Goal: Transaction & Acquisition: Purchase product/service

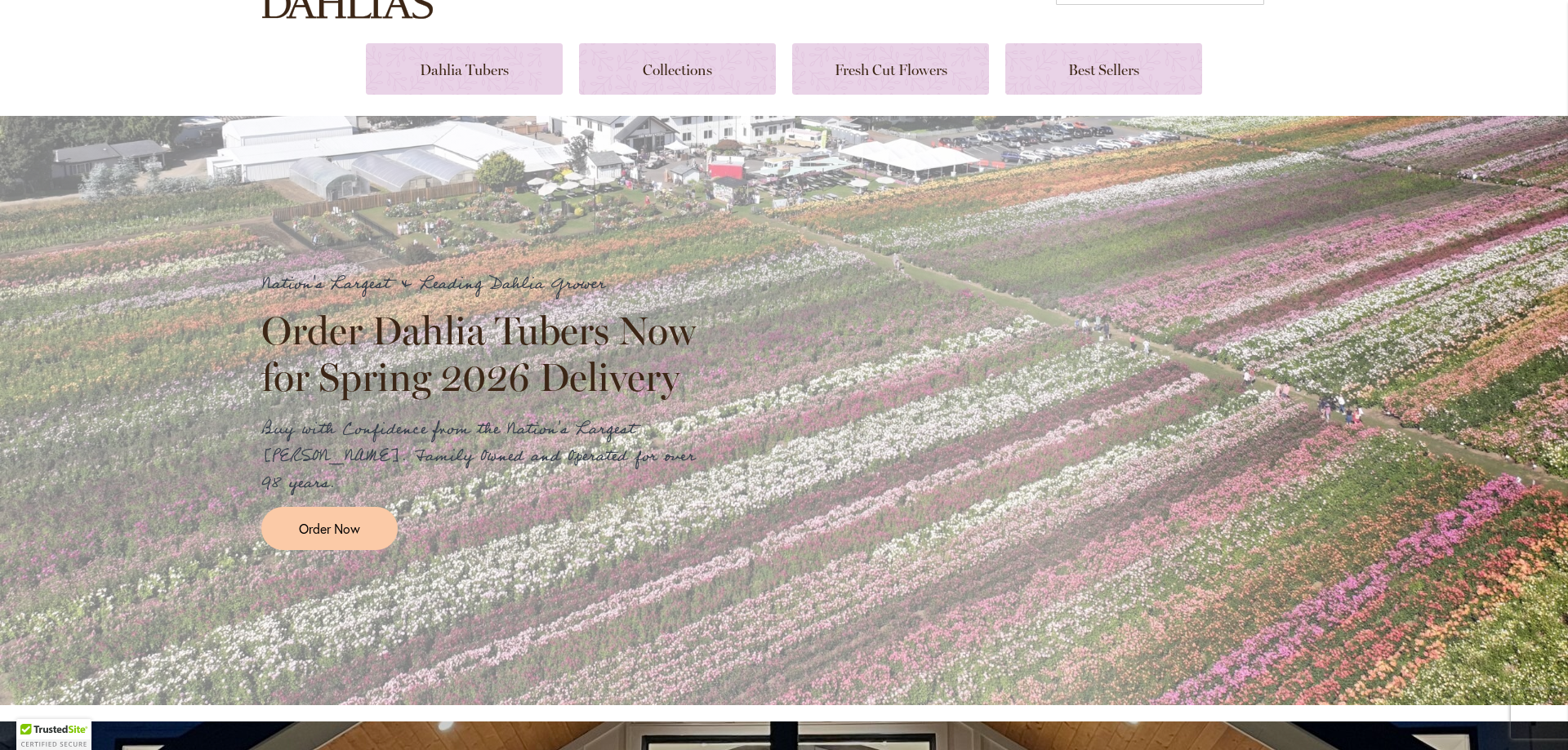
scroll to position [163, 0]
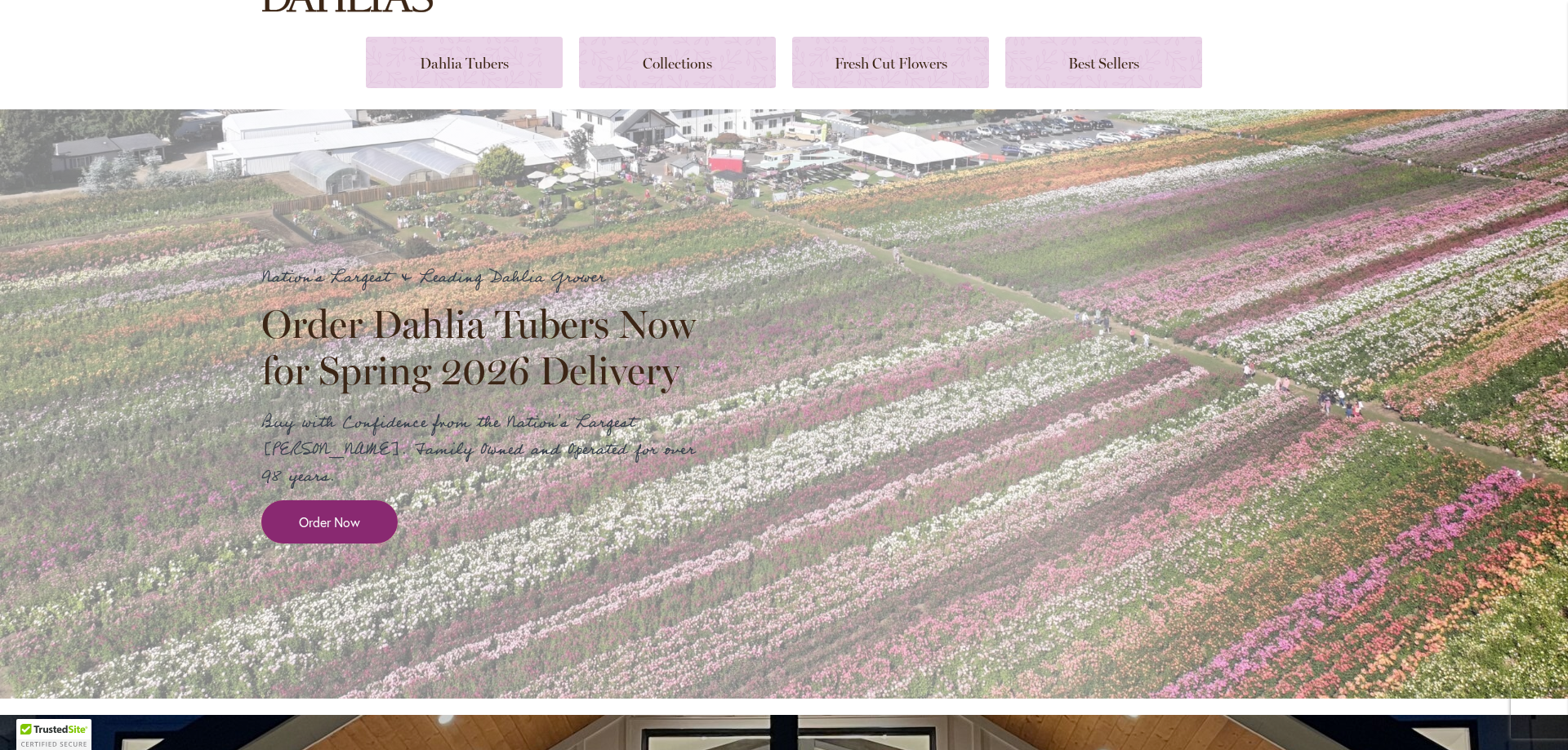
click at [339, 513] on span "Order Now" at bounding box center [329, 522] width 61 height 19
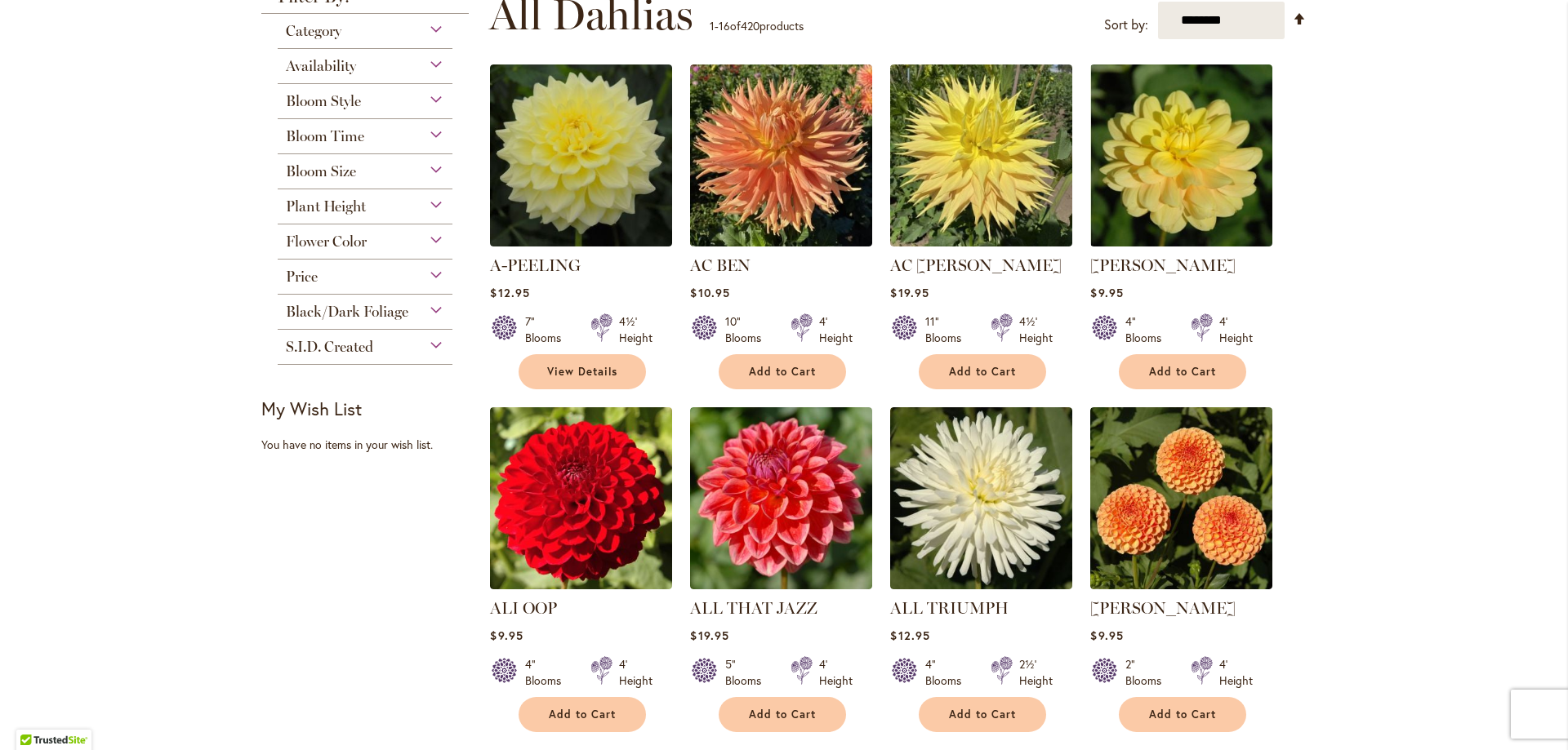
scroll to position [408, 0]
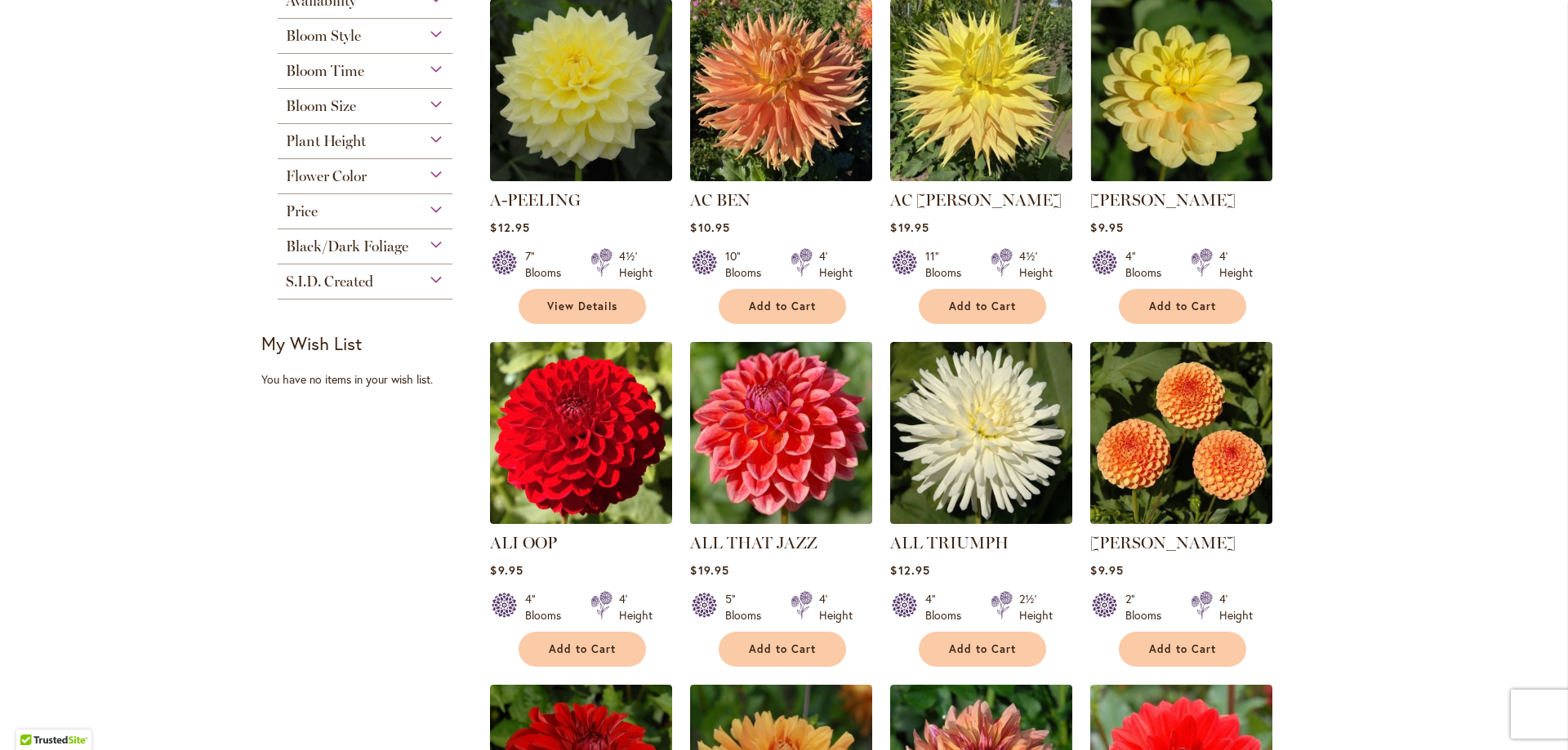
click at [772, 459] on img at bounding box center [782, 433] width 191 height 191
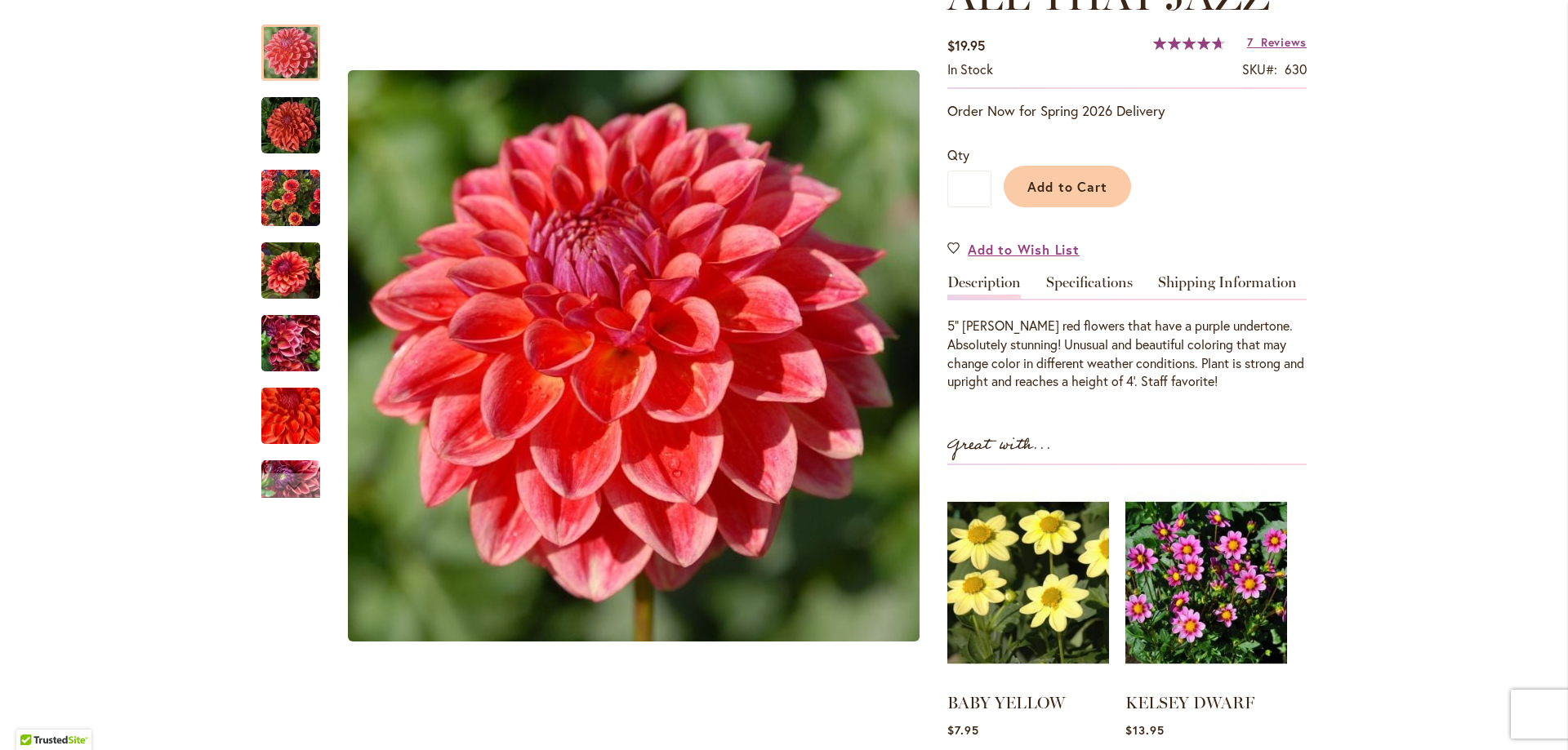
scroll to position [327, 0]
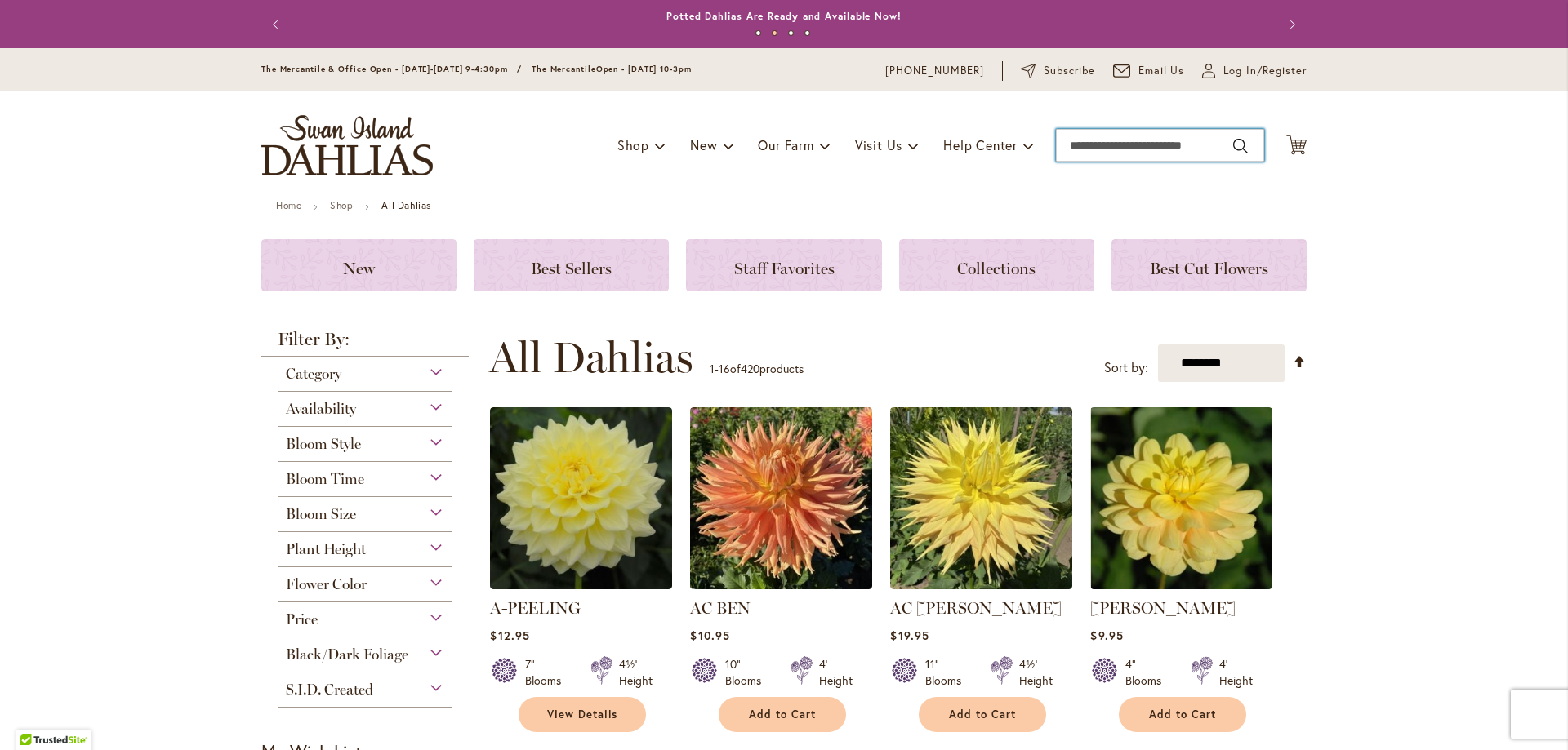
click at [1167, 147] on input "Search" at bounding box center [1160, 145] width 208 height 32
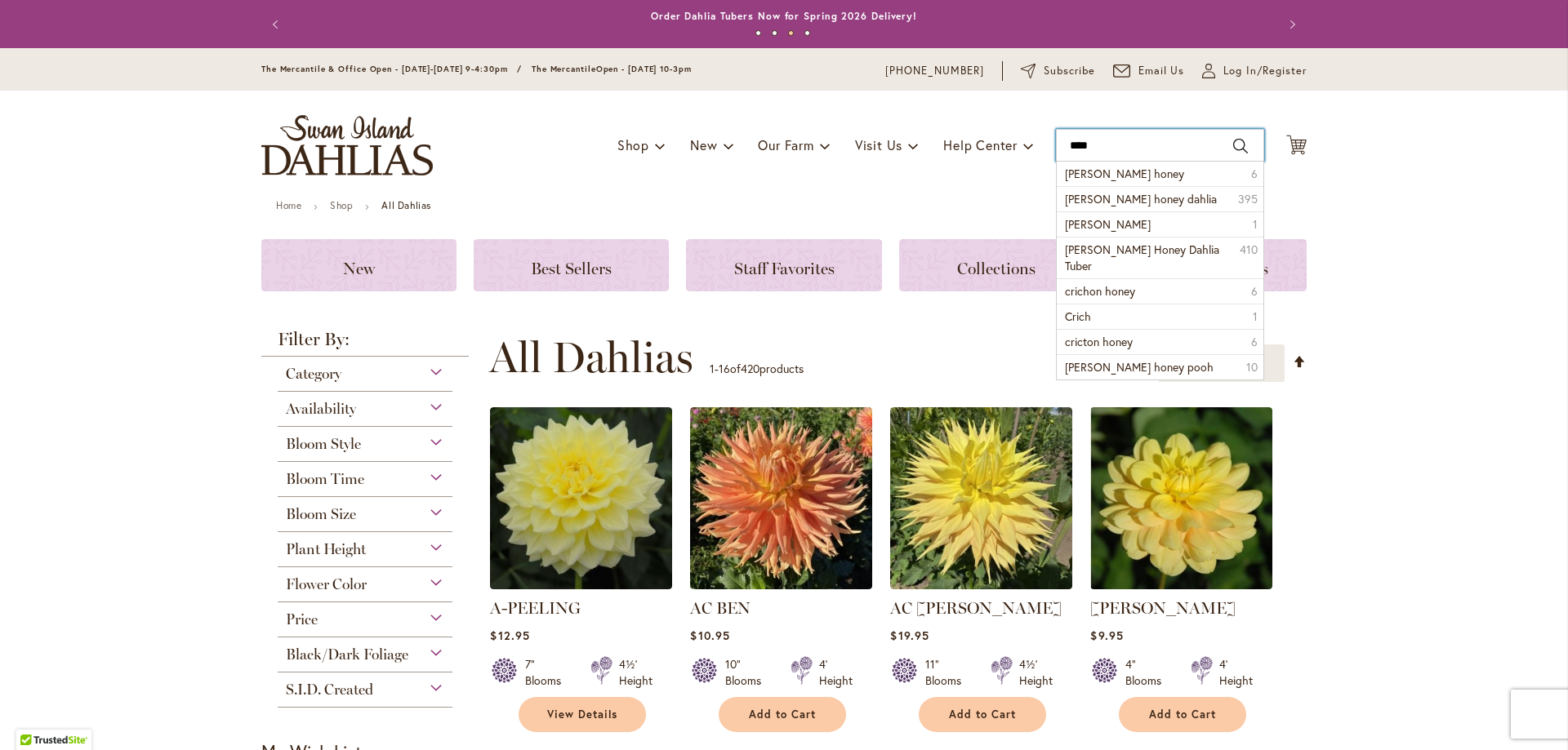
type input "**********"
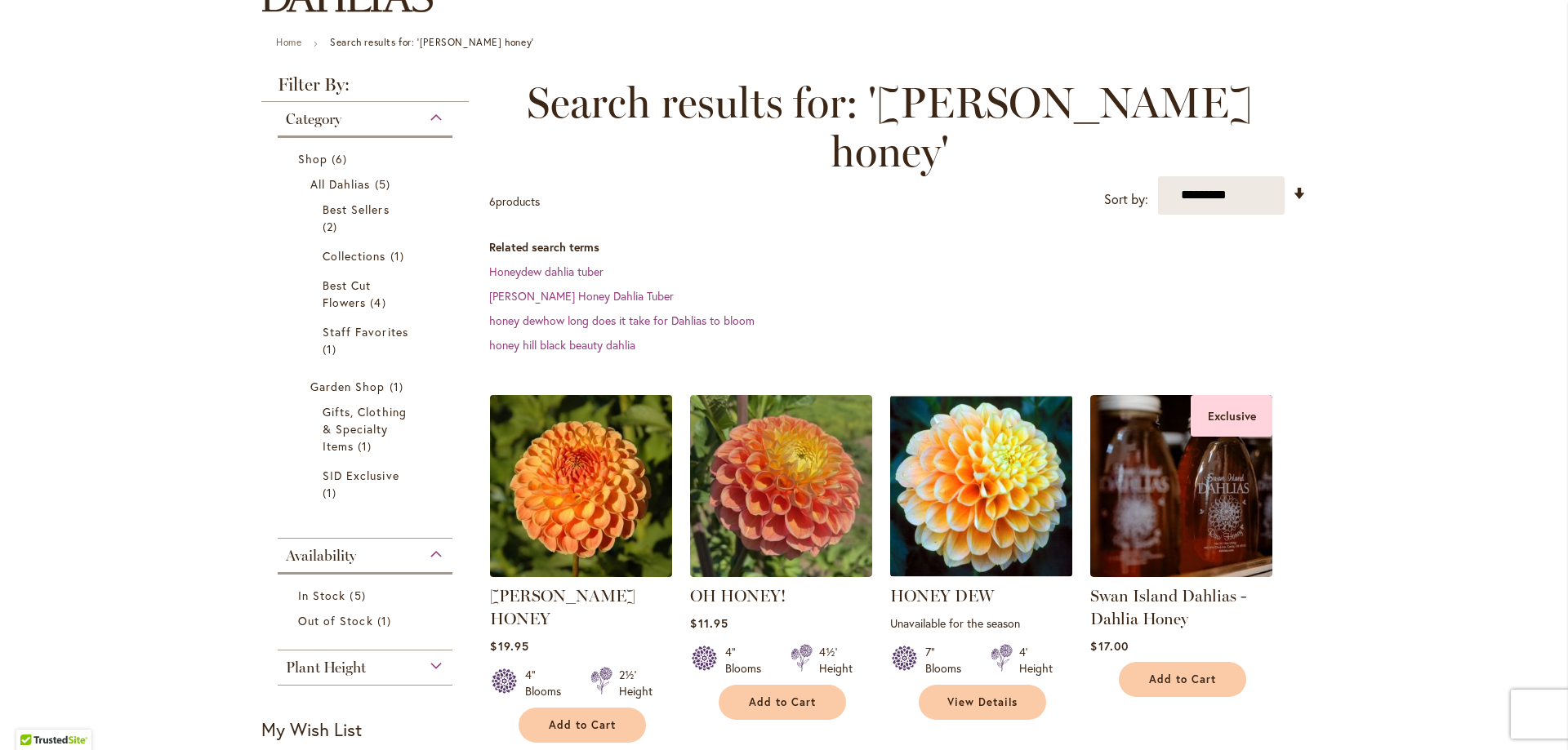
scroll to position [327, 0]
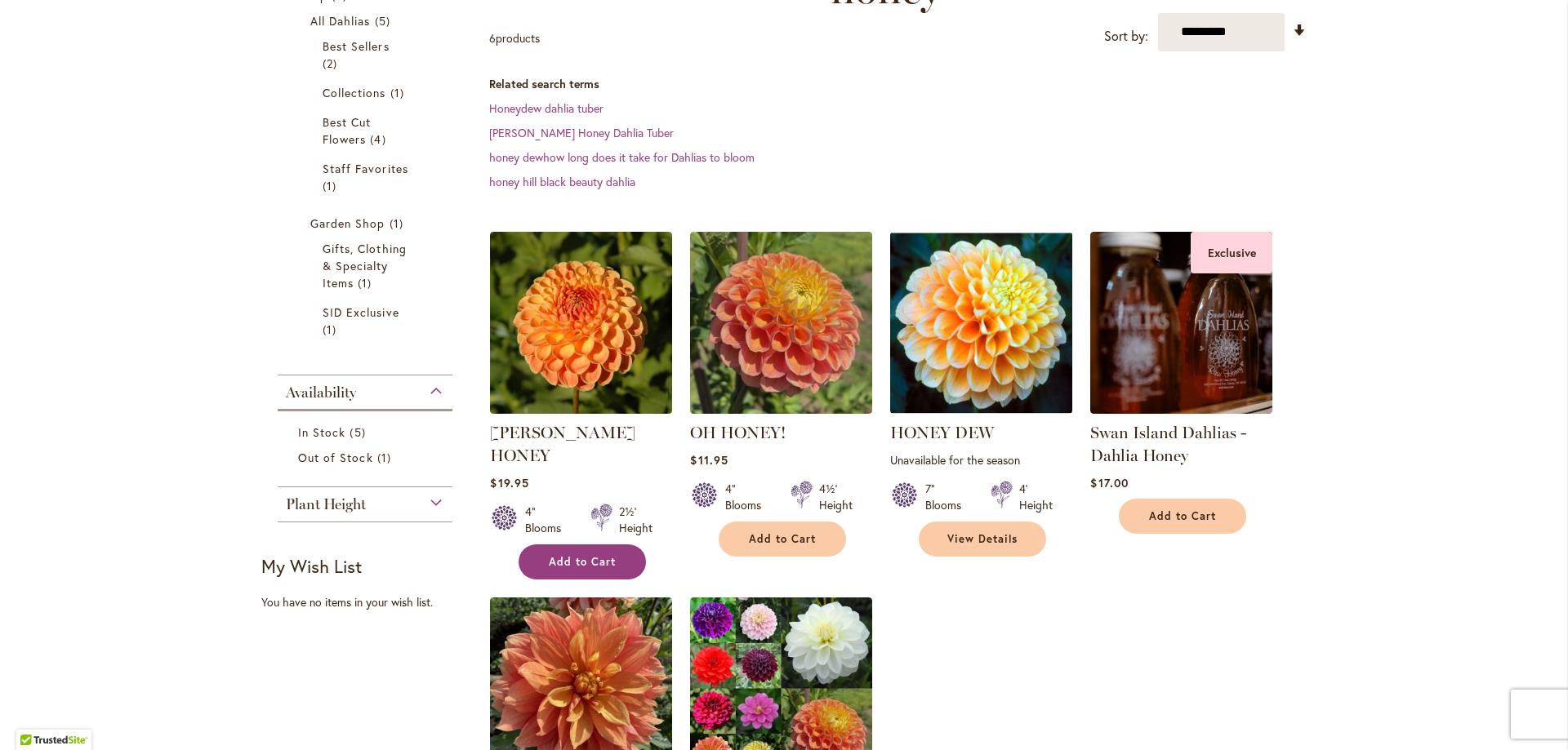
click at [557, 555] on span "Add to Cart" at bounding box center [582, 562] width 67 height 14
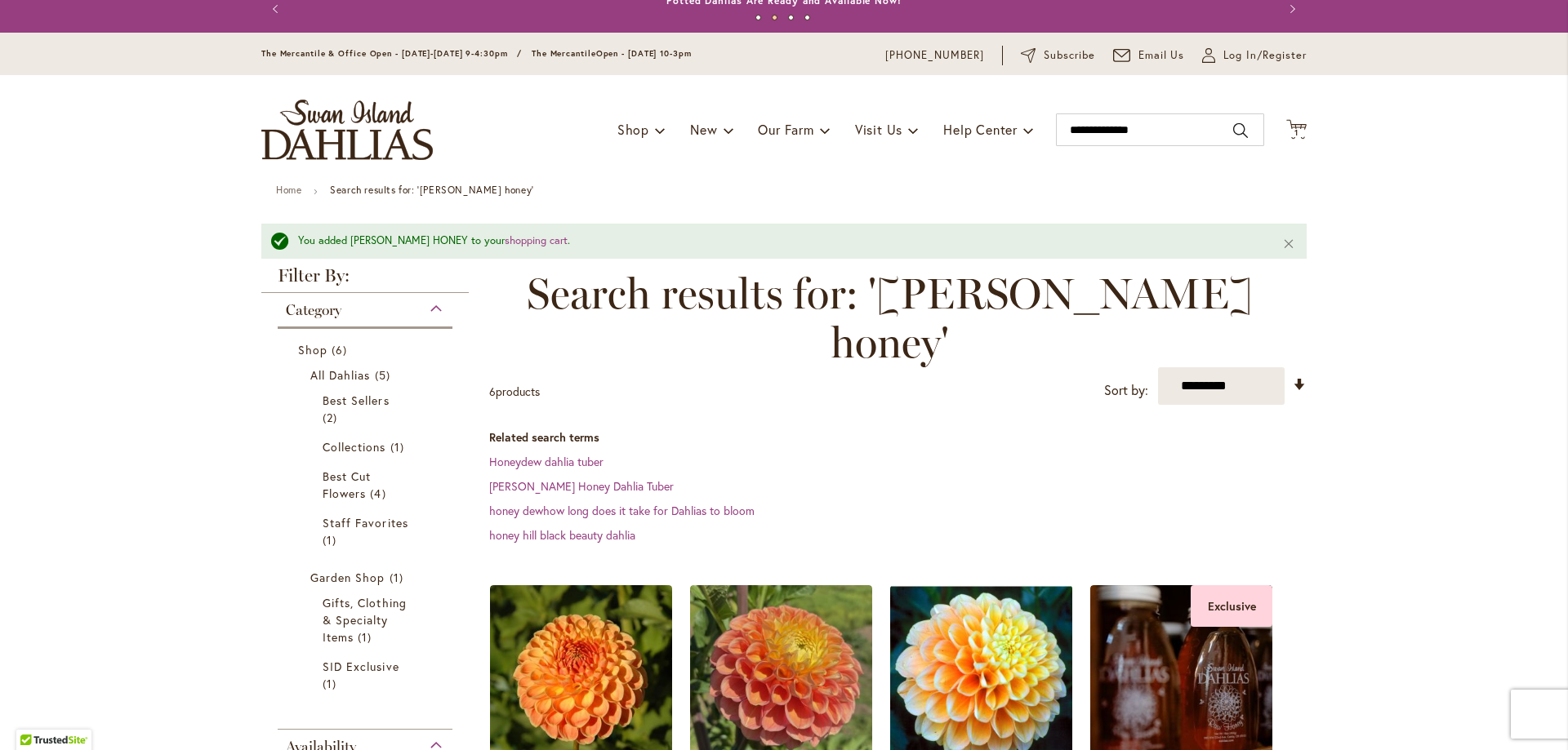
scroll to position [0, 0]
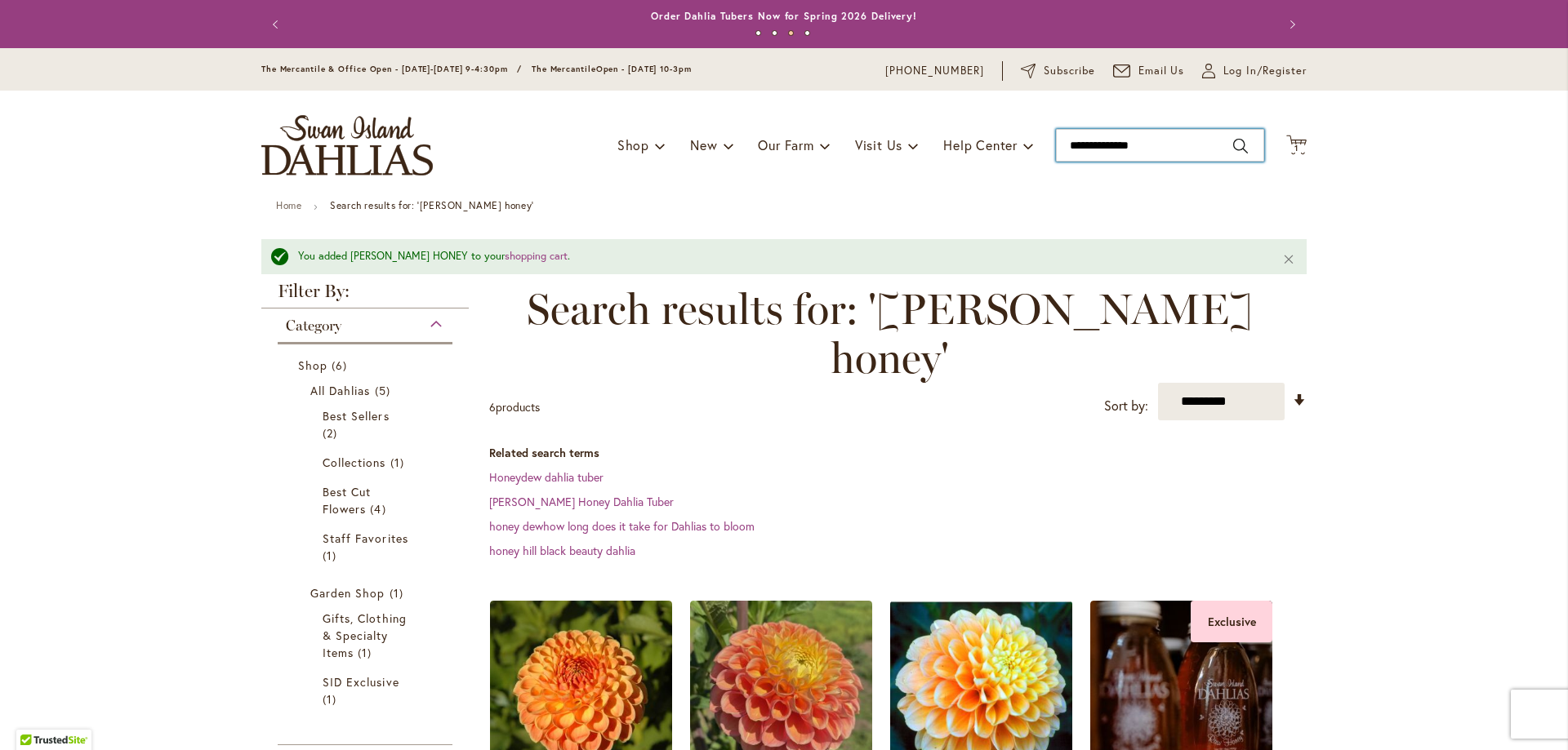
drag, startPoint x: 1166, startPoint y: 145, endPoint x: 871, endPoint y: 124, distance: 295.7
click at [871, 124] on div "Toggle Nav Shop Dahlia Tubers Collections Fresh Cut Dahlias Gardening Supplies …" at bounding box center [784, 145] width 1078 height 109
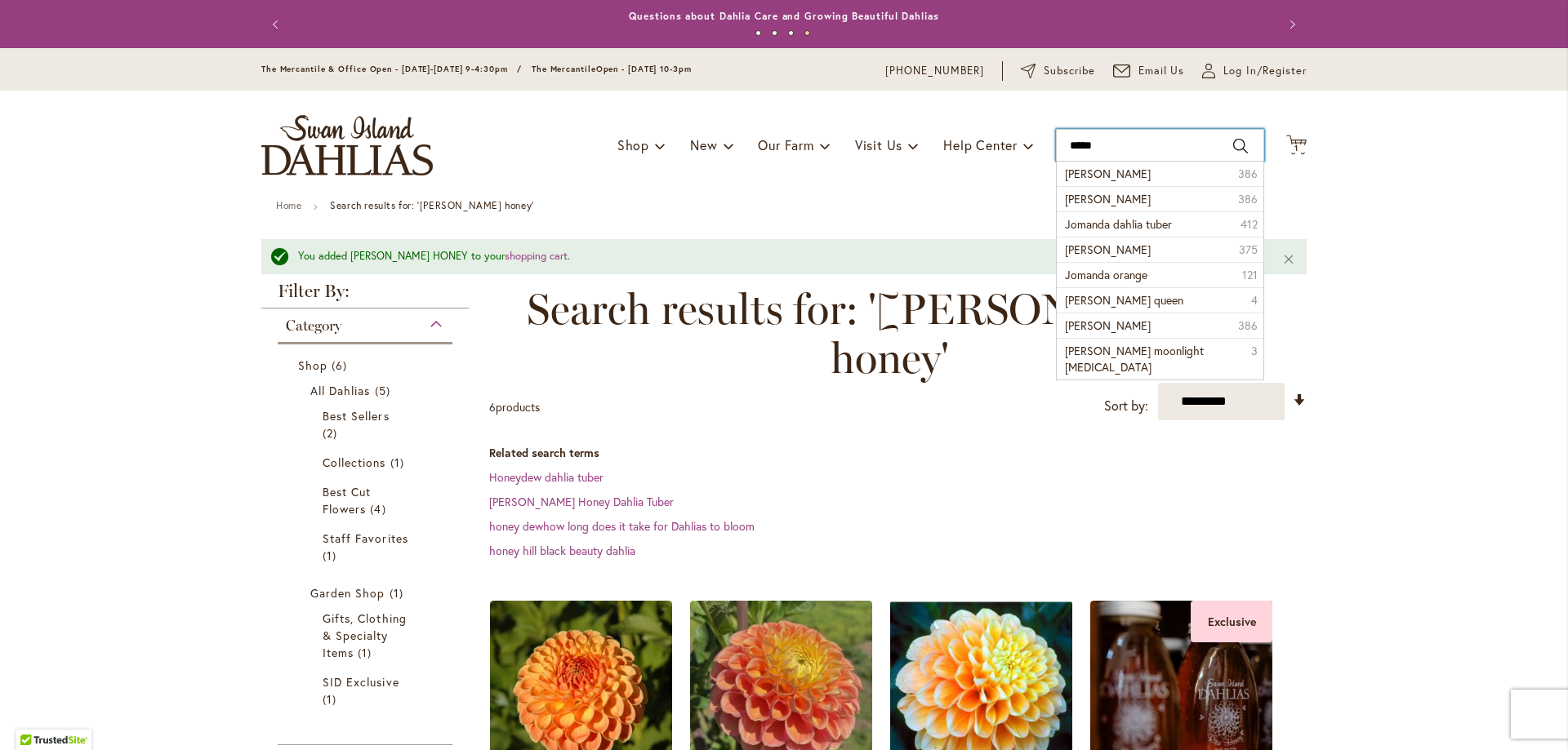
type input "**********"
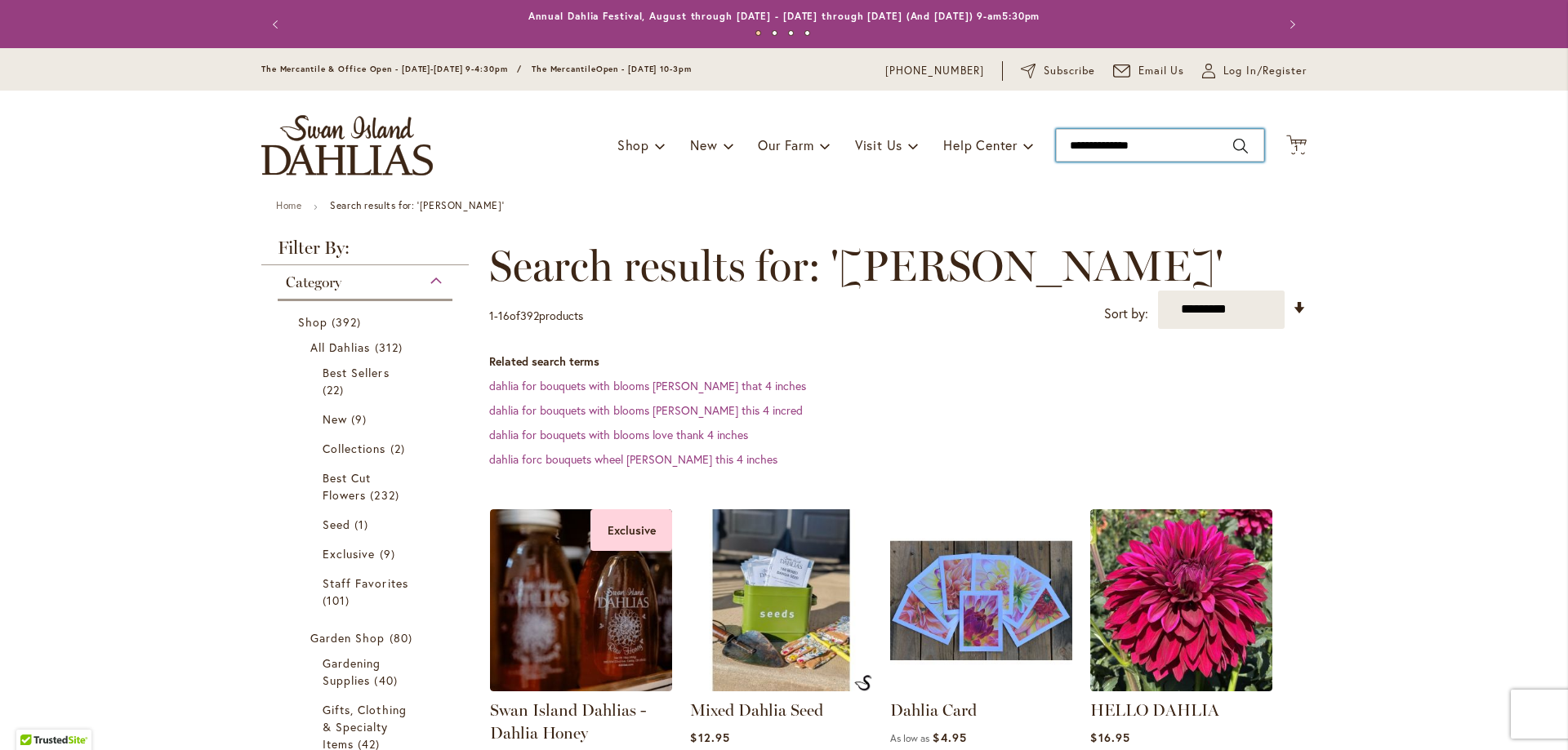
drag, startPoint x: 1162, startPoint y: 132, endPoint x: 827, endPoint y: 119, distance: 335.3
click at [827, 119] on div "Toggle Nav Shop Dahlia Tubers Collections Fresh Cut Dahlias Gardening Supplies …" at bounding box center [784, 145] width 1078 height 109
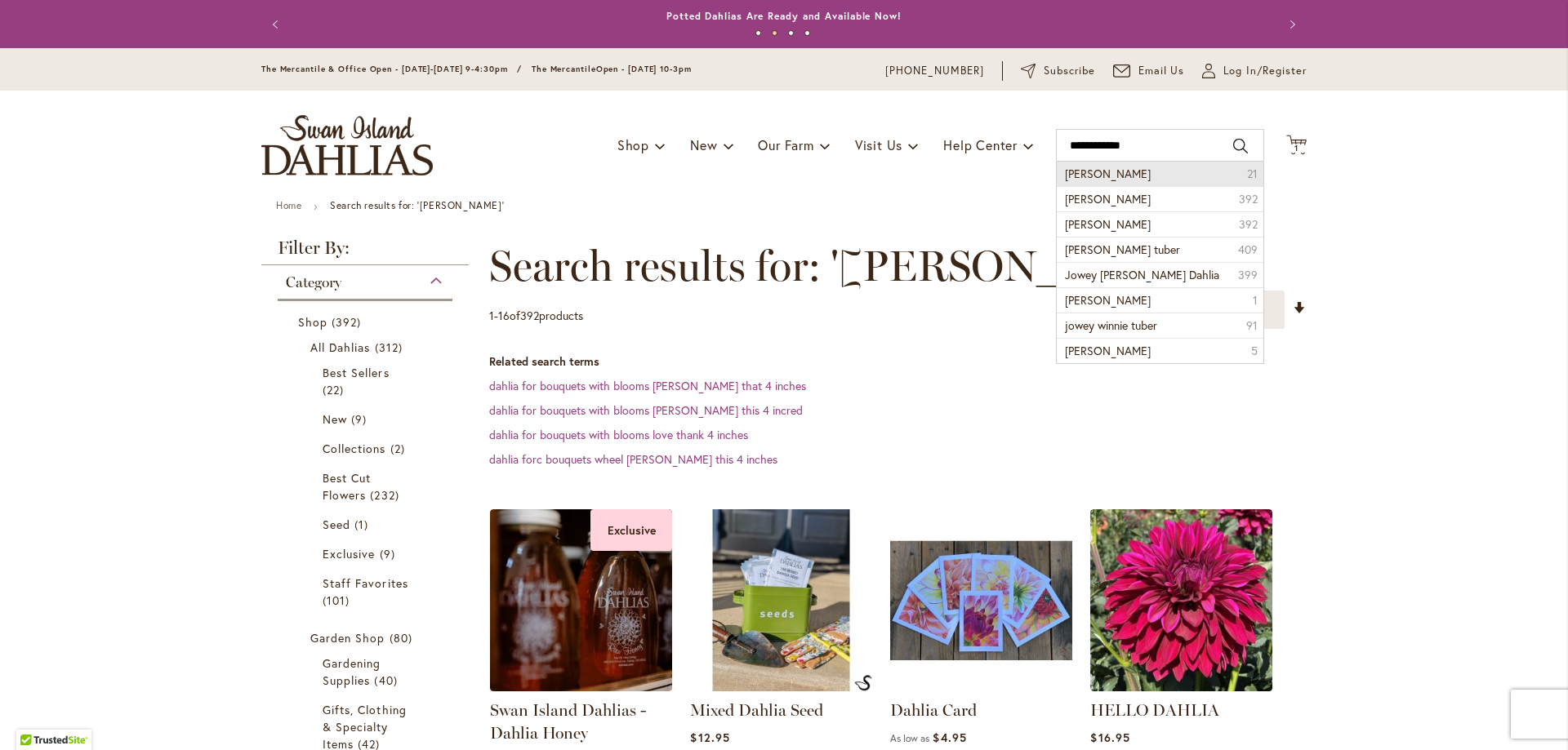
click at [1092, 173] on span "jowey winnie ball" at bounding box center [1108, 173] width 85 height 15
type input "**********"
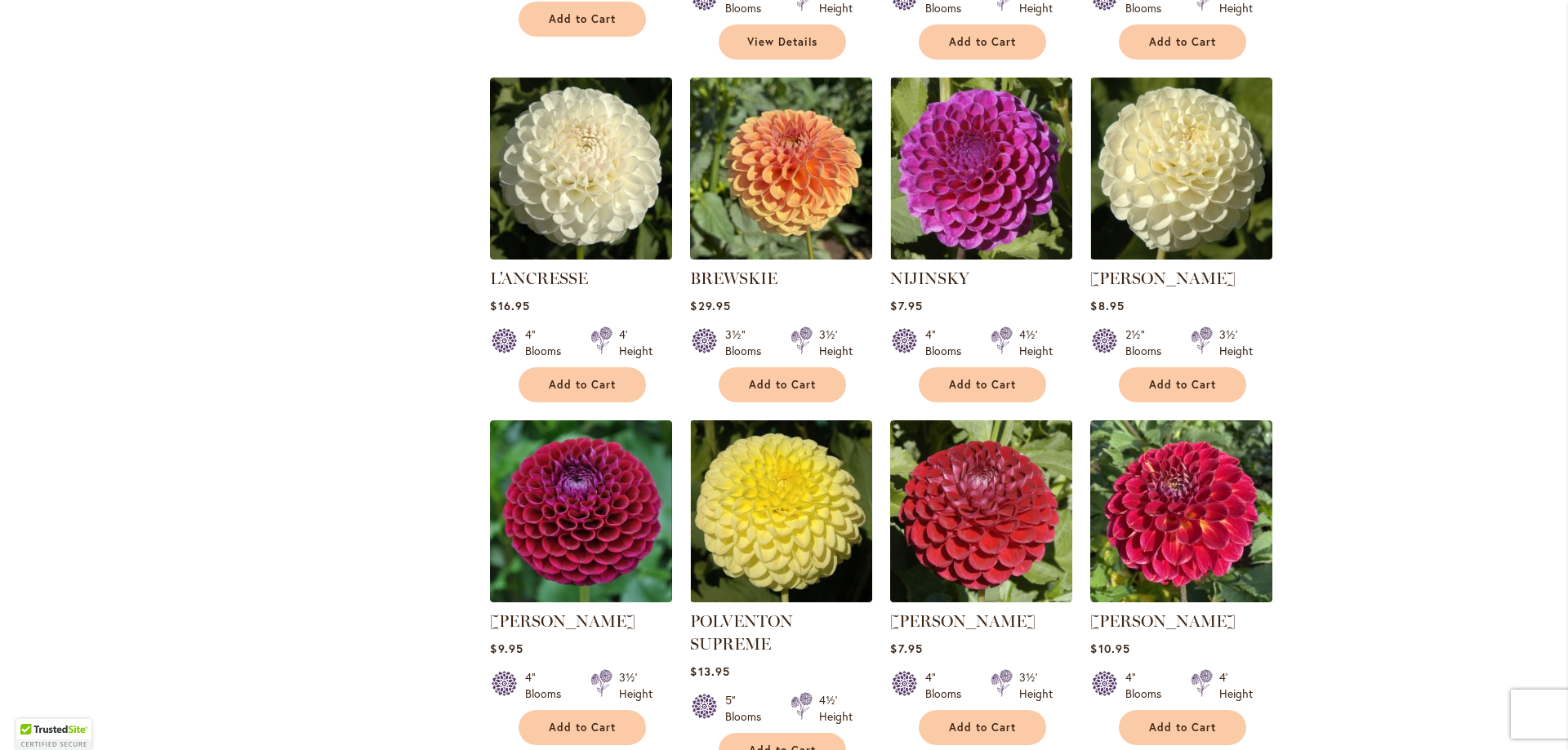
scroll to position [980, 0]
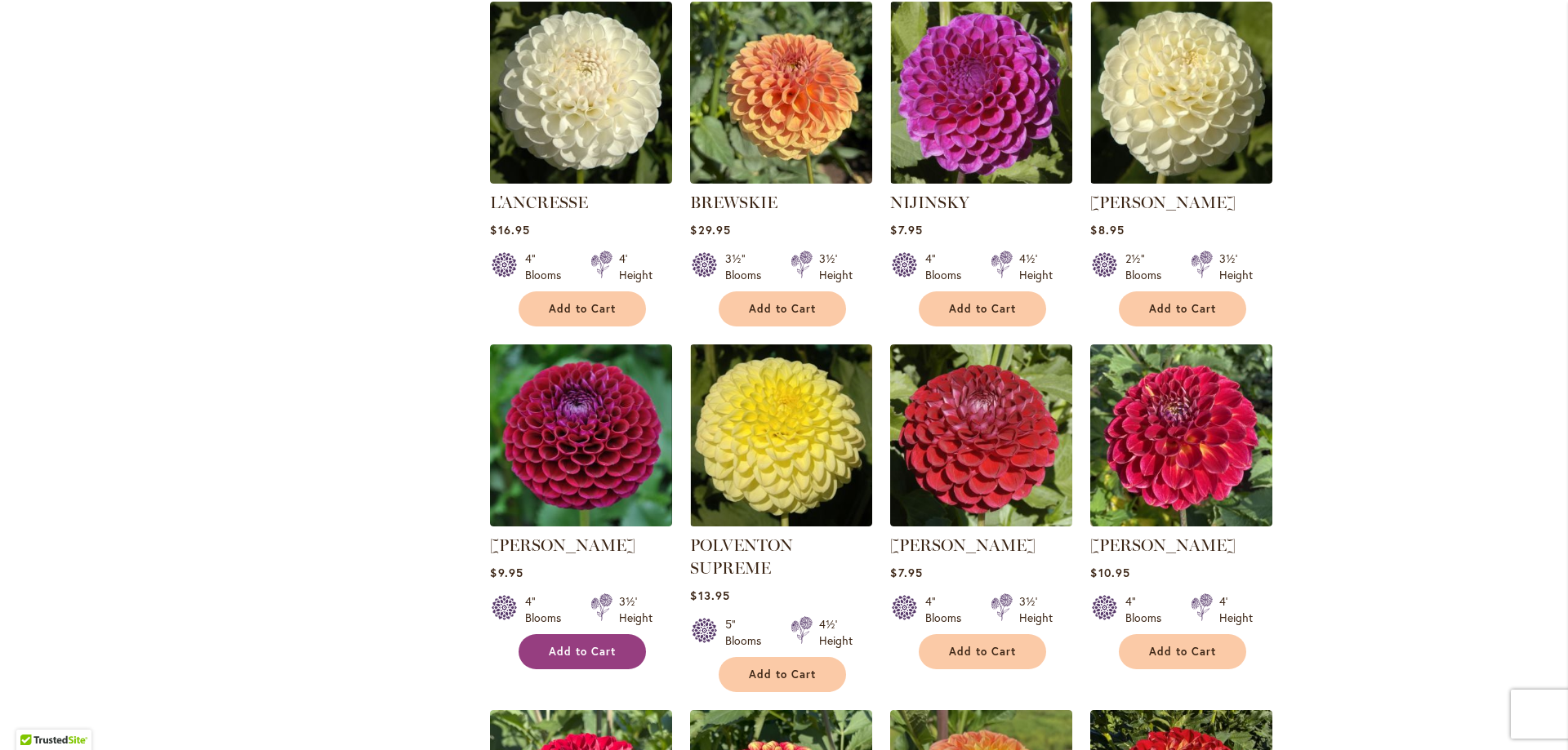
click at [574, 645] on span "Add to Cart" at bounding box center [582, 652] width 67 height 14
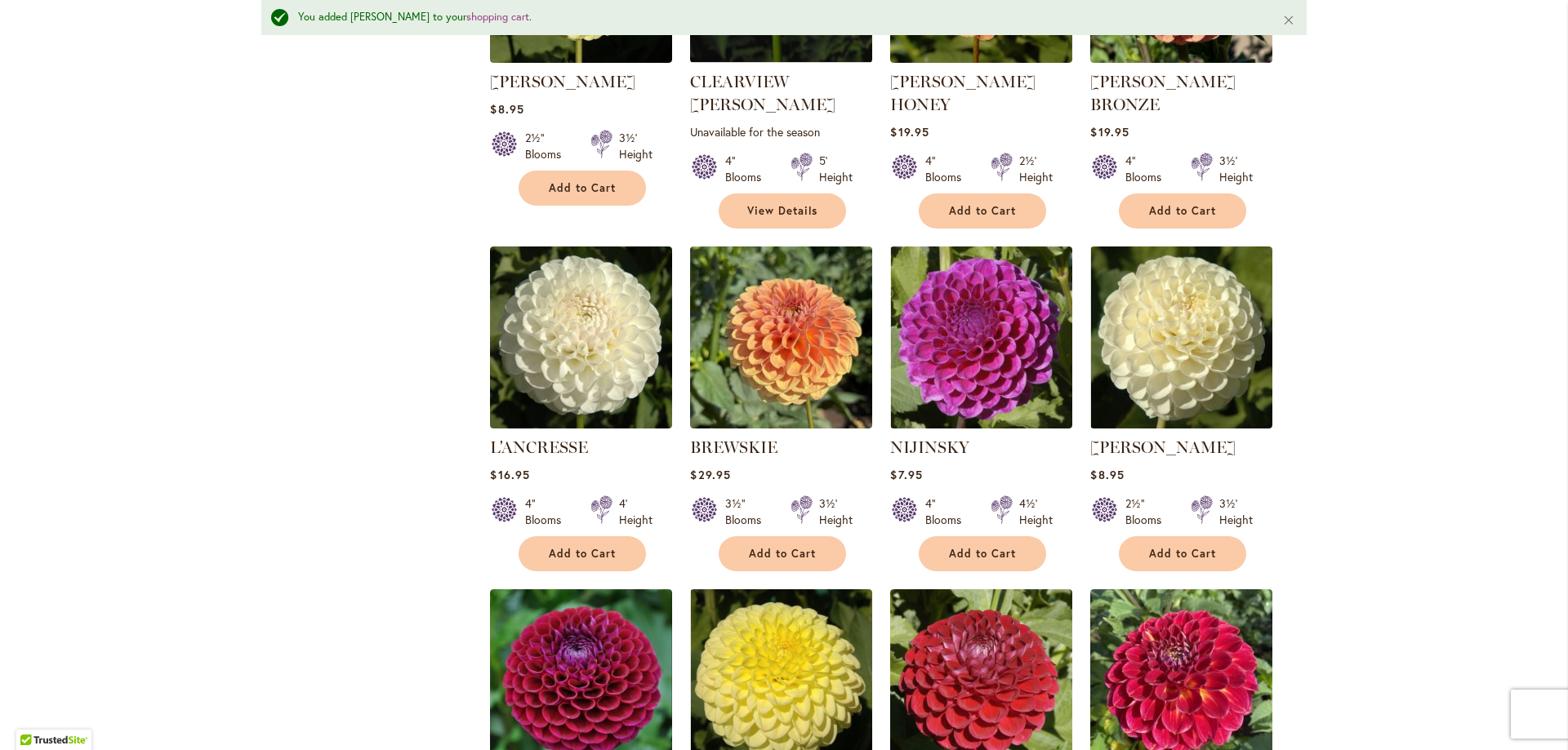
scroll to position [1103, 0]
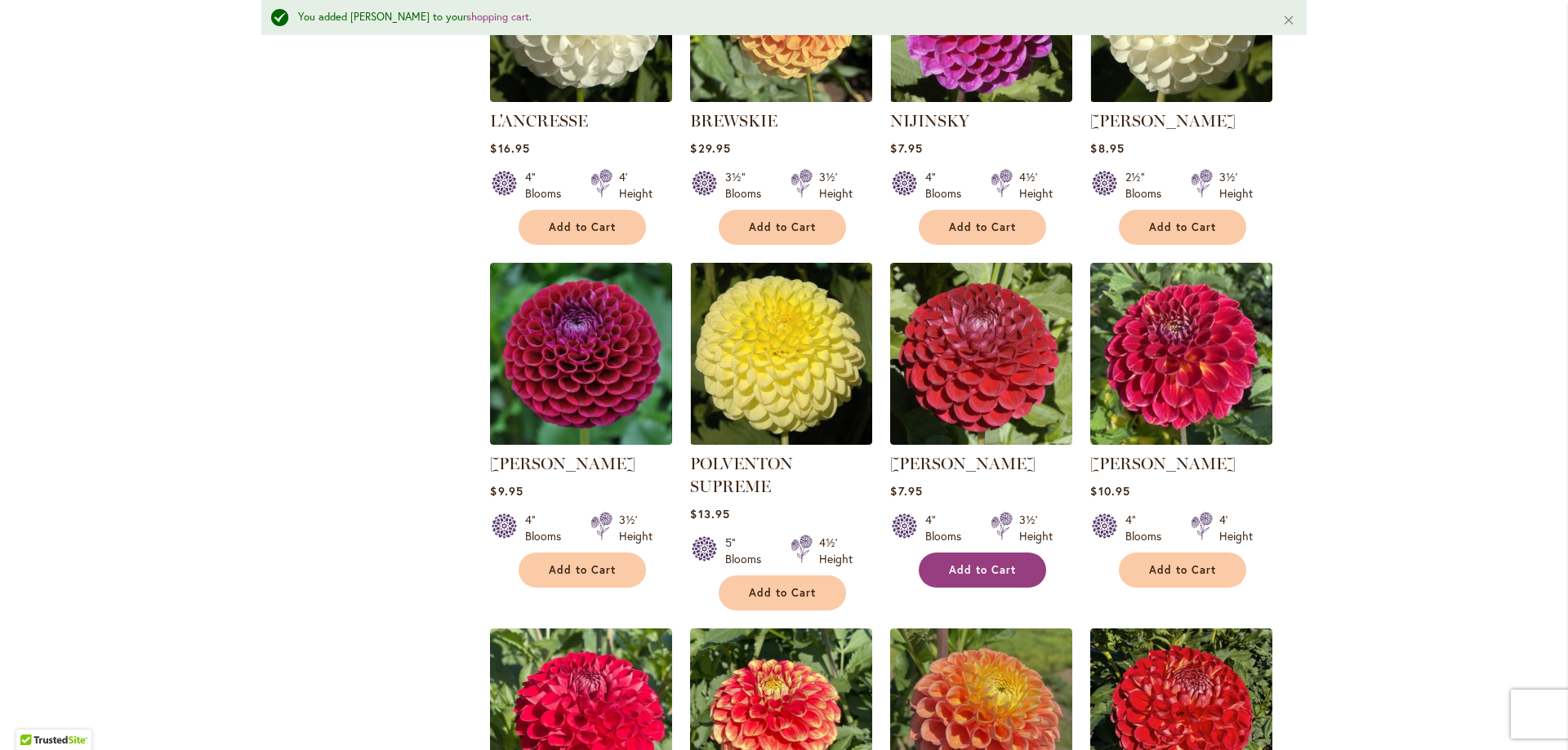
click at [972, 553] on button "Add to Cart" at bounding box center [982, 570] width 127 height 35
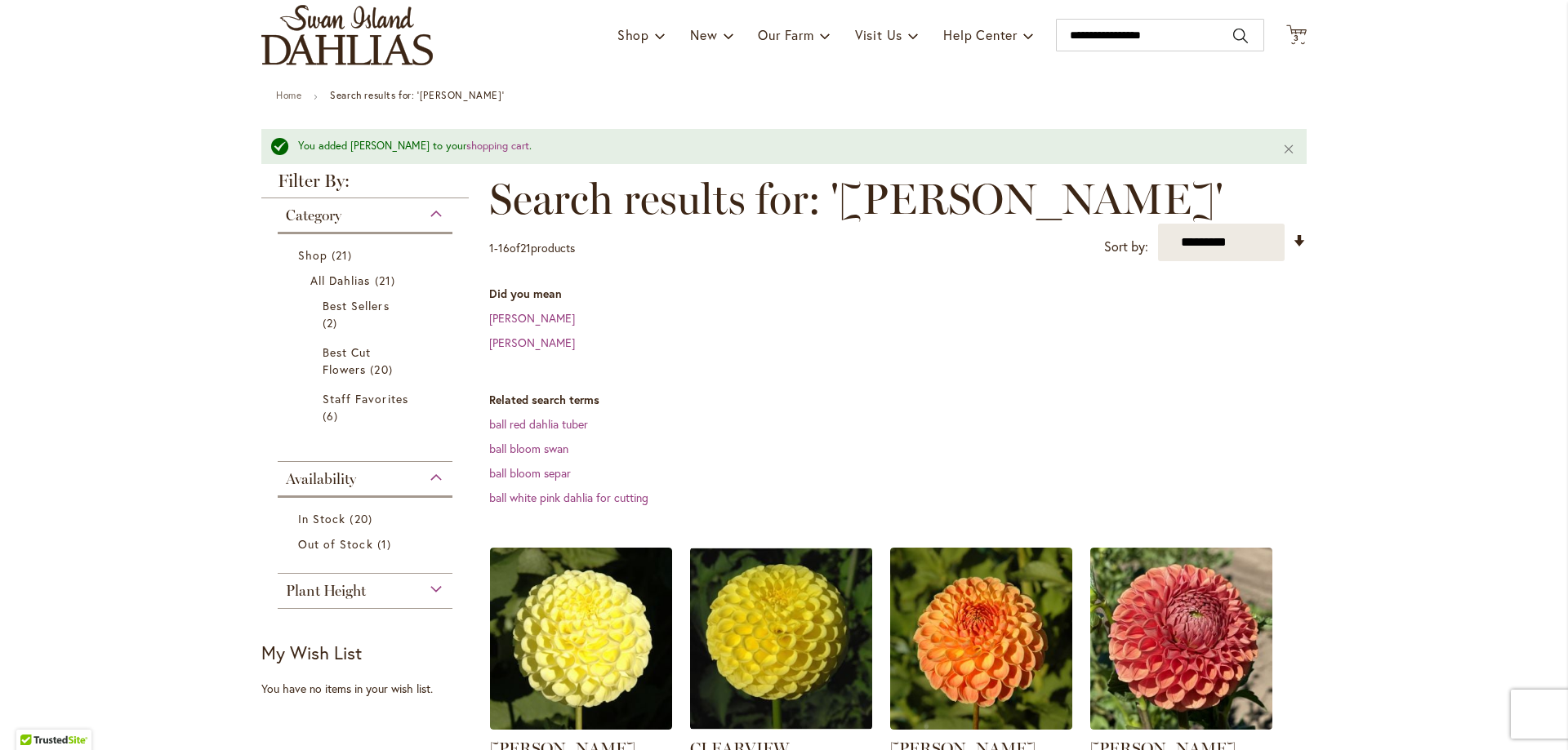
scroll to position [0, 0]
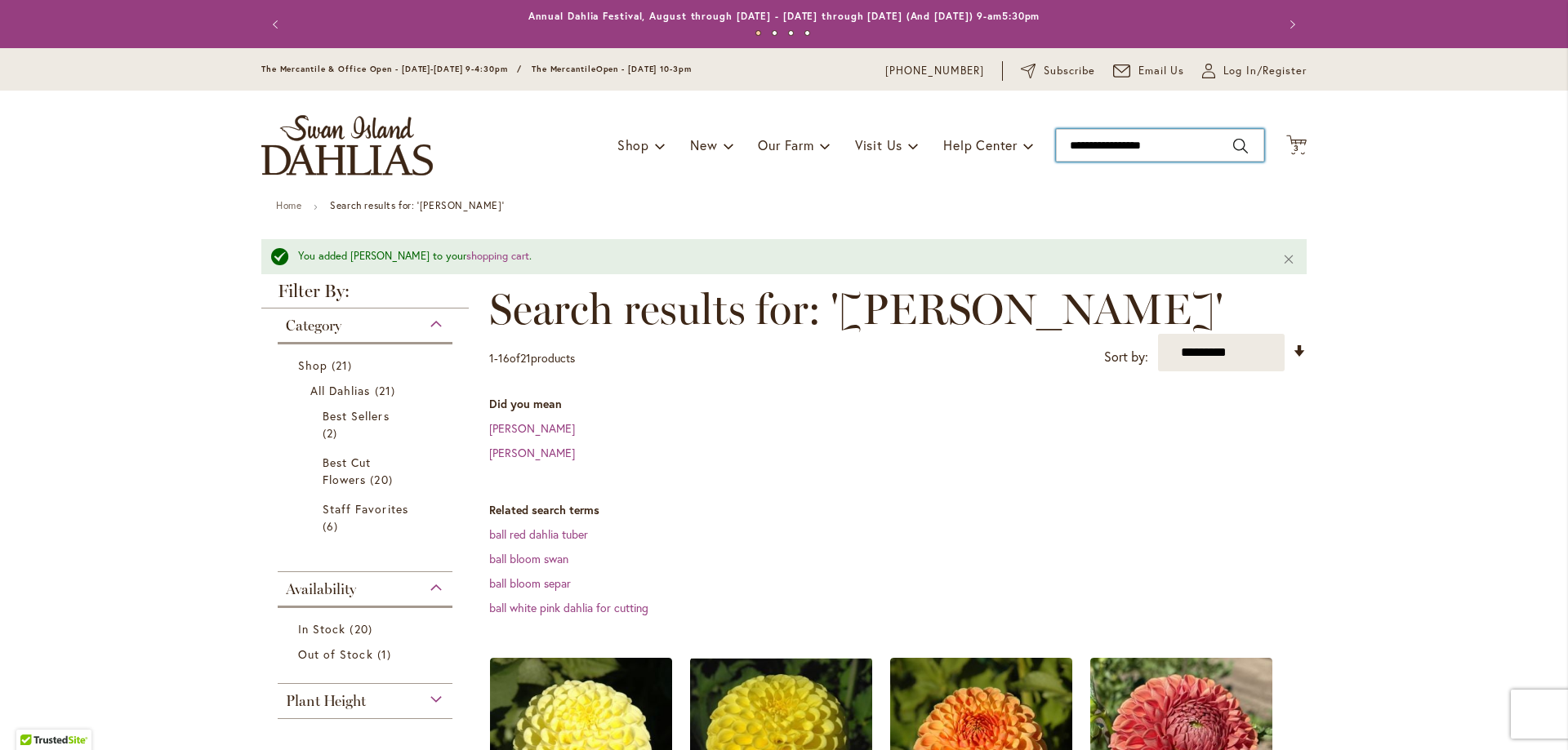
drag, startPoint x: 1170, startPoint y: 135, endPoint x: 812, endPoint y: 109, distance: 358.9
click at [812, 109] on div "Toggle Nav Shop Dahlia Tubers Collections Fresh Cut Dahlias Gardening Supplies …" at bounding box center [784, 145] width 1078 height 109
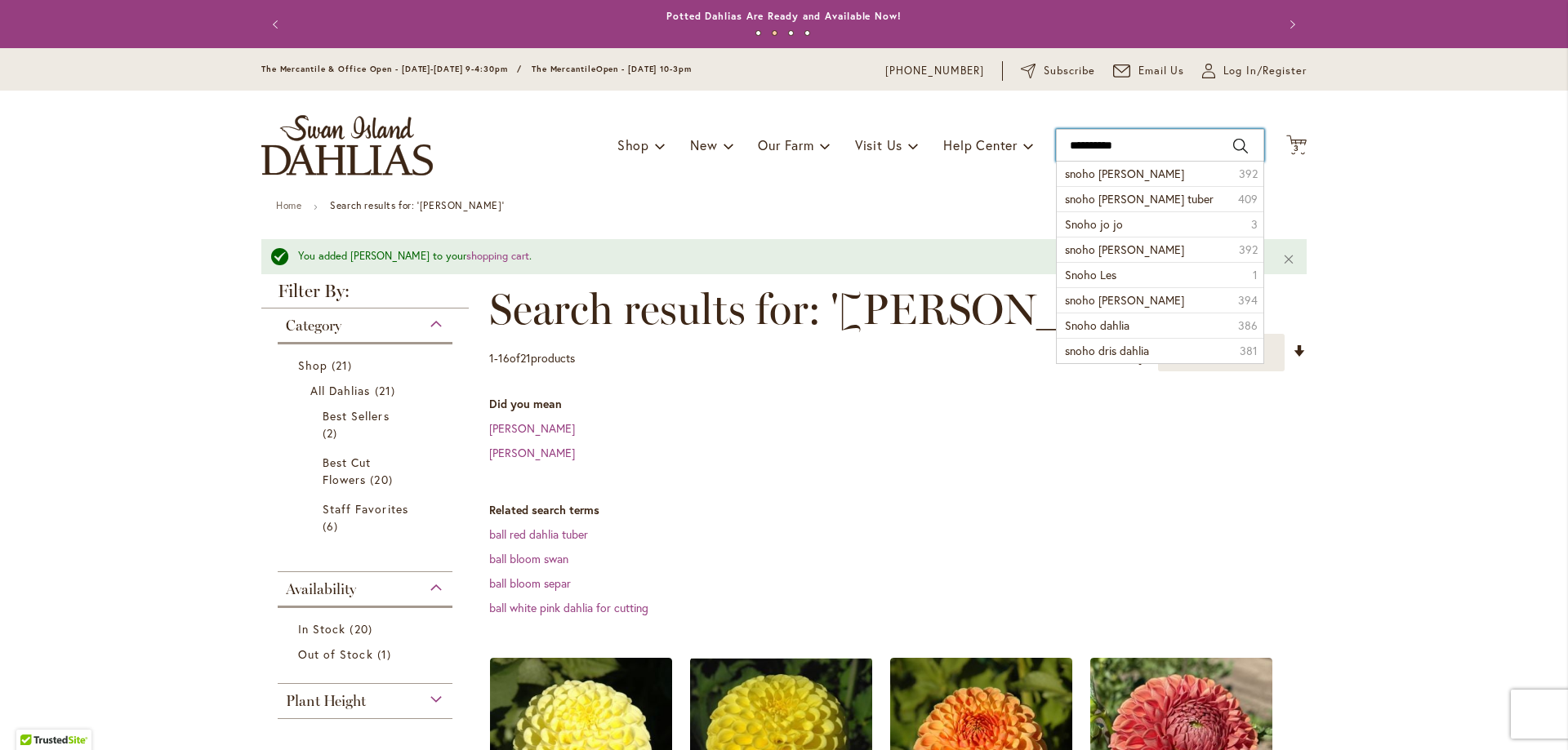
type input "**********"
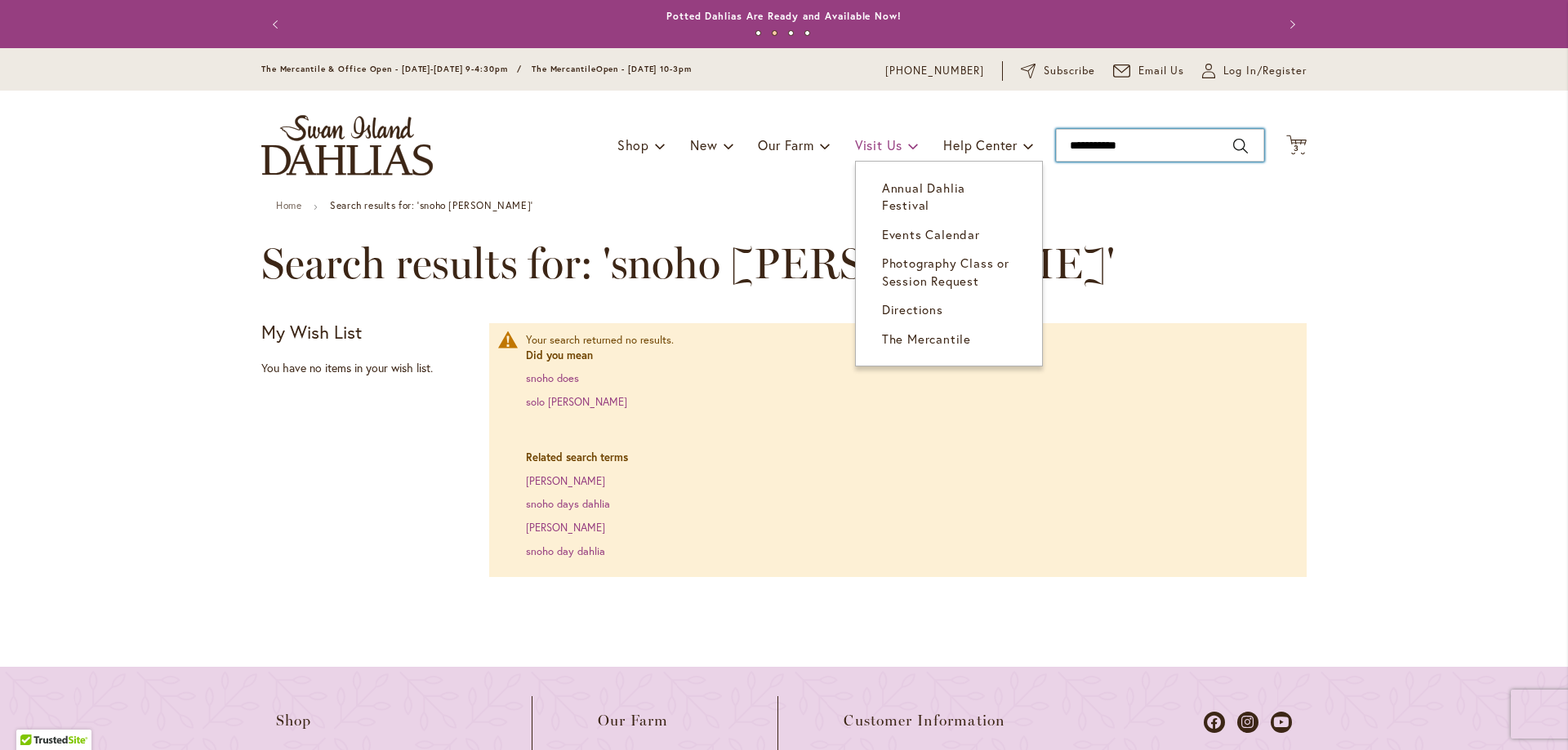
drag, startPoint x: 1178, startPoint y: 150, endPoint x: 898, endPoint y: 144, distance: 280.1
click at [898, 144] on div "Toggle Nav Shop Dahlia Tubers Collections Fresh Cut Dahlias Gardening Supplies …" at bounding box center [784, 145] width 1078 height 109
type input "*"
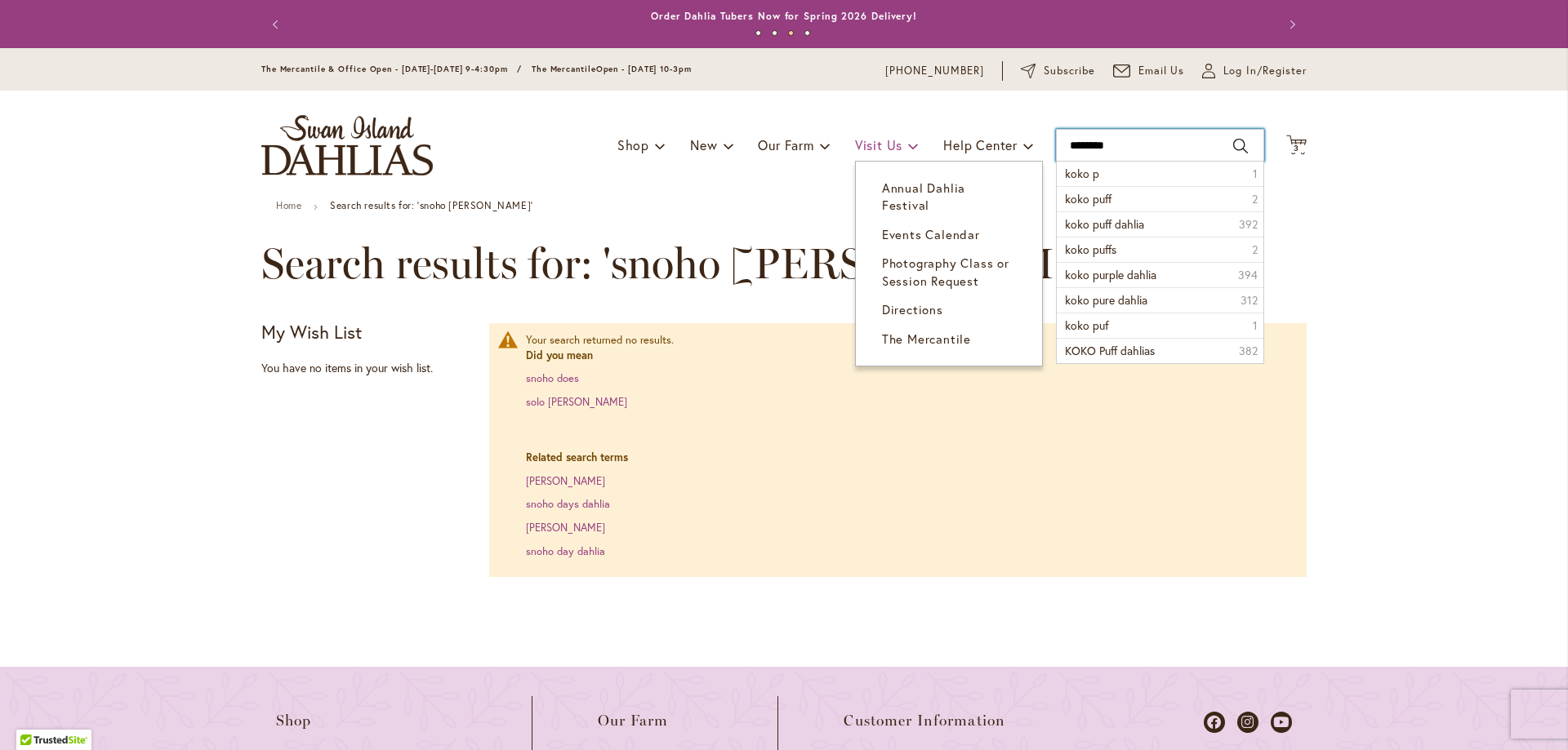
type input "*********"
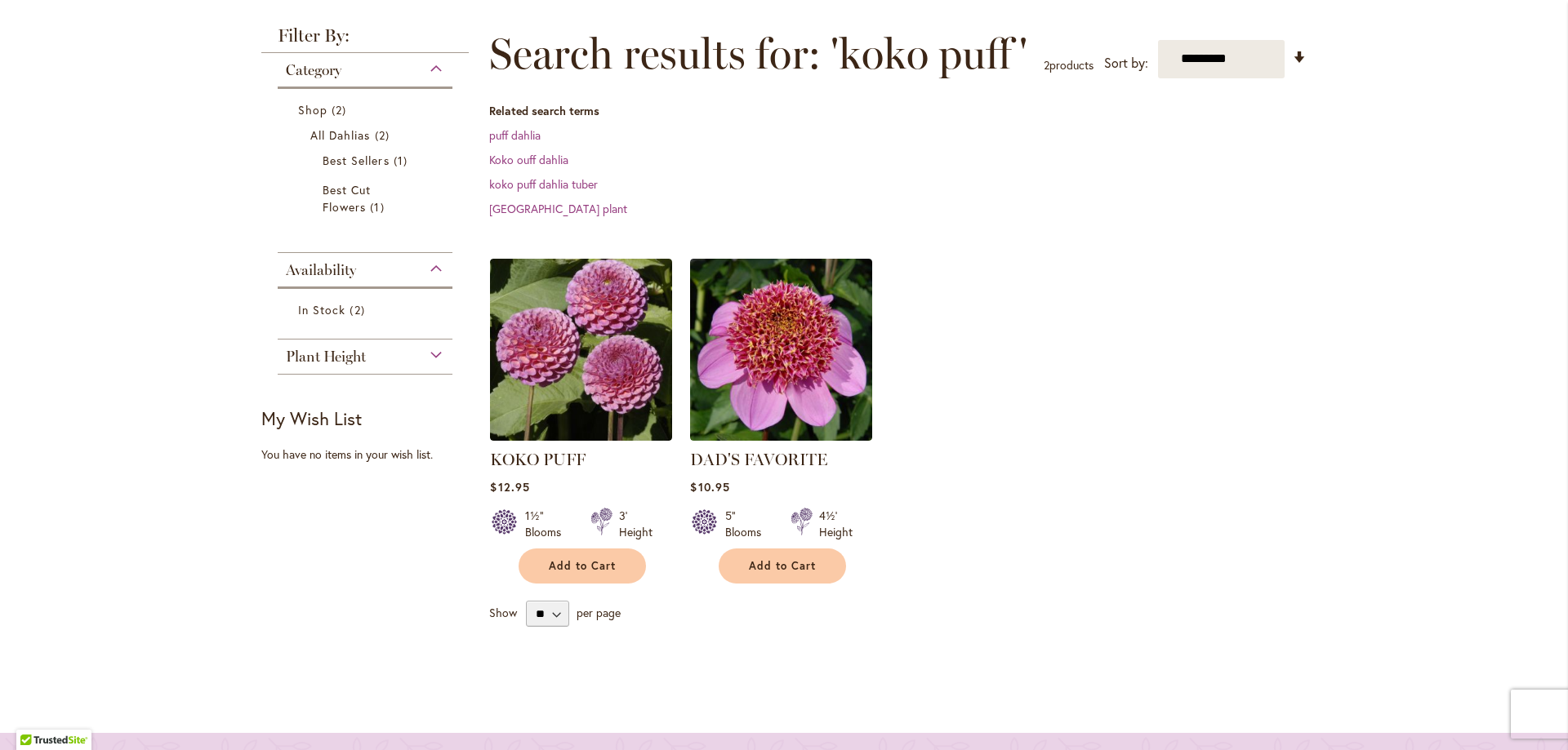
scroll to position [245, 0]
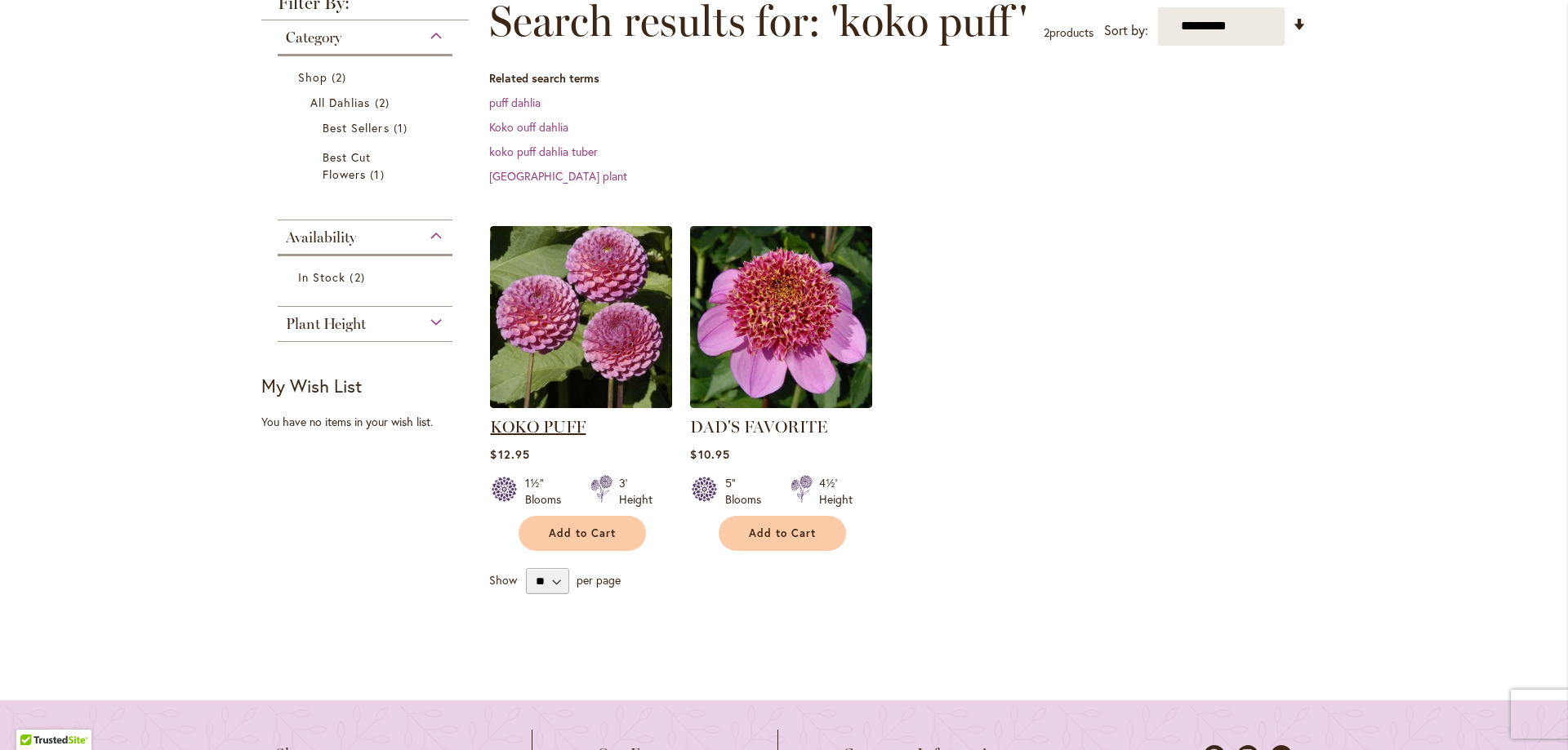
click at [538, 432] on link "KOKO PUFF" at bounding box center [538, 427] width 96 height 20
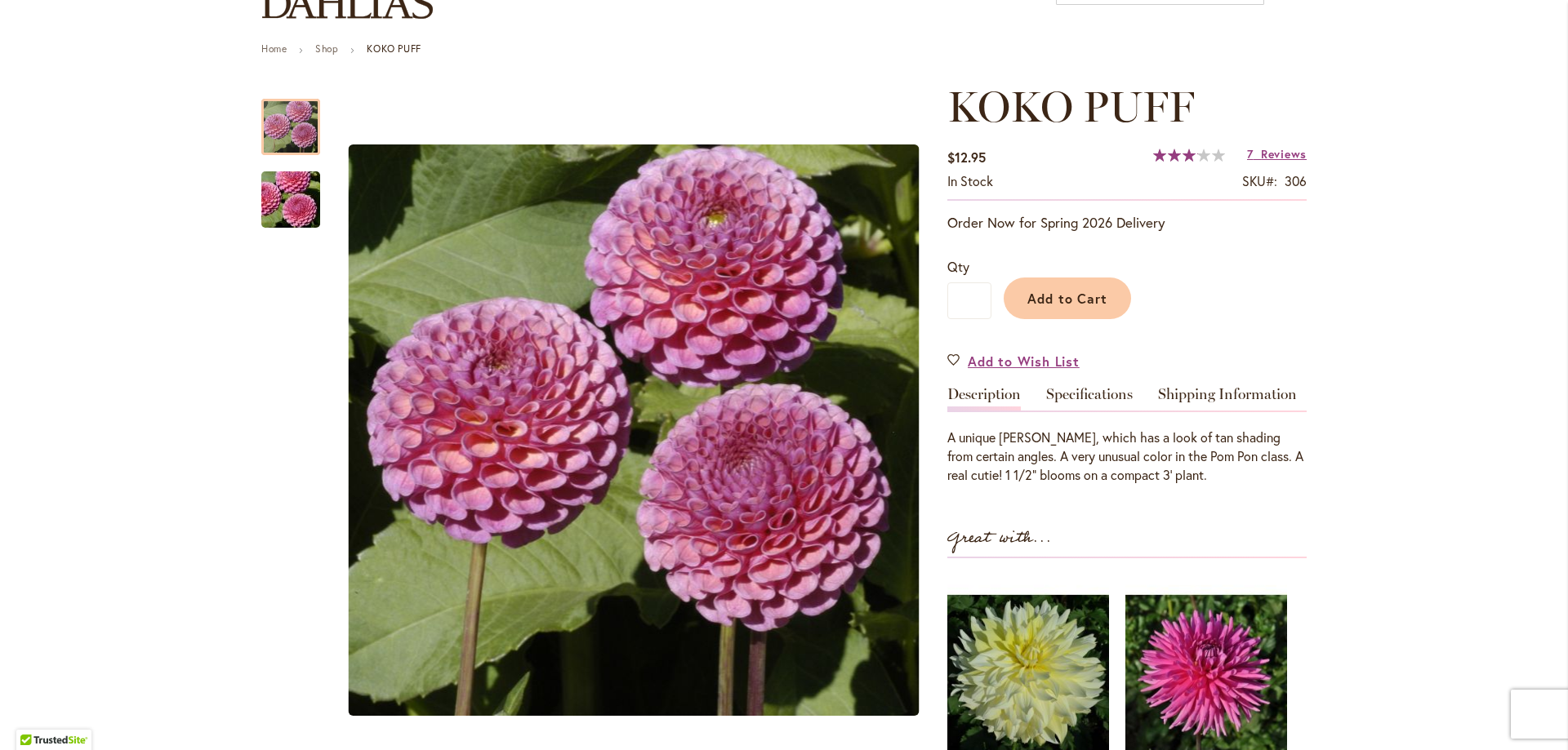
scroll to position [163, 0]
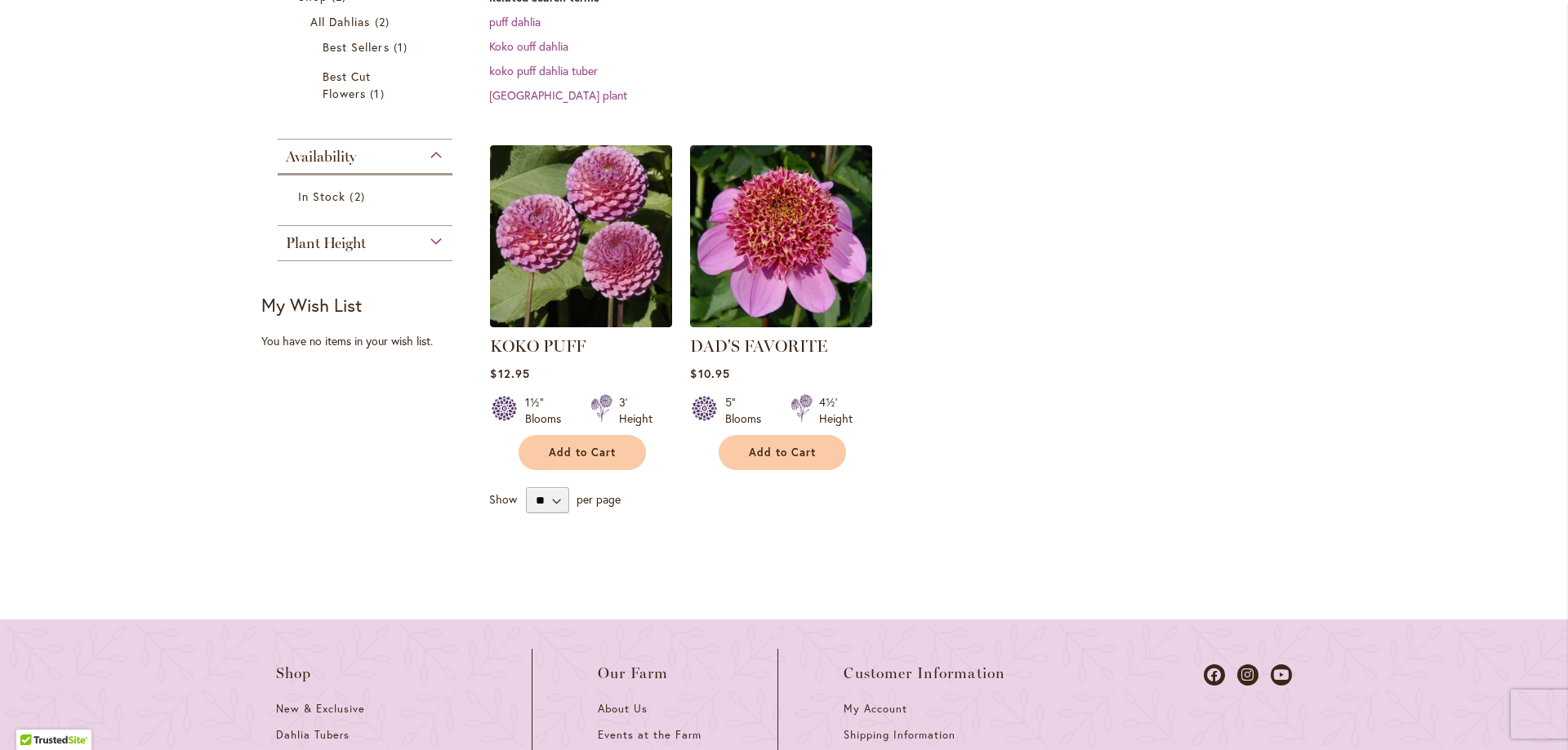
scroll to position [327, 0]
click at [605, 443] on button "Add to Cart" at bounding box center [582, 451] width 127 height 35
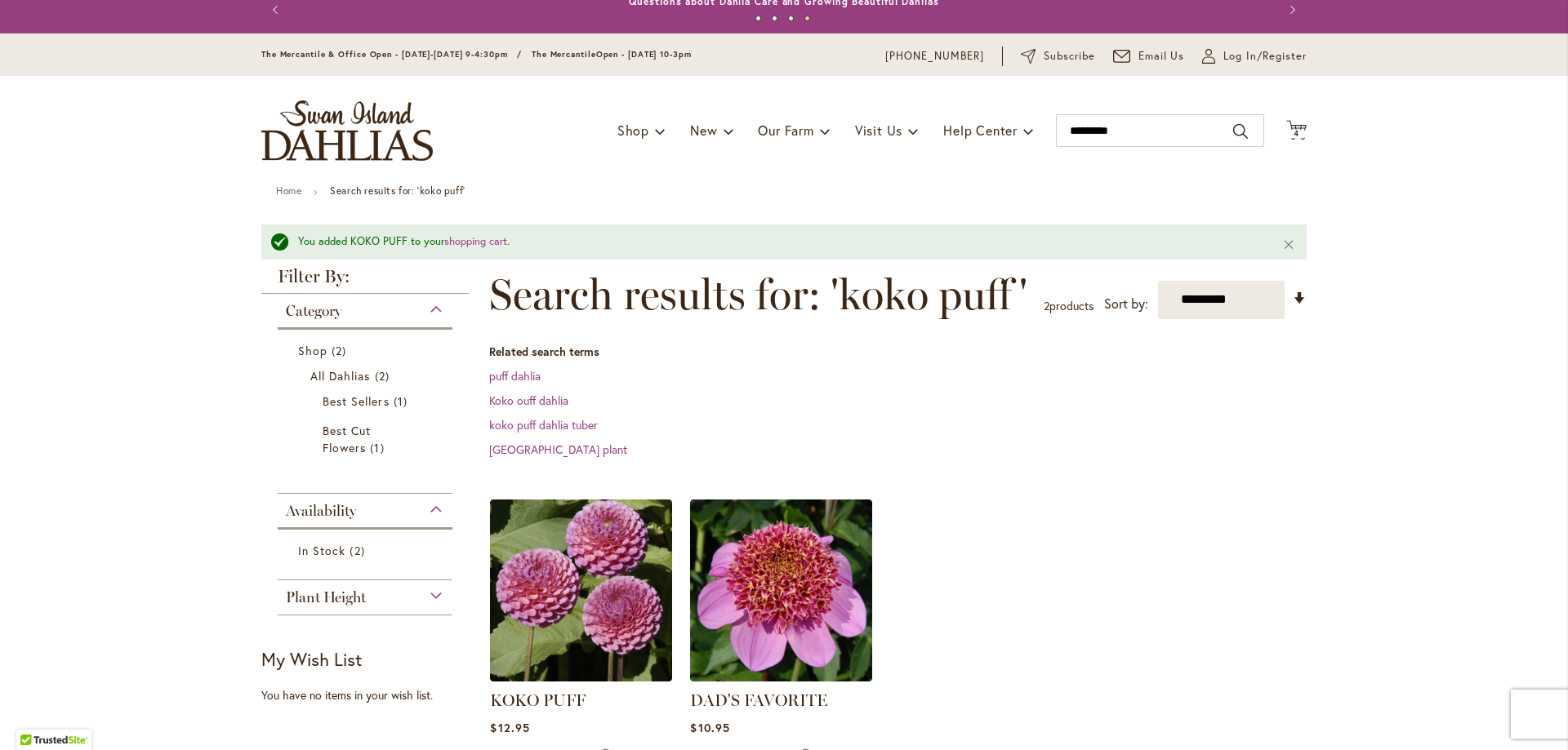
scroll to position [0, 0]
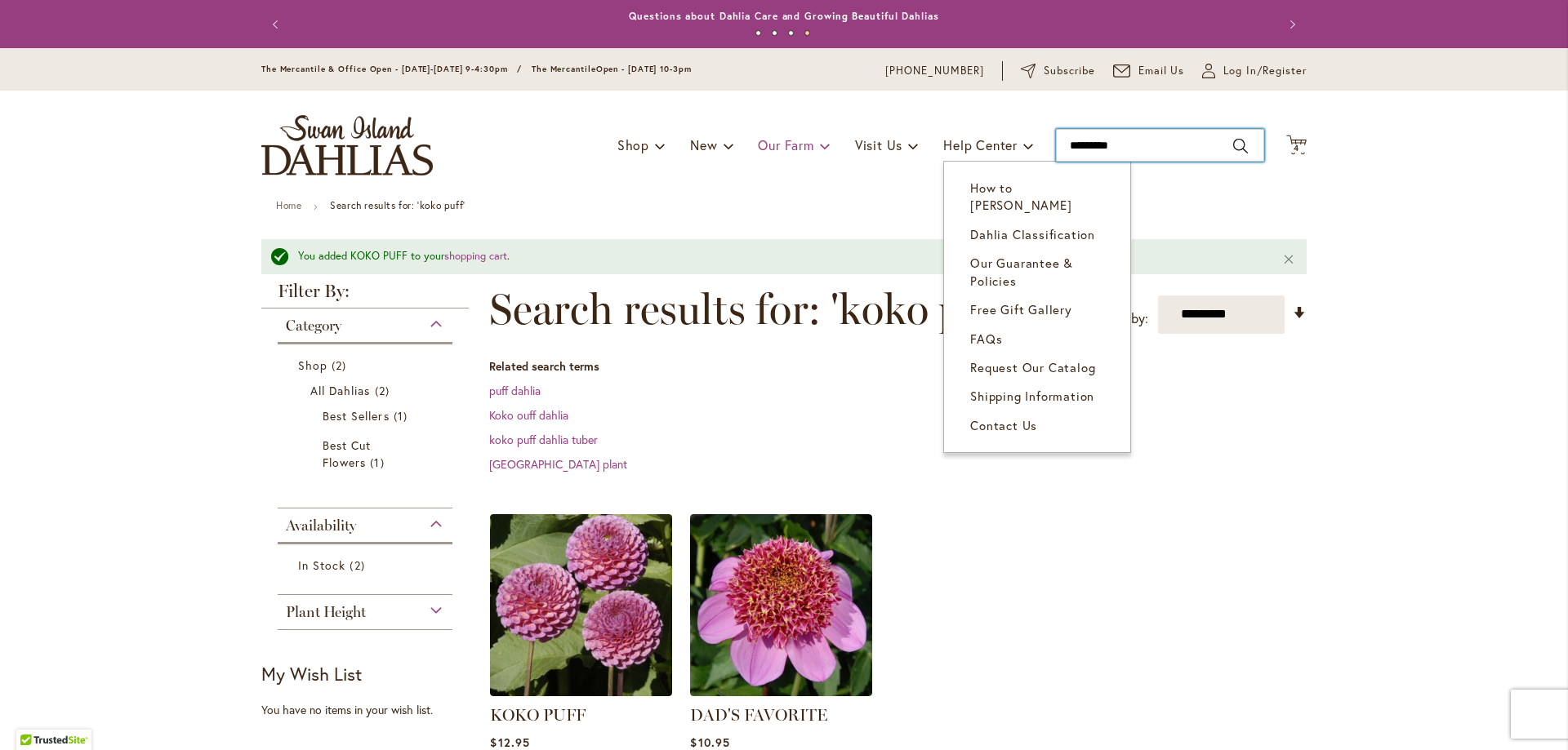
drag, startPoint x: 971, startPoint y: 148, endPoint x: 801, endPoint y: 136, distance: 170.4
click at [801, 136] on div "Toggle Nav Shop Dahlia Tubers Collections Fresh Cut Dahlias Gardening Supplies …" at bounding box center [784, 145] width 1078 height 109
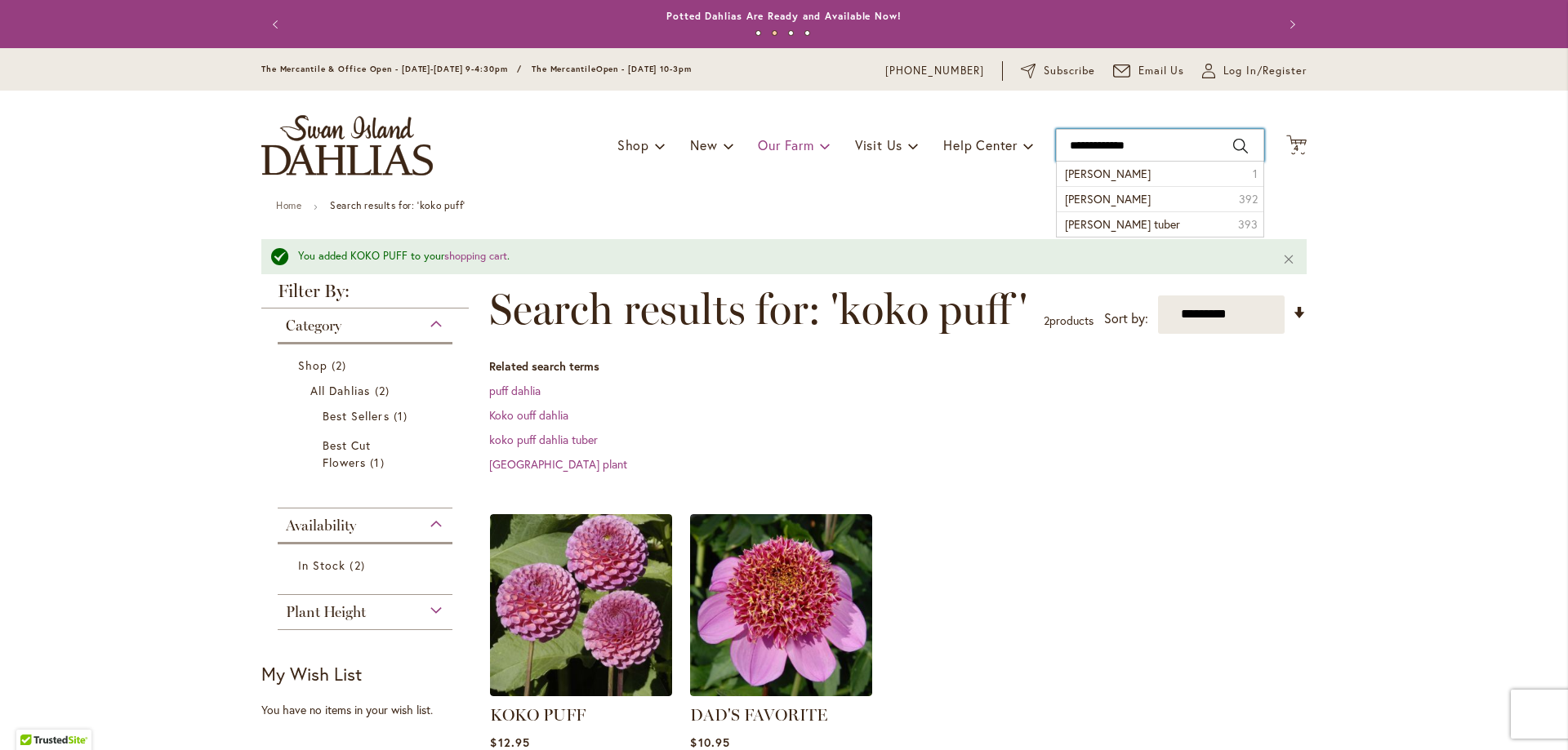
type input "**********"
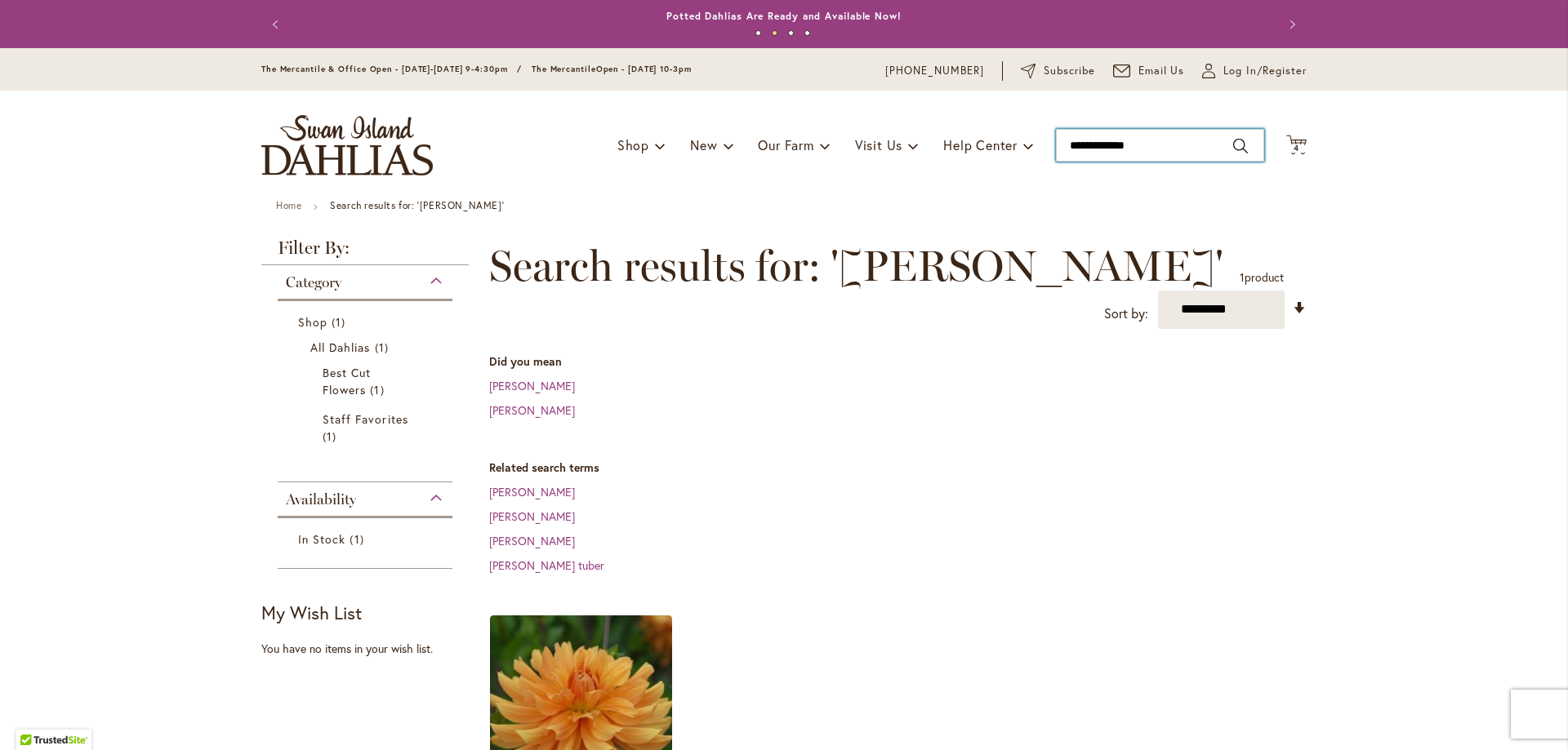
drag, startPoint x: 1090, startPoint y: 148, endPoint x: 913, endPoint y: 142, distance: 177.1
click at [913, 142] on div "Toggle Nav Shop Dahlia Tubers Collections Fresh Cut Dahlias Gardening Supplies …" at bounding box center [784, 145] width 1078 height 109
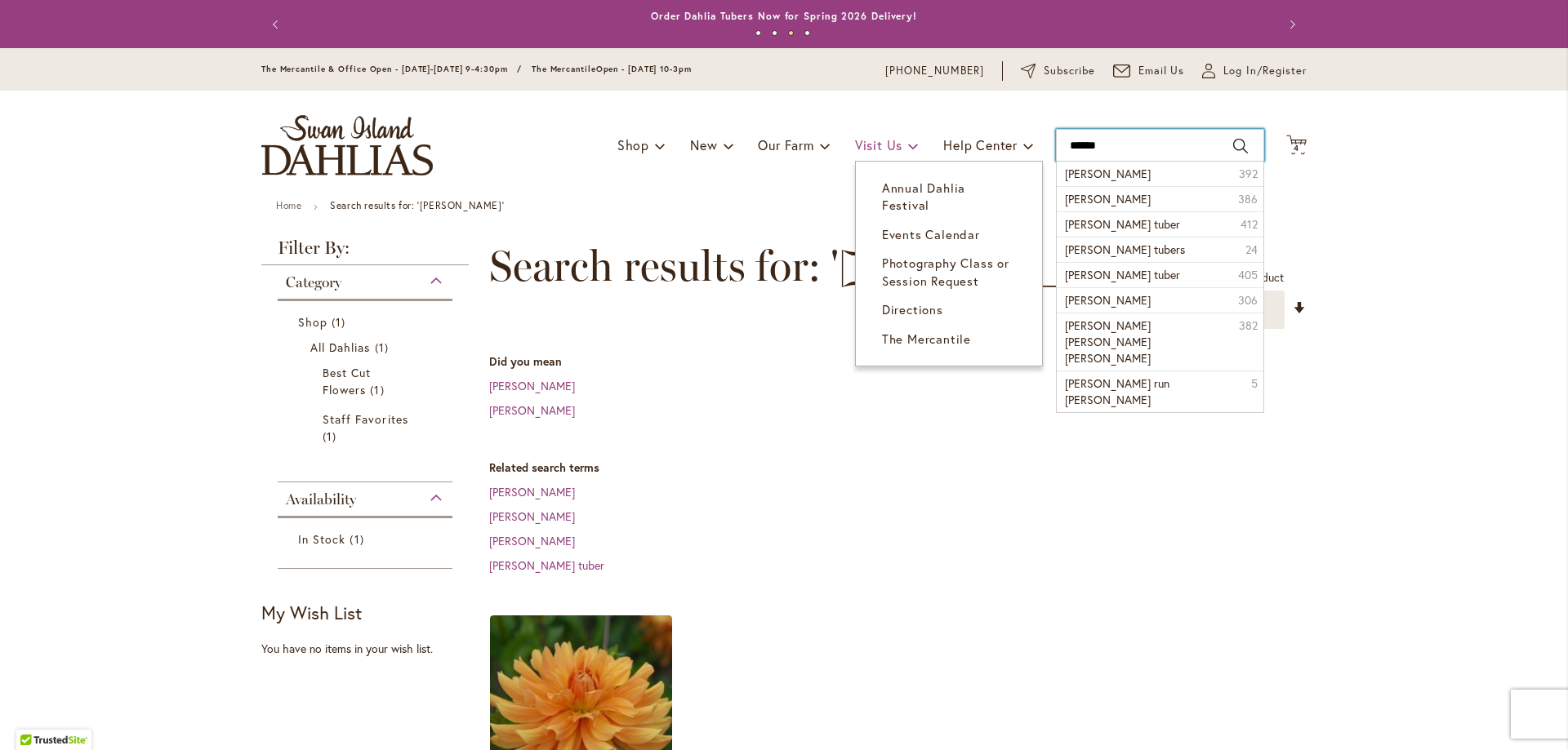
type input "**********"
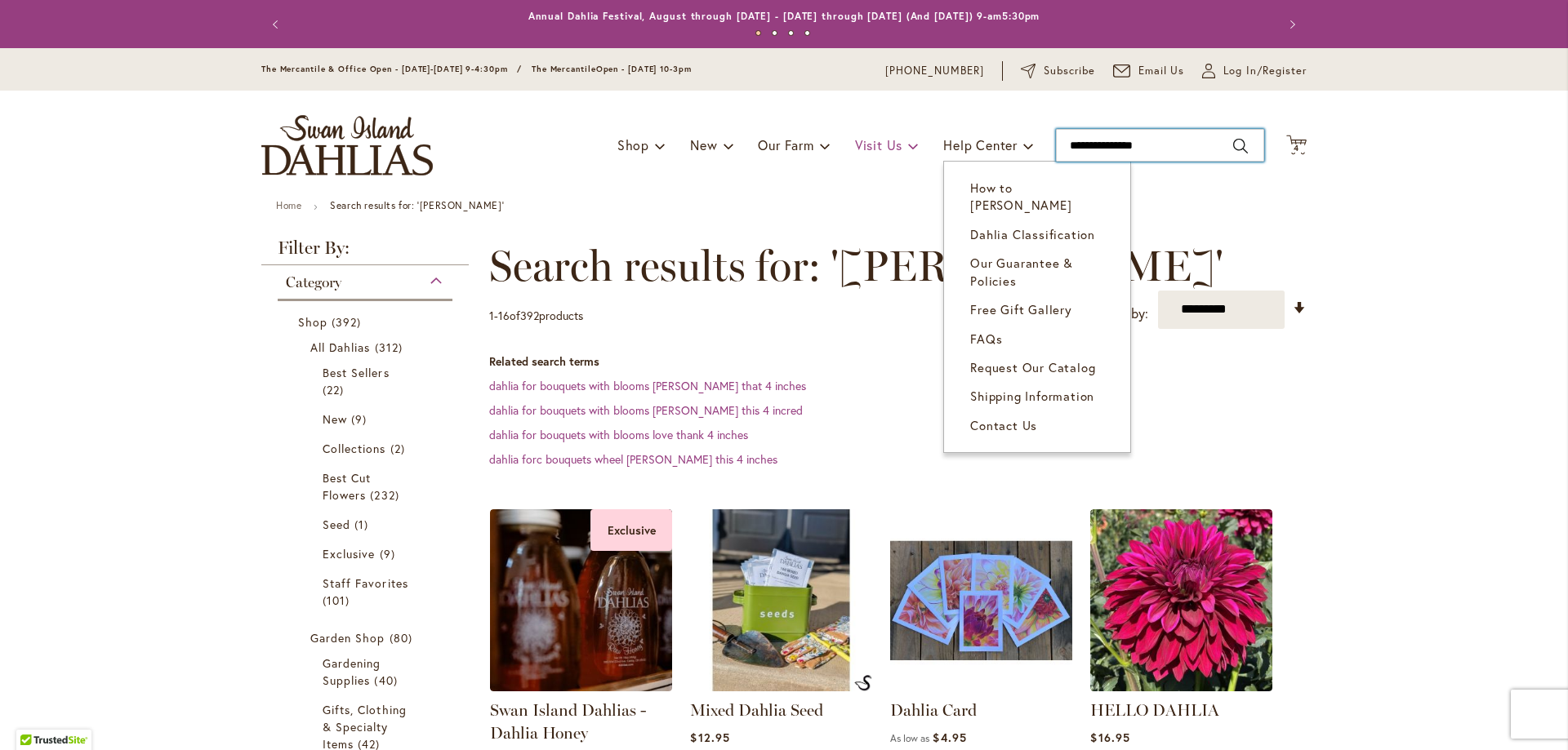
drag, startPoint x: 972, startPoint y: 141, endPoint x: 858, endPoint y: 141, distance: 114.0
click at [858, 141] on div "Toggle Nav Shop Dahlia Tubers Collections Fresh Cut Dahlias Gardening Supplies …" at bounding box center [784, 145] width 1078 height 109
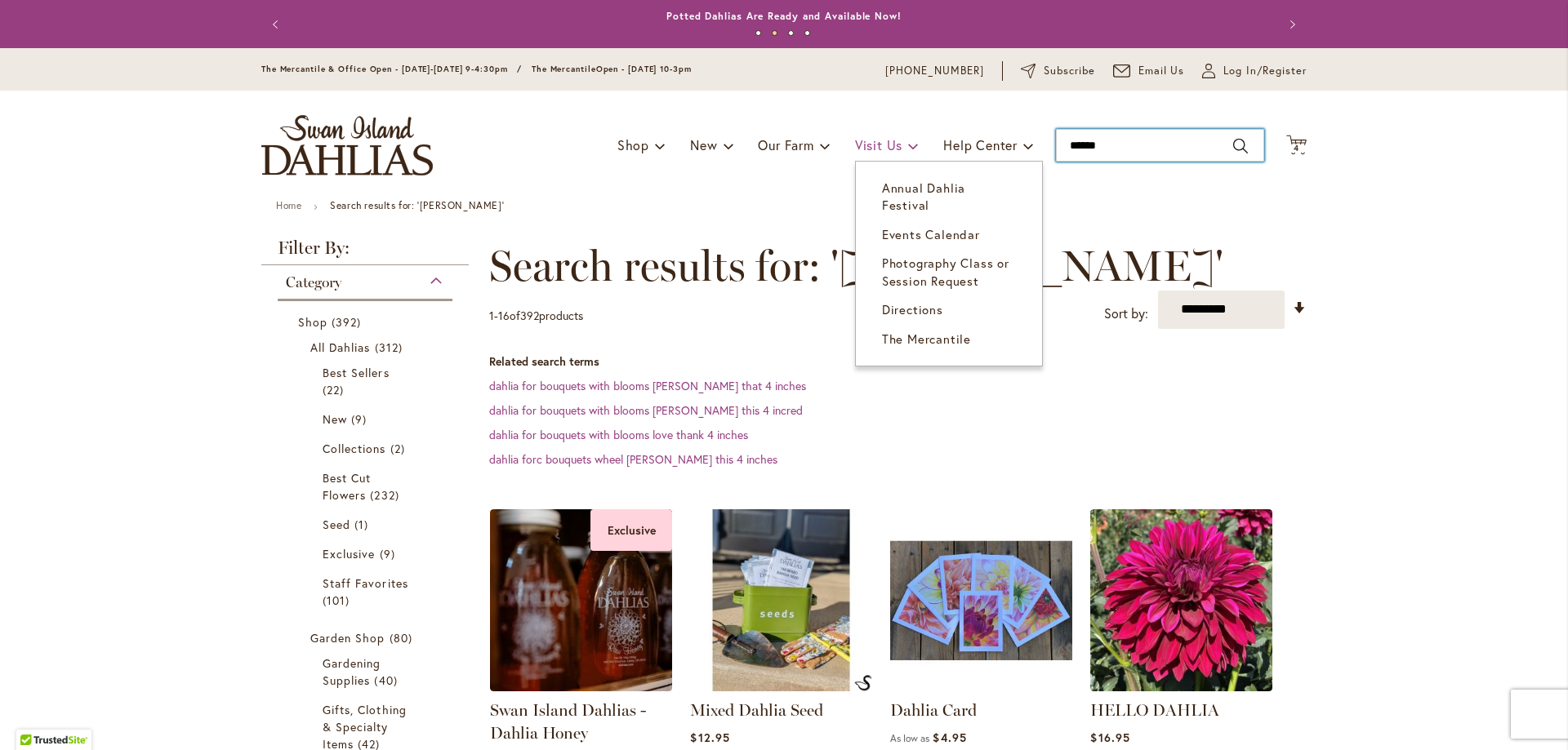
type input "*******"
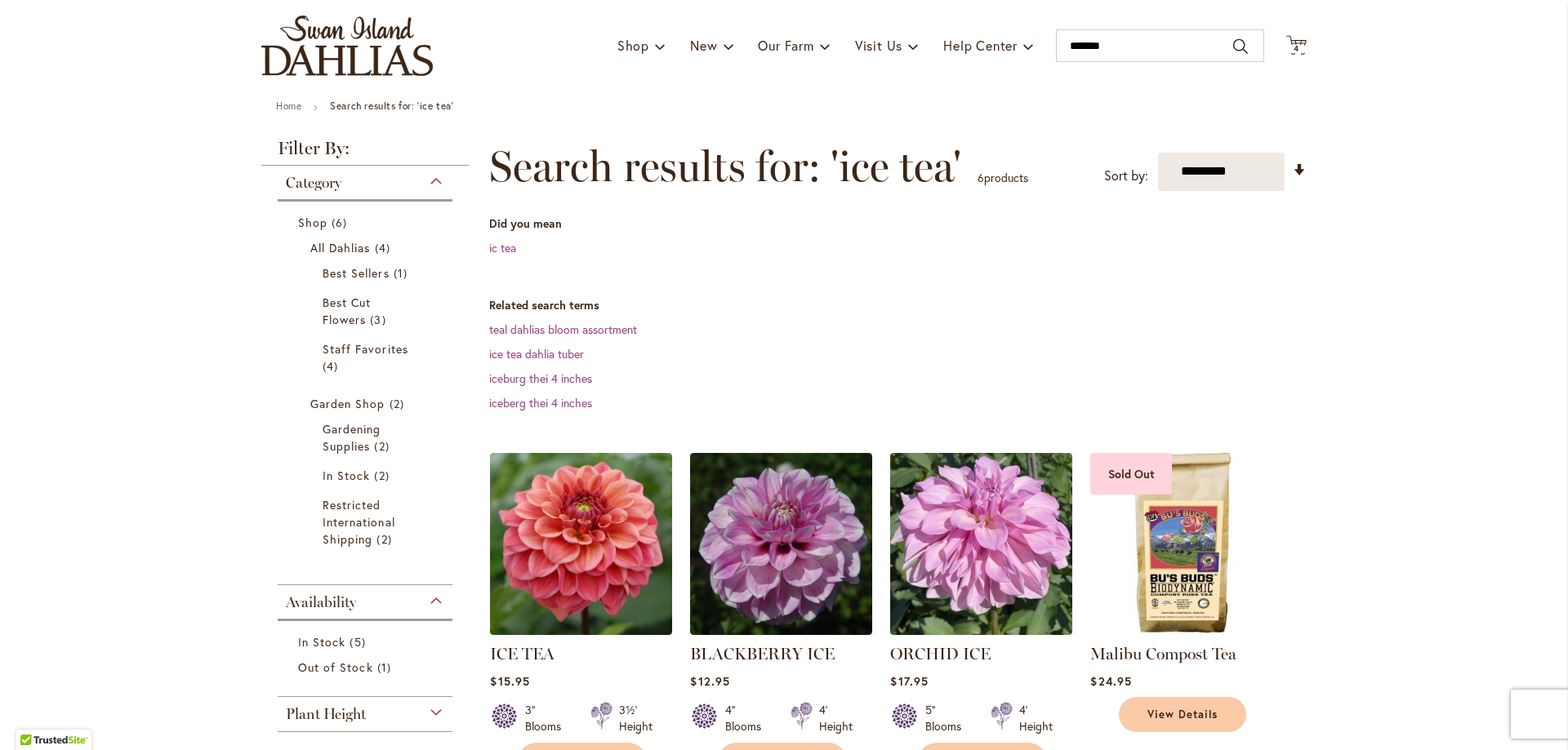
scroll to position [245, 0]
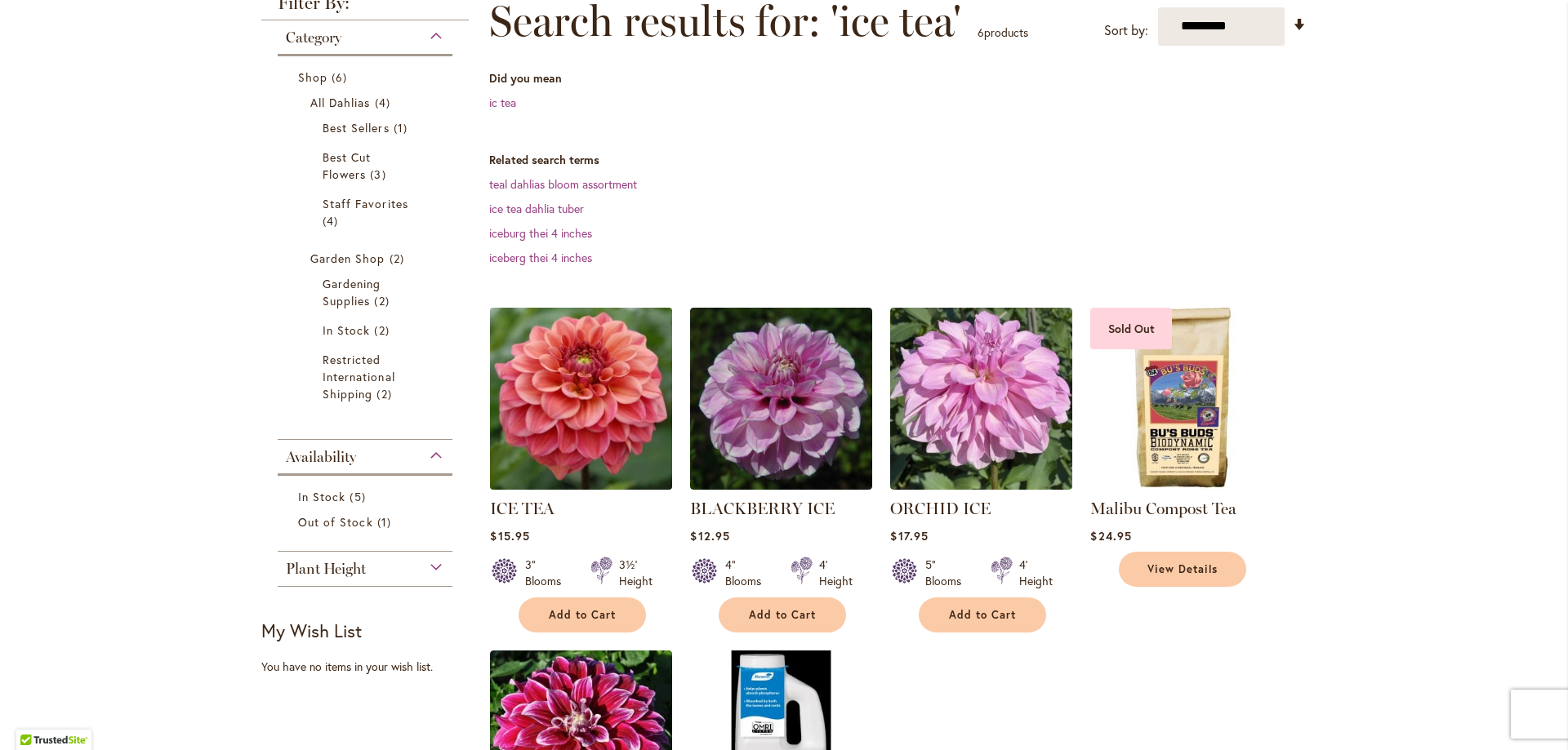
click at [606, 441] on img at bounding box center [581, 398] width 191 height 191
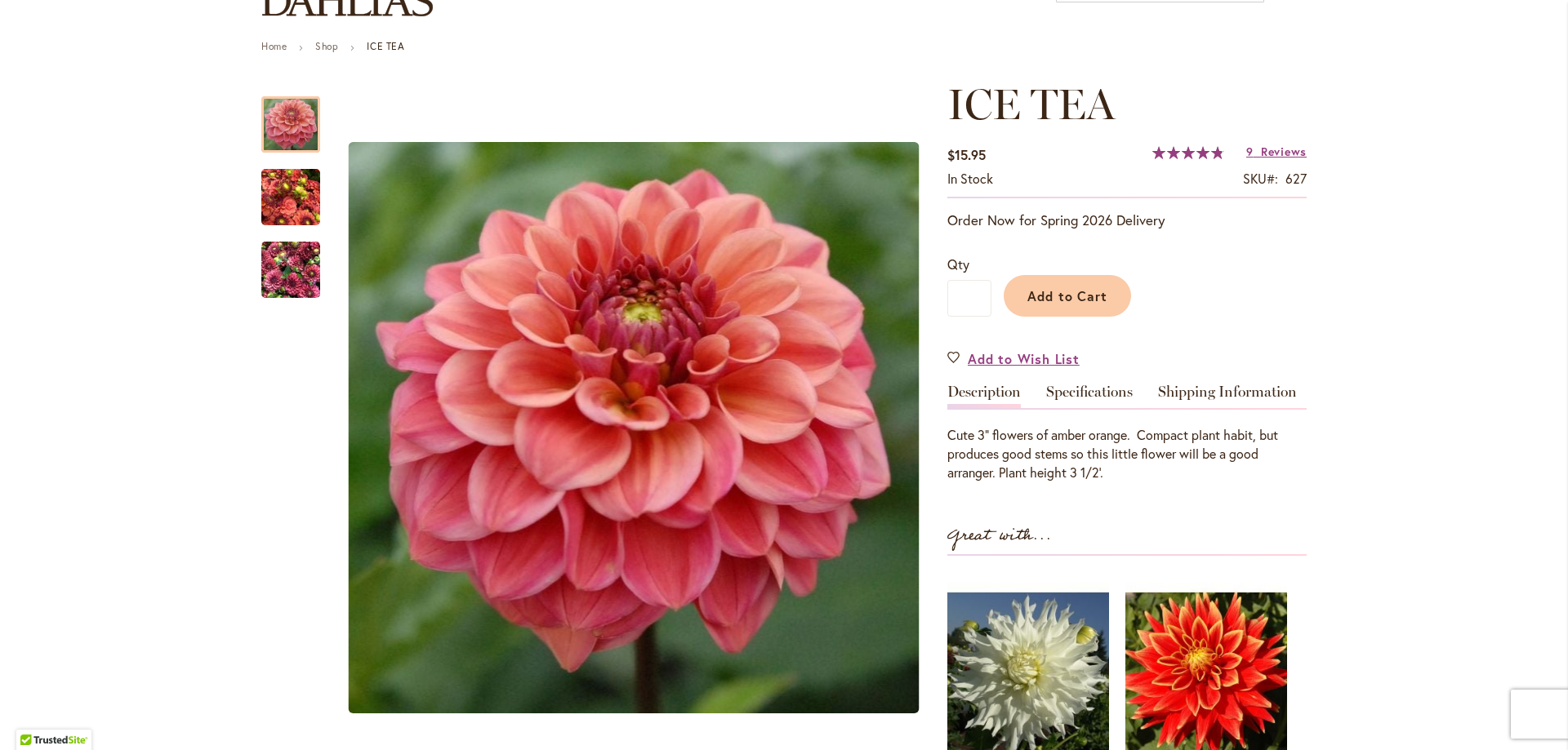
scroll to position [163, 0]
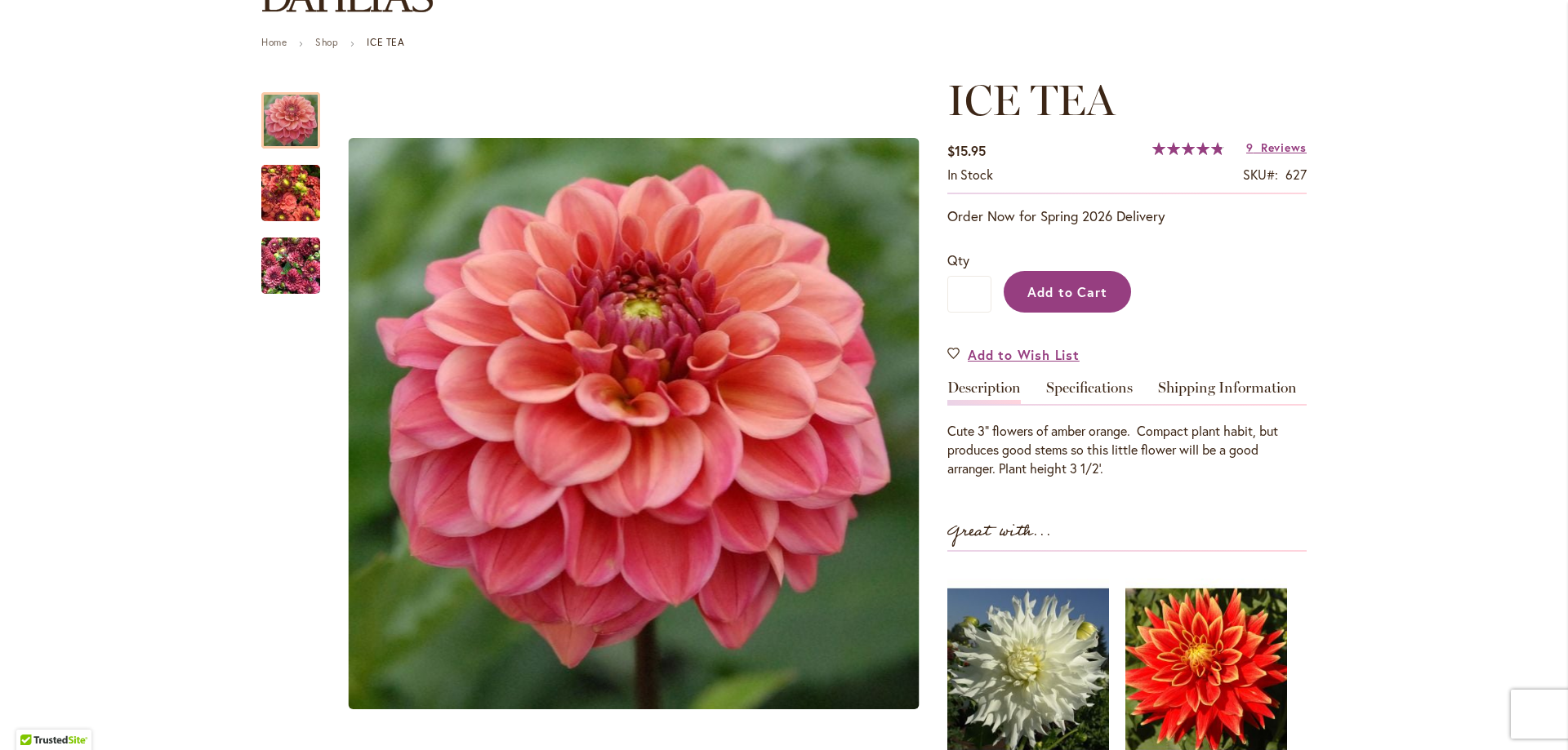
click at [1049, 303] on button "Add to Cart" at bounding box center [1067, 292] width 127 height 42
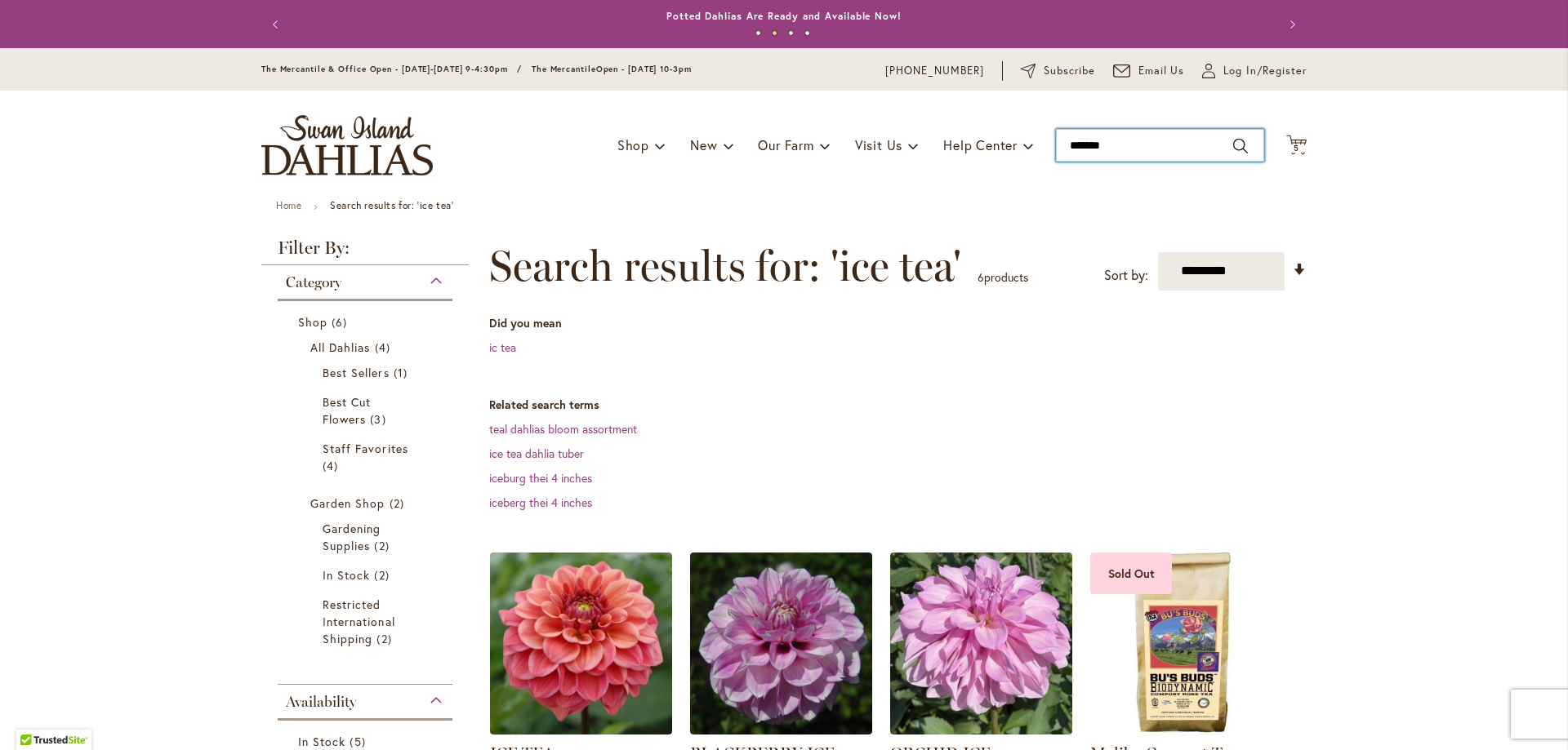
drag, startPoint x: 1150, startPoint y: 146, endPoint x: 732, endPoint y: 91, distance: 421.6
click at [732, 91] on div "Toggle Nav Shop Dahlia Tubers Collections Fresh Cut Dahlias Gardening Supplies …" at bounding box center [784, 145] width 1078 height 109
type input "******"
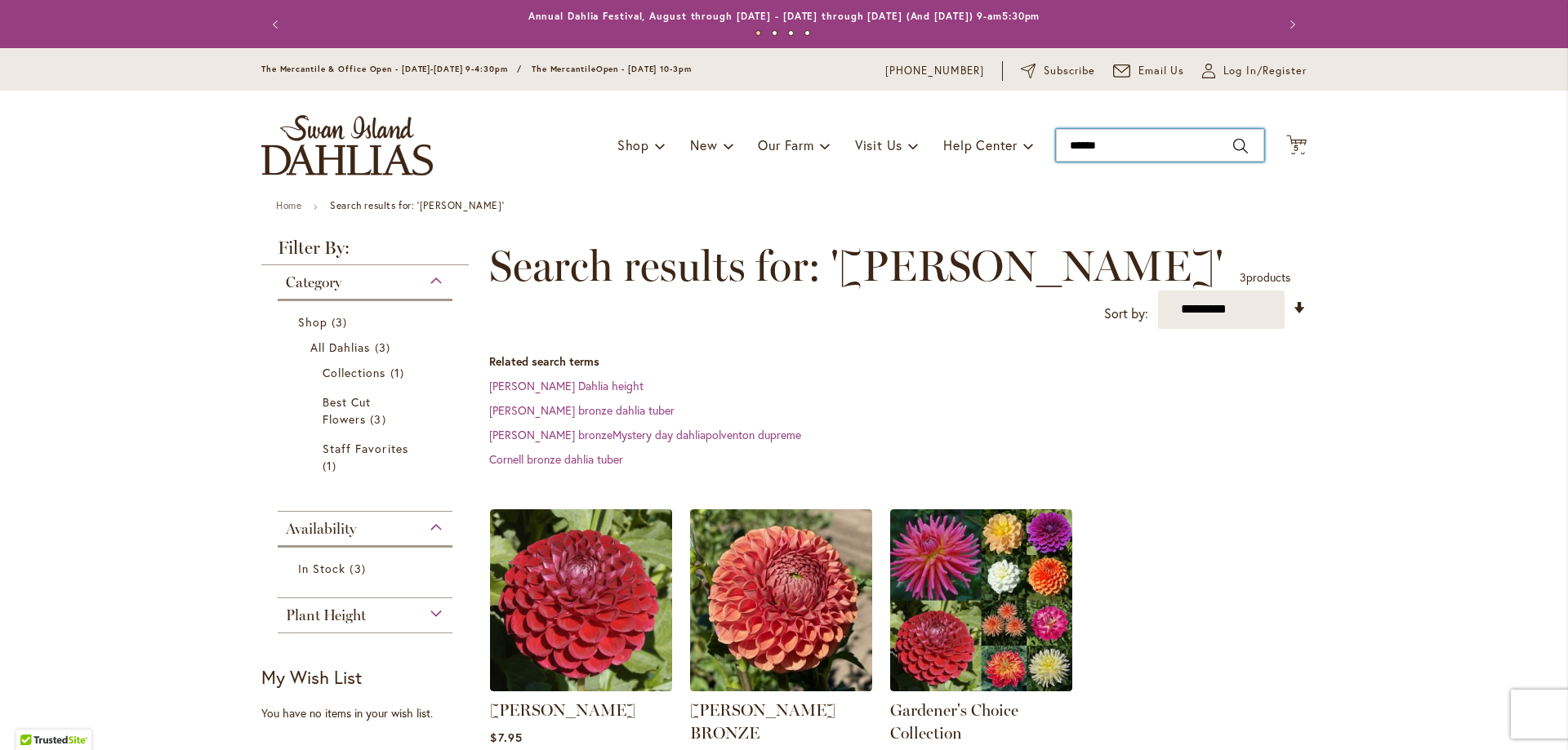
drag, startPoint x: 1154, startPoint y: 151, endPoint x: 885, endPoint y: 161, distance: 269.2
click at [885, 161] on div "Toggle Nav Shop Dahlia Tubers Collections Fresh Cut Dahlias Gardening Supplies …" at bounding box center [784, 145] width 1078 height 109
type input "********"
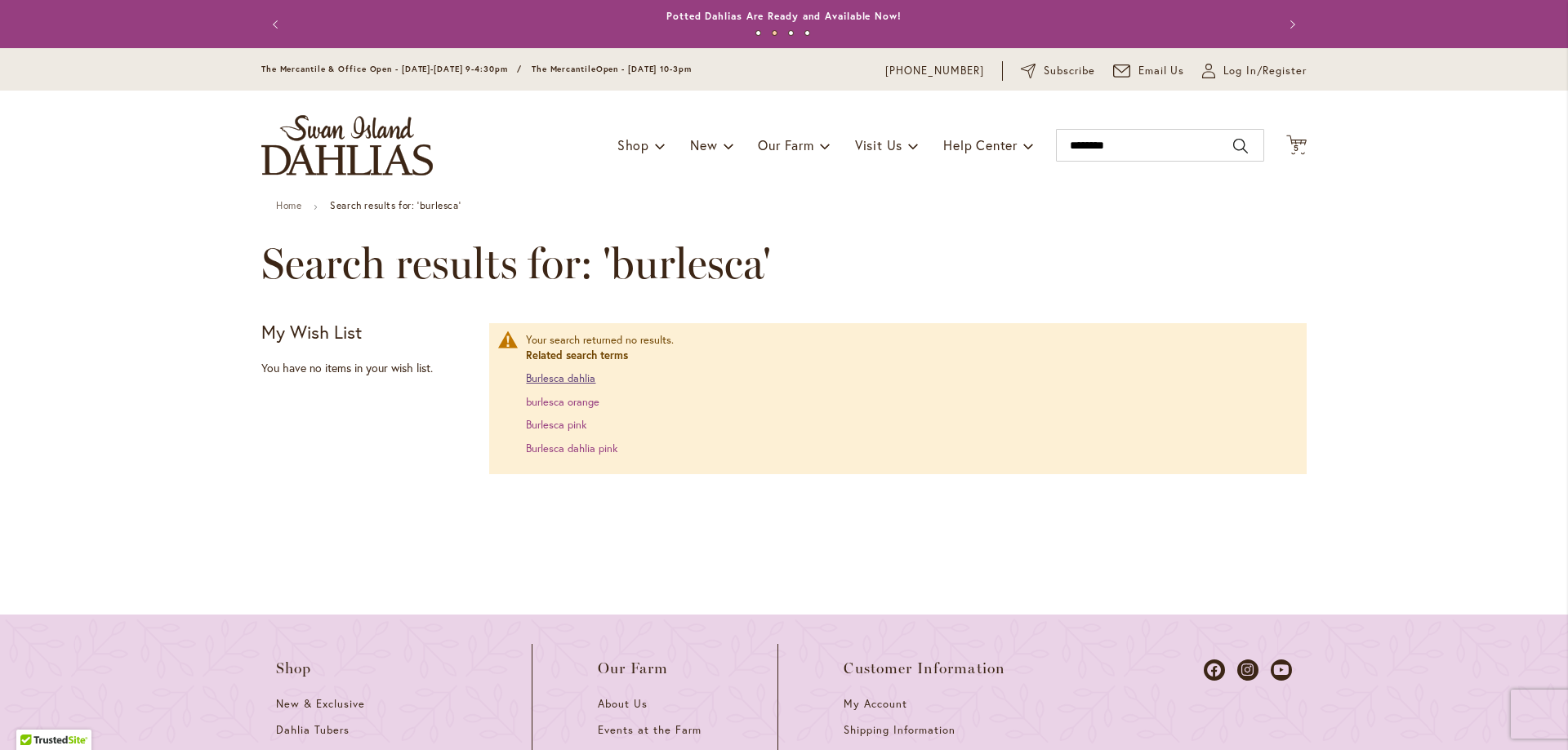
click at [569, 373] on link "Burlesca dahlia" at bounding box center [560, 378] width 69 height 14
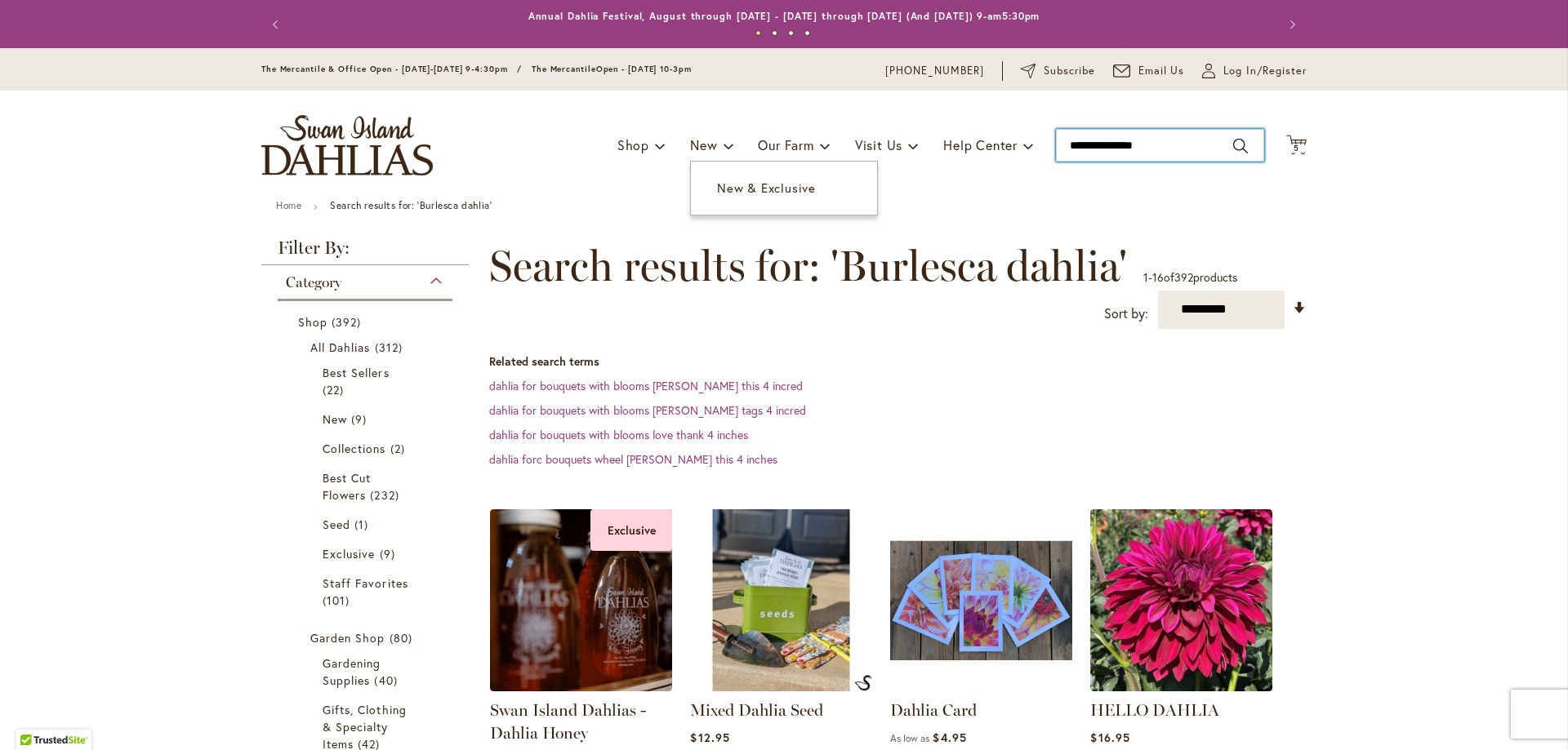
drag, startPoint x: 1184, startPoint y: 147, endPoint x: 692, endPoint y: 159, distance: 492.1
click at [692, 159] on div "Toggle Nav Shop Dahlia Tubers Collections Fresh Cut Dahlias Gardening Supplies …" at bounding box center [784, 145] width 1078 height 109
type input "******"
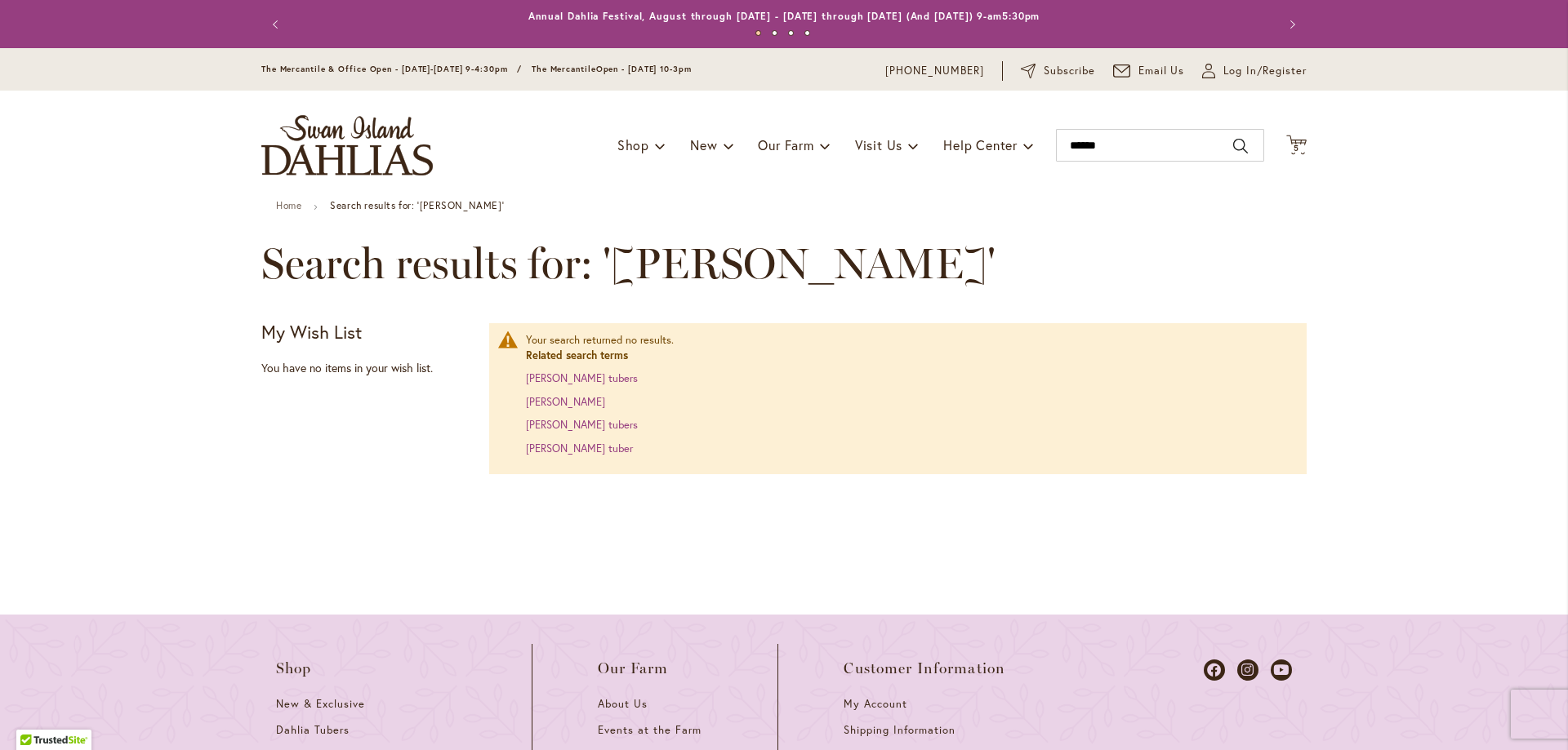
click at [1291, 131] on div "Toggle Nav Shop Dahlia Tubers Collections Fresh Cut Dahlias Gardening Supplies …" at bounding box center [784, 145] width 1078 height 109
click at [1293, 148] on span "5" at bounding box center [1296, 148] width 6 height 10
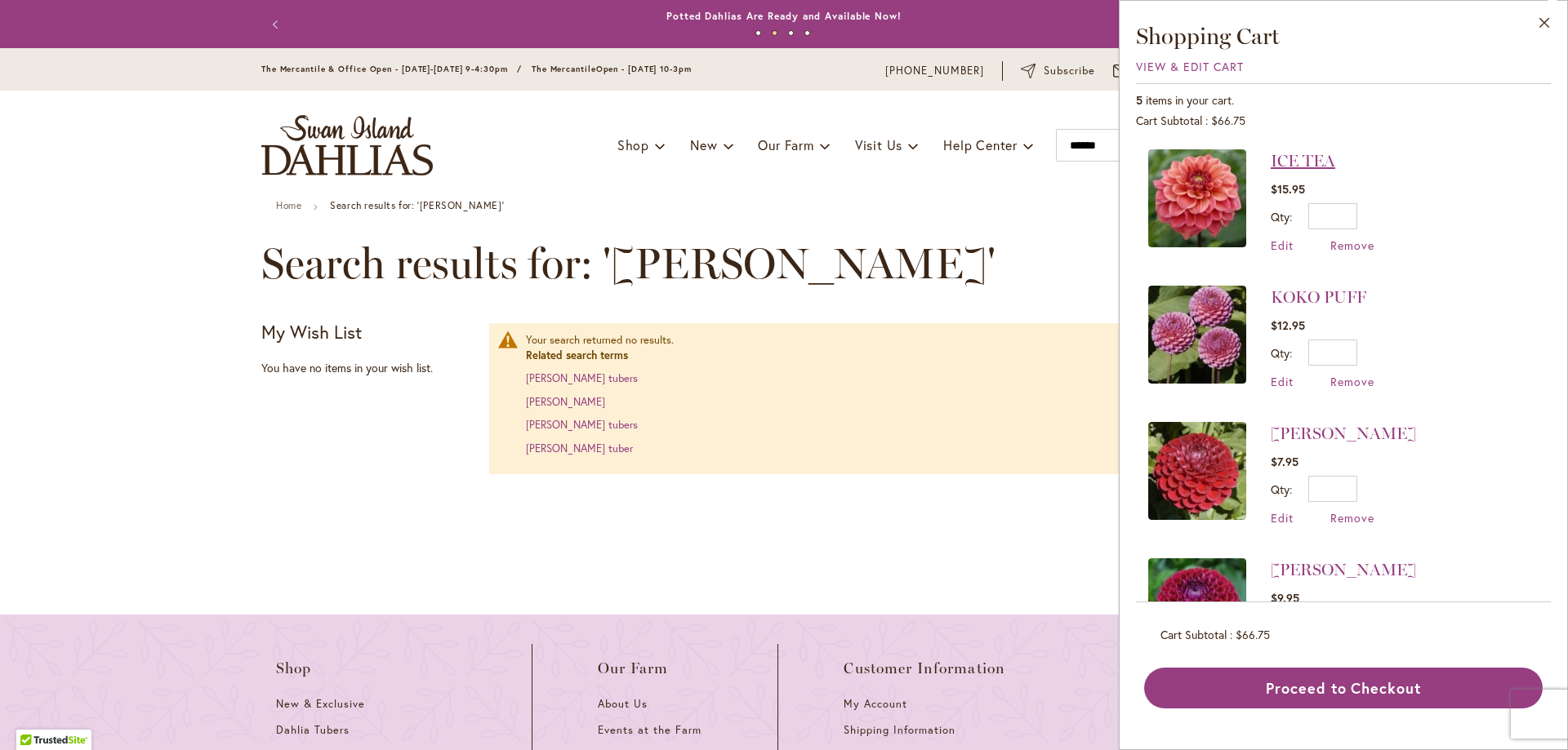
click at [1299, 167] on link "ICE TEA" at bounding box center [1303, 160] width 65 height 20
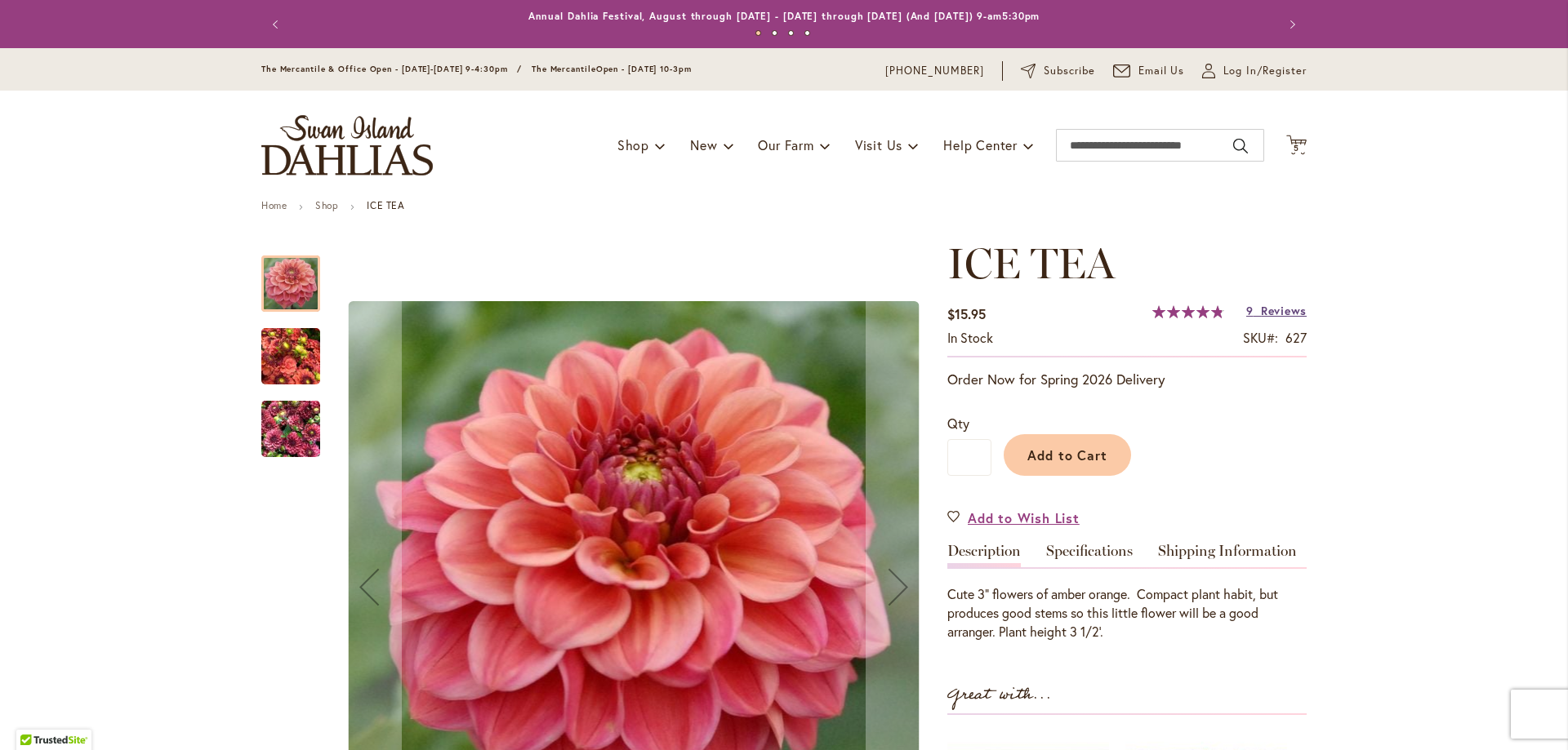
click at [1261, 313] on span "Reviews" at bounding box center [1284, 311] width 46 height 15
click at [1293, 147] on span "5" at bounding box center [1296, 148] width 6 height 10
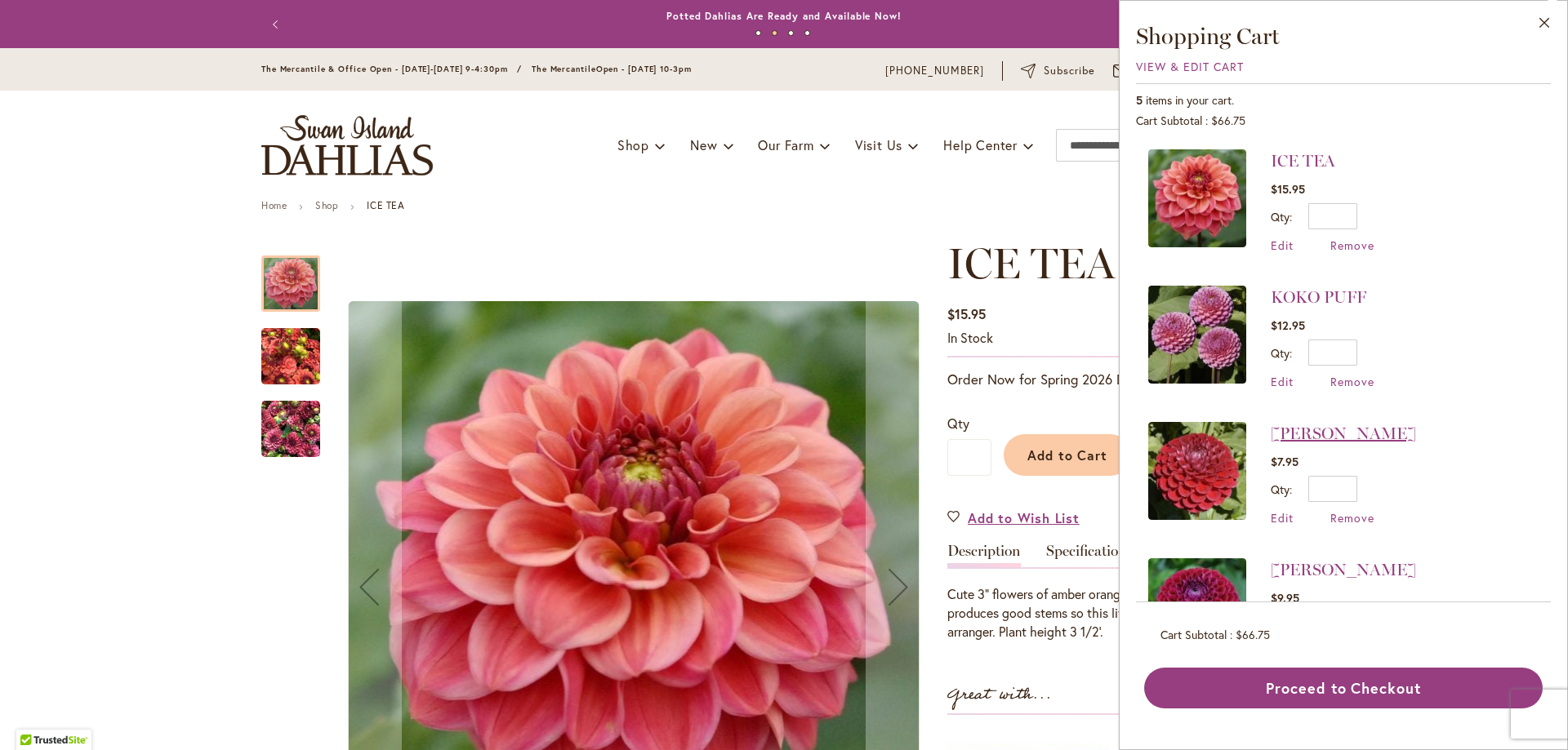
click at [1292, 425] on link "[PERSON_NAME]" at bounding box center [1344, 433] width 145 height 20
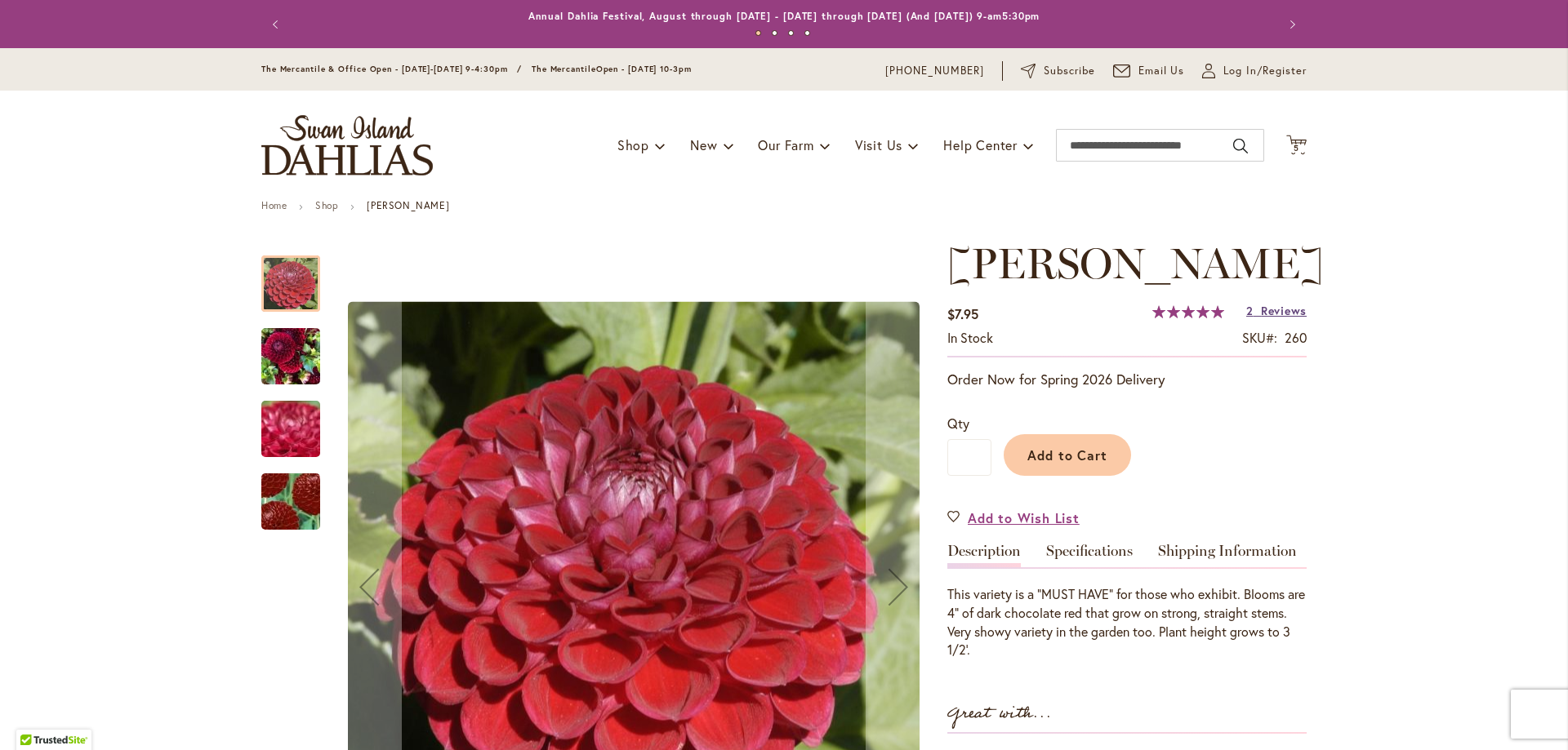
click at [1261, 311] on span "Reviews" at bounding box center [1284, 311] width 46 height 15
click at [1303, 150] on div "Toggle Nav Shop Dahlia Tubers Collections Fresh Cut Dahlias Gardening Supplies …" at bounding box center [784, 145] width 1078 height 109
click at [1296, 151] on span "5 5 items" at bounding box center [1297, 148] width 16 height 9
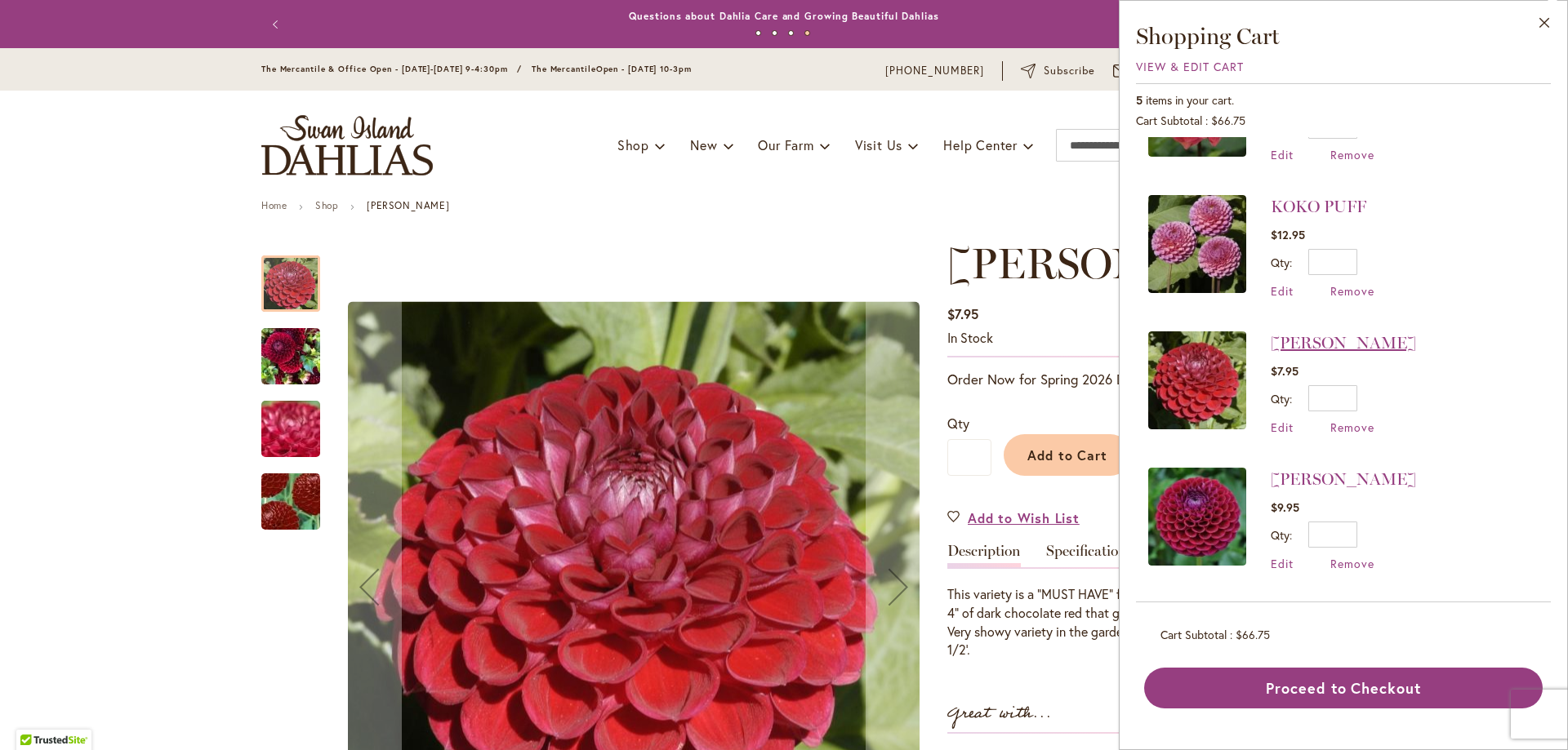
scroll to position [221, 0]
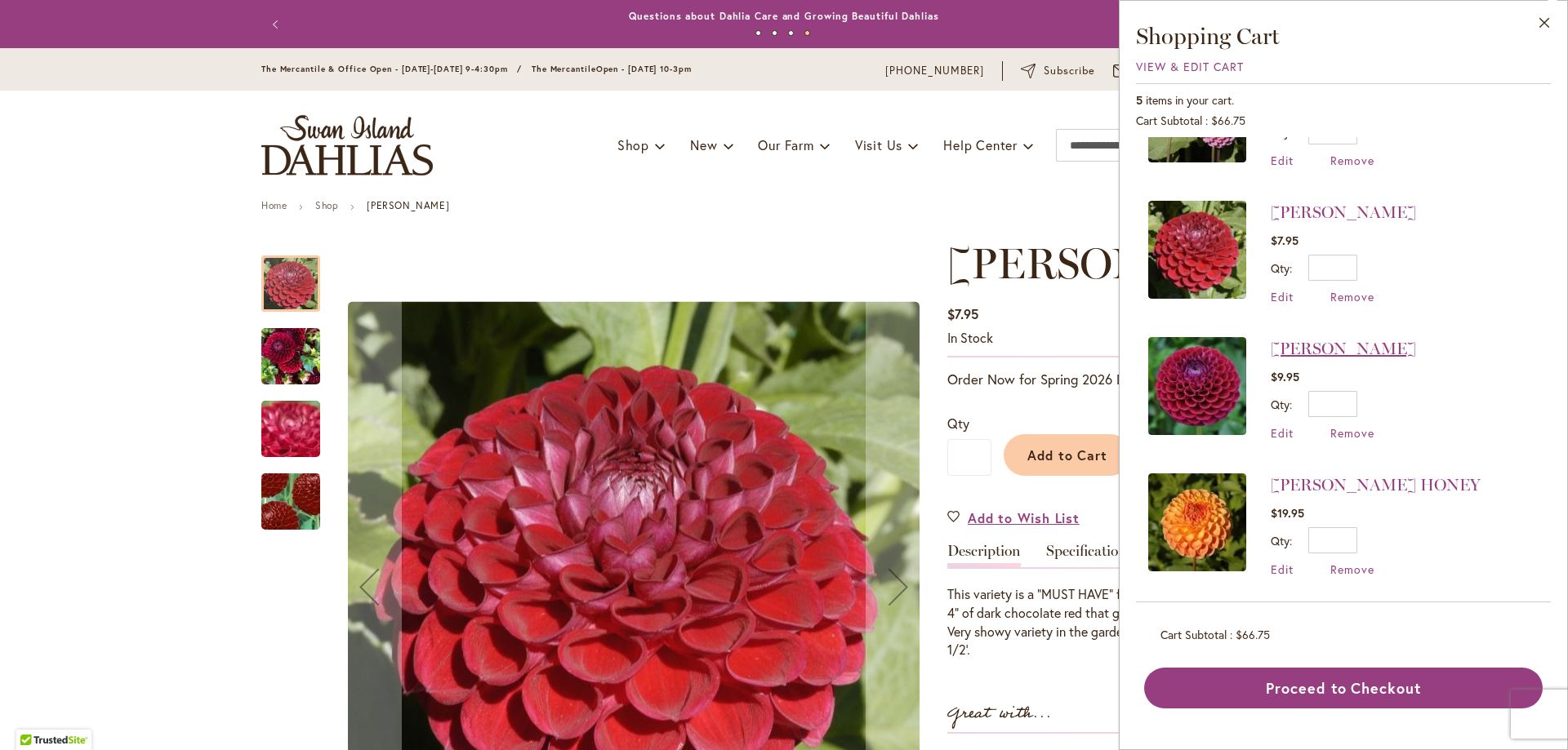
click at [1294, 345] on link "[PERSON_NAME]" at bounding box center [1344, 348] width 145 height 20
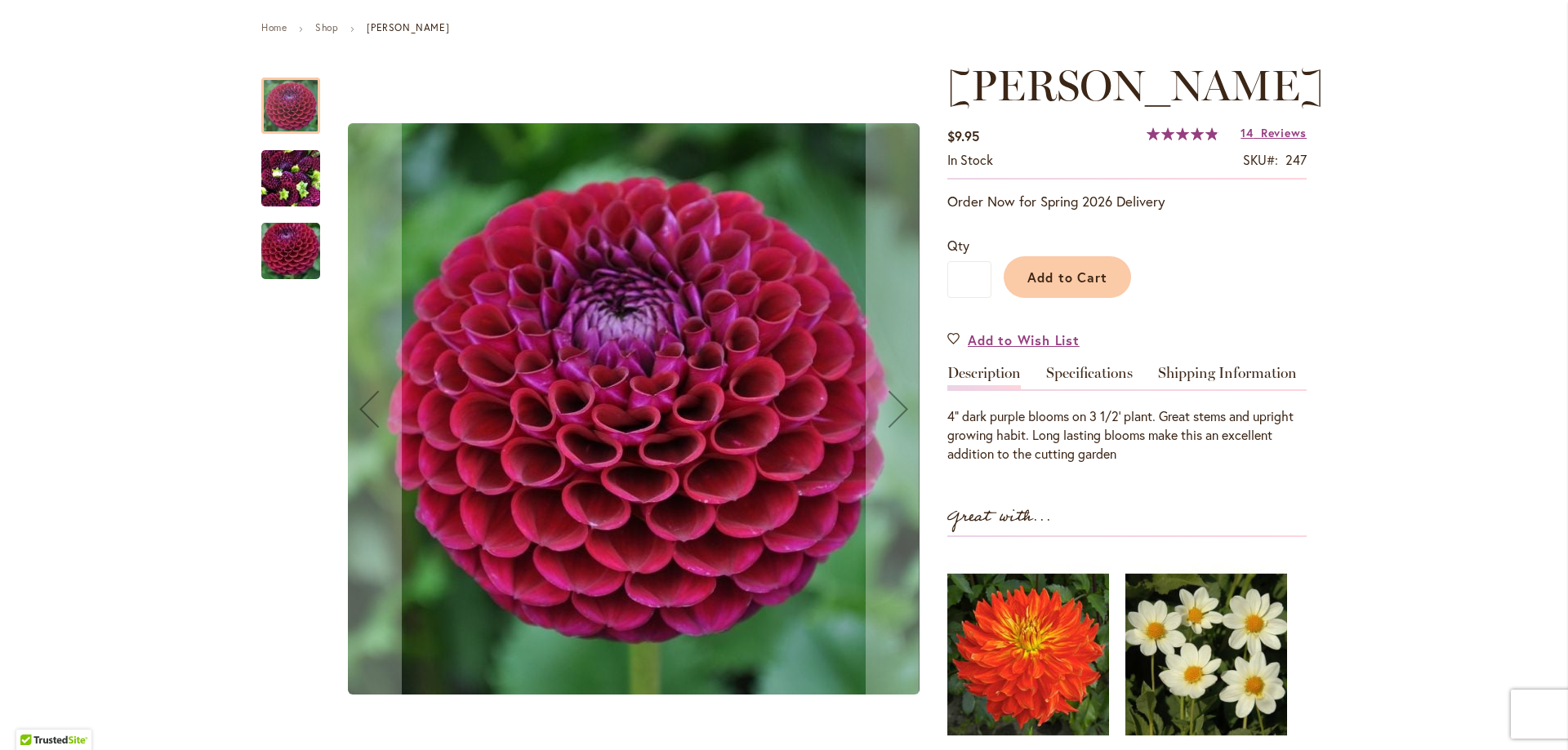
scroll to position [245, 0]
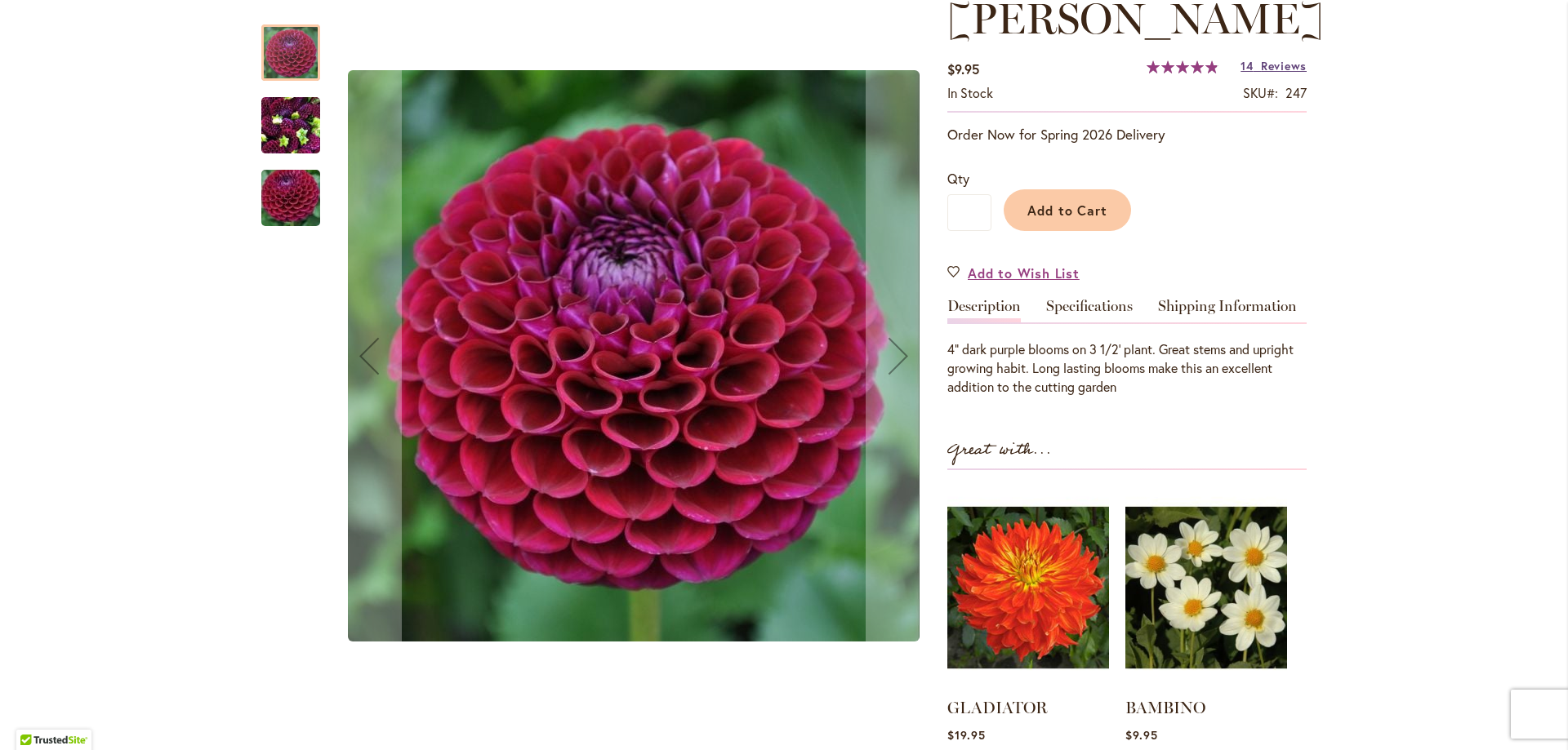
click at [1252, 65] on link "14 Reviews" at bounding box center [1273, 66] width 66 height 15
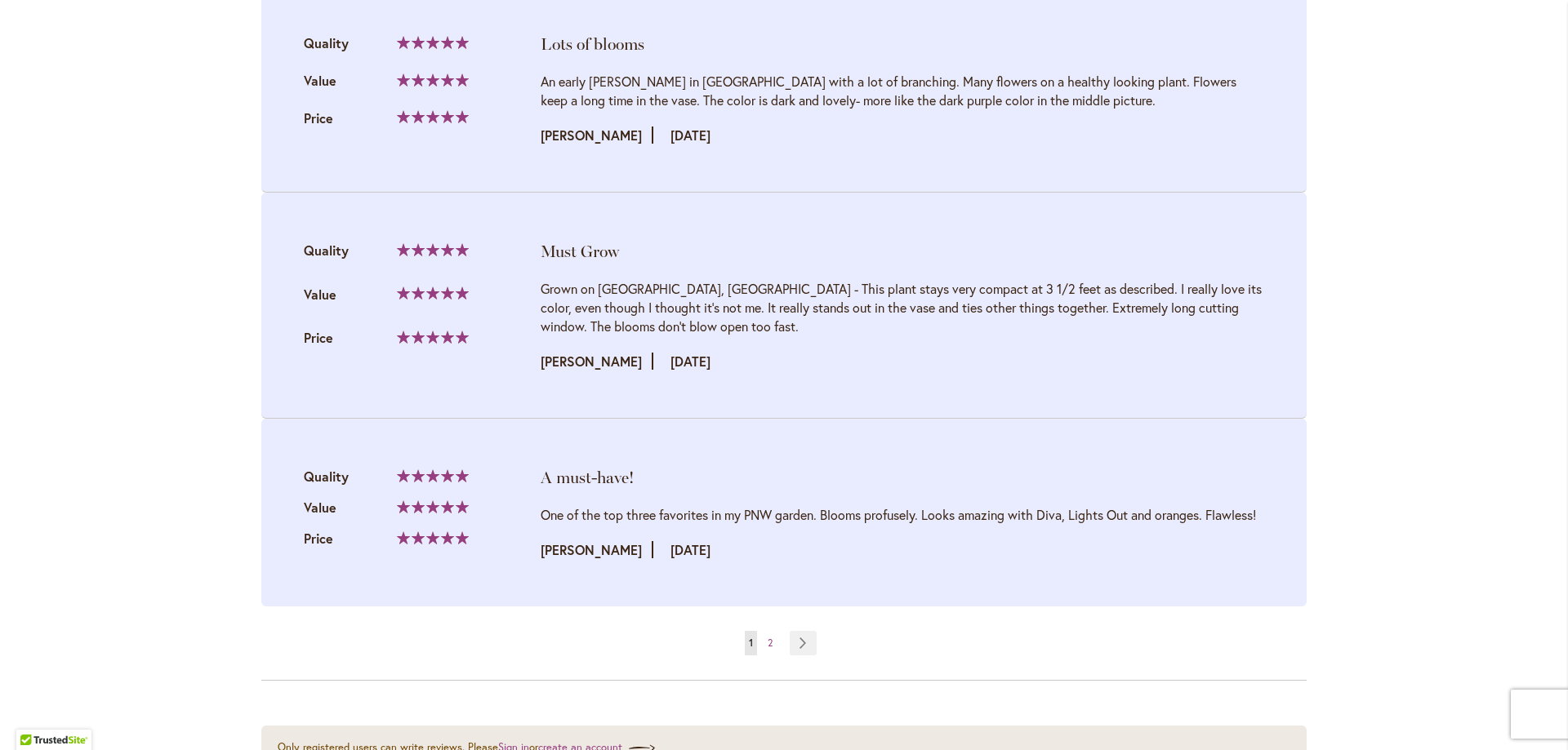
scroll to position [3348, 0]
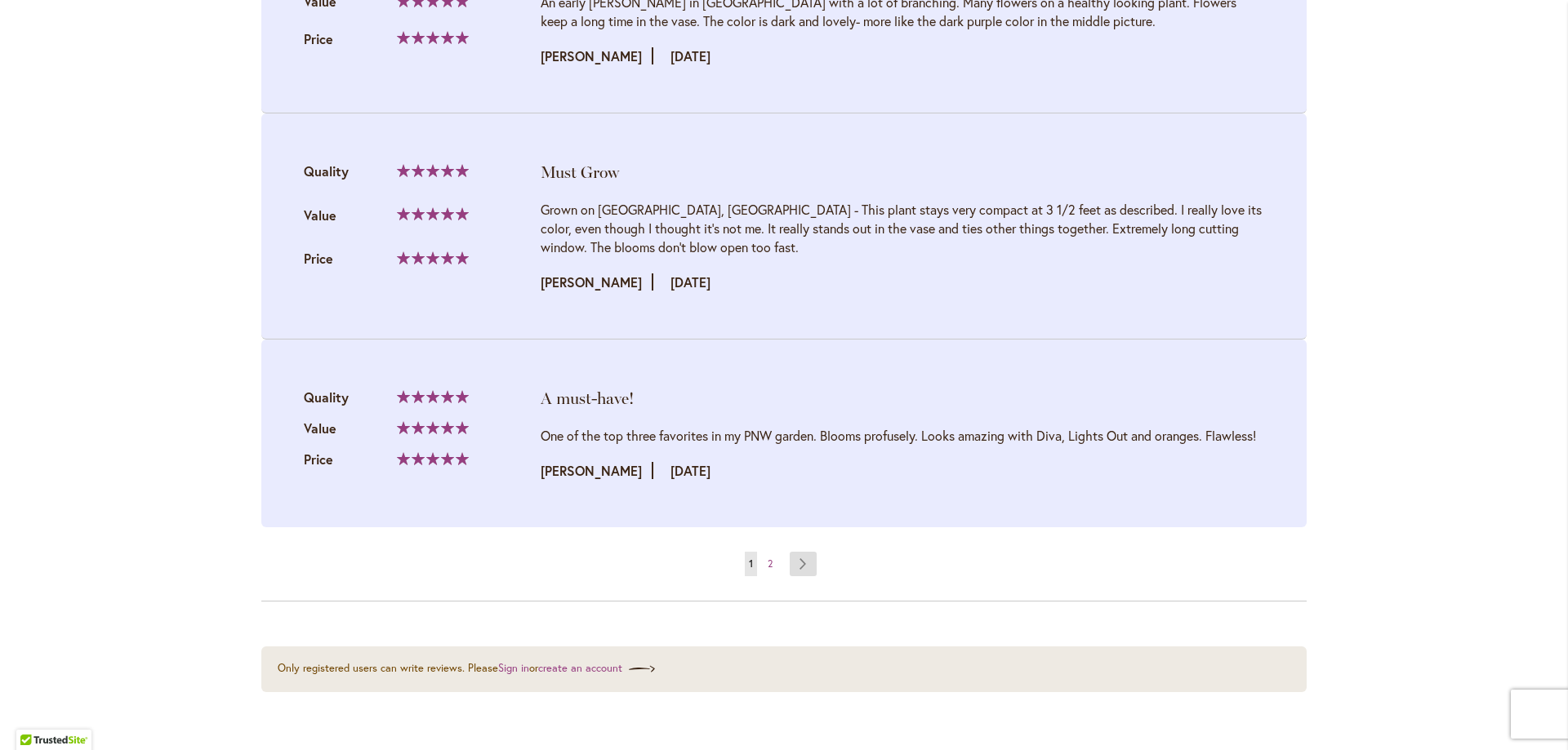
click at [797, 563] on link "Page Next" at bounding box center [803, 564] width 27 height 25
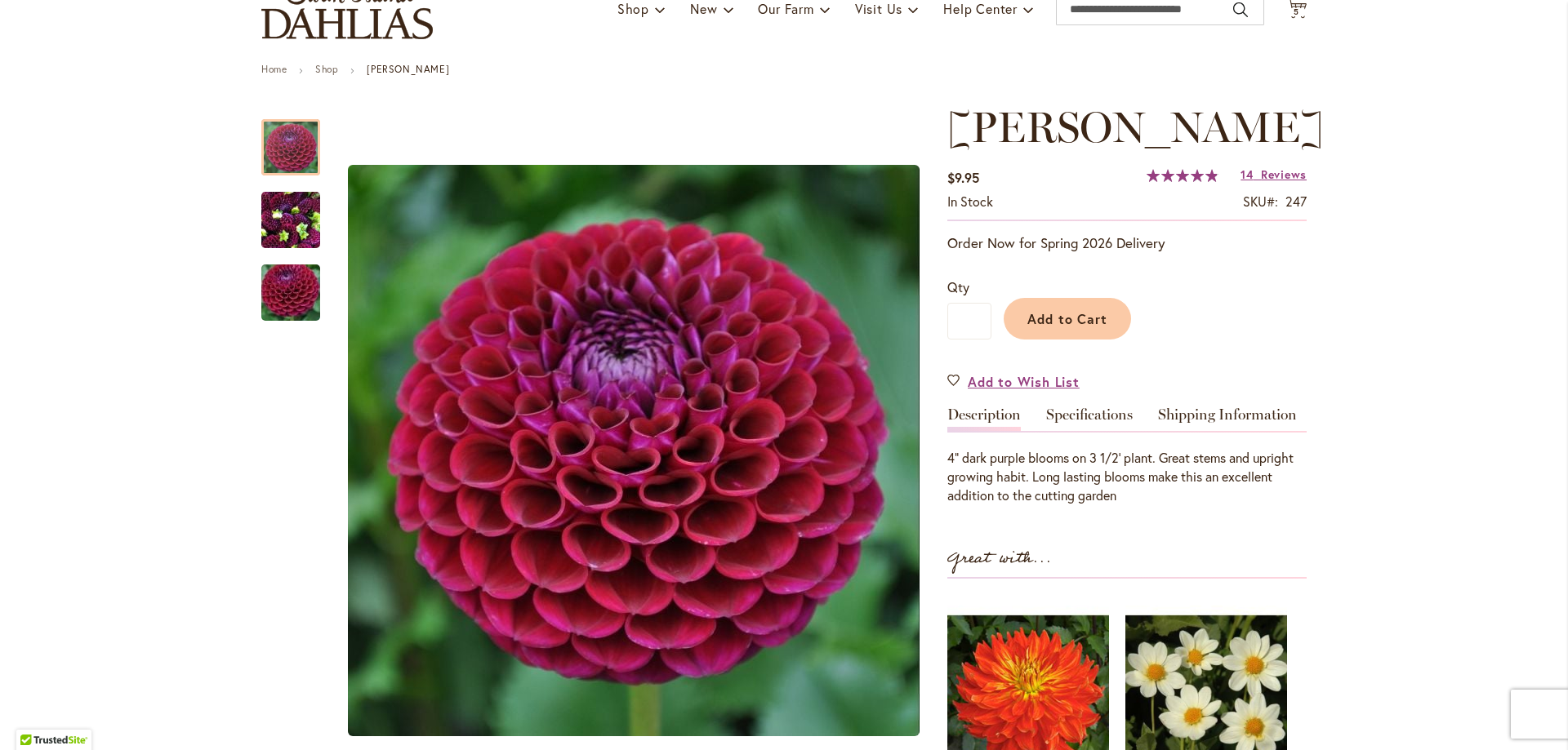
scroll to position [0, 0]
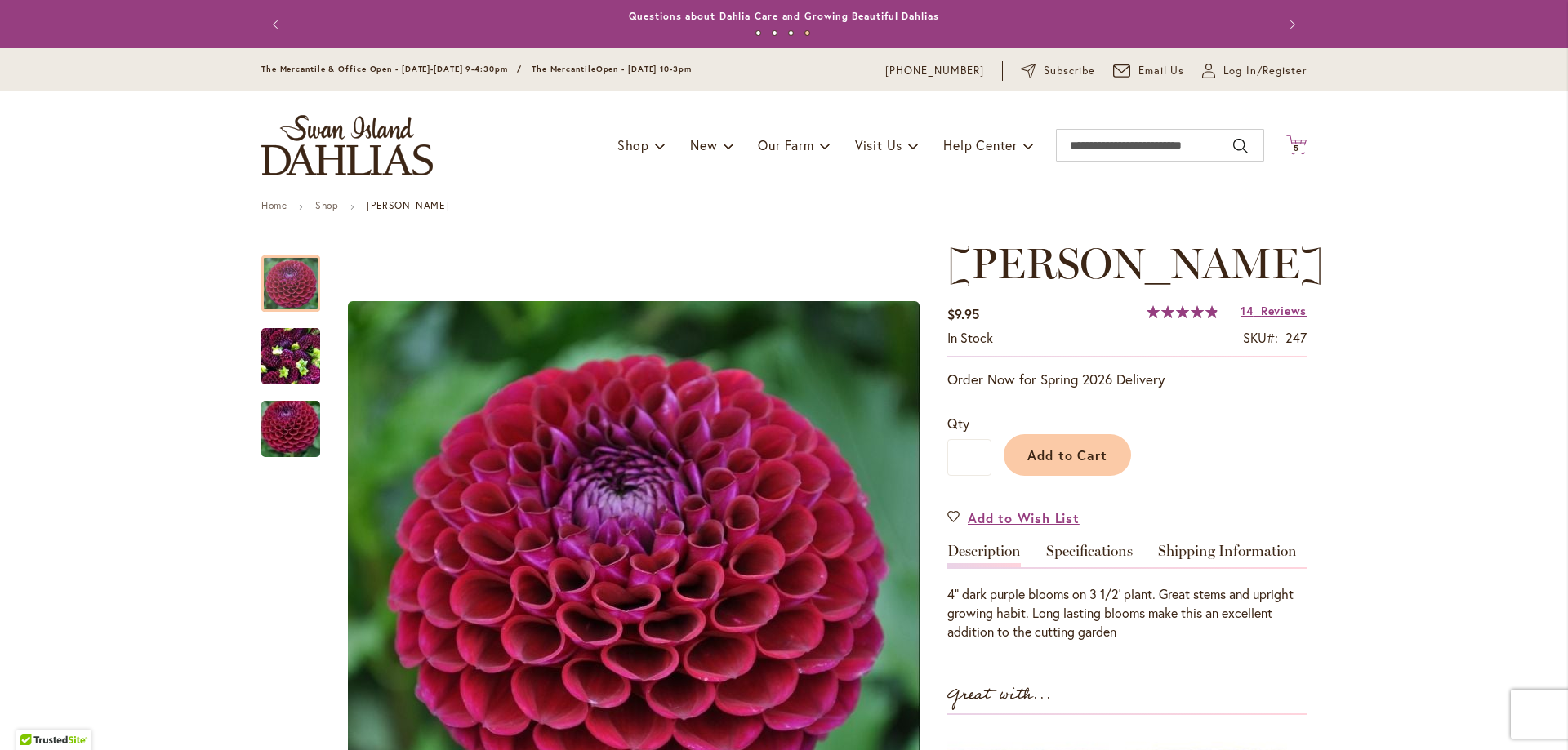
click at [1293, 143] on icon "Cart .cls-1 { fill: #231f20; }" at bounding box center [1297, 145] width 20 height 20
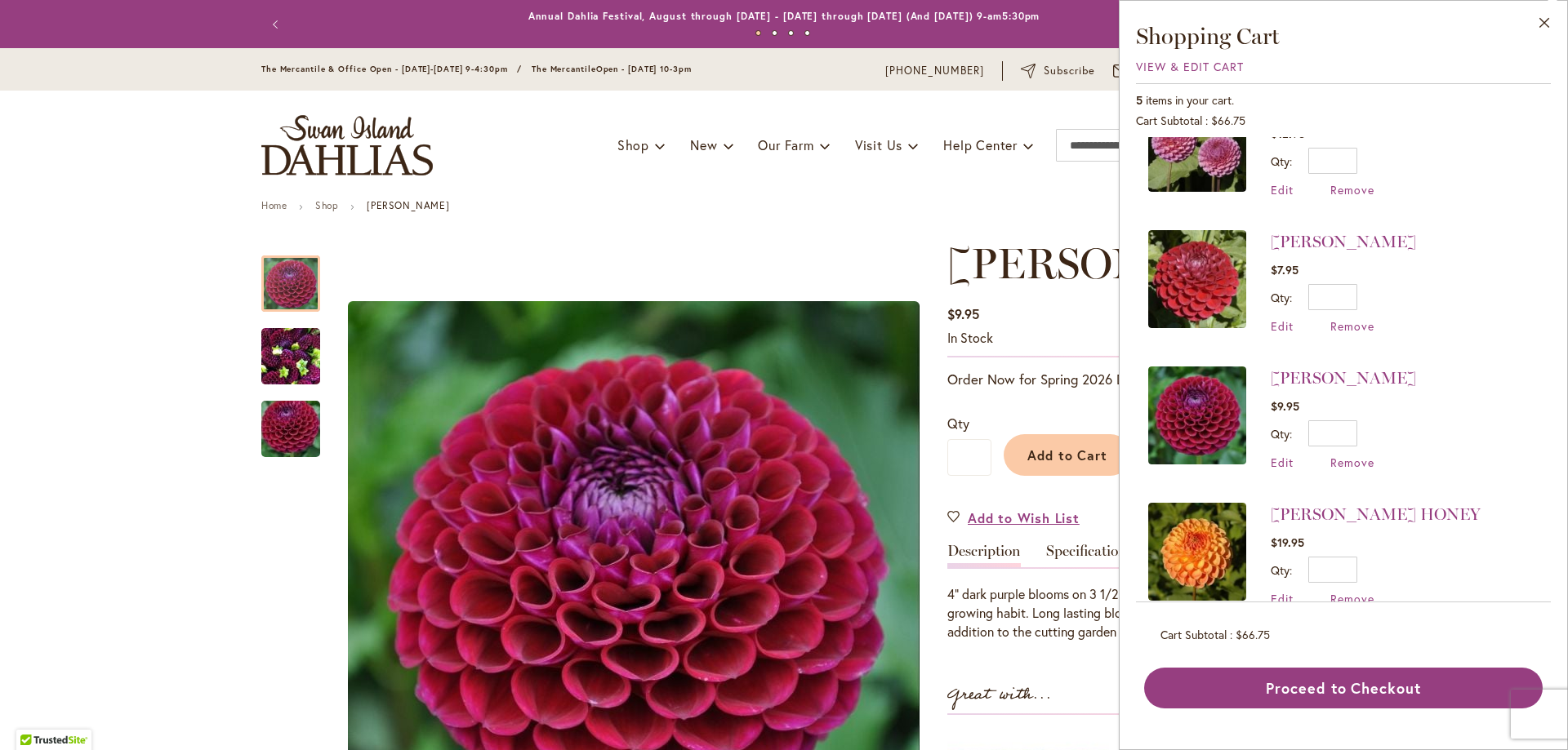
scroll to position [221, 0]
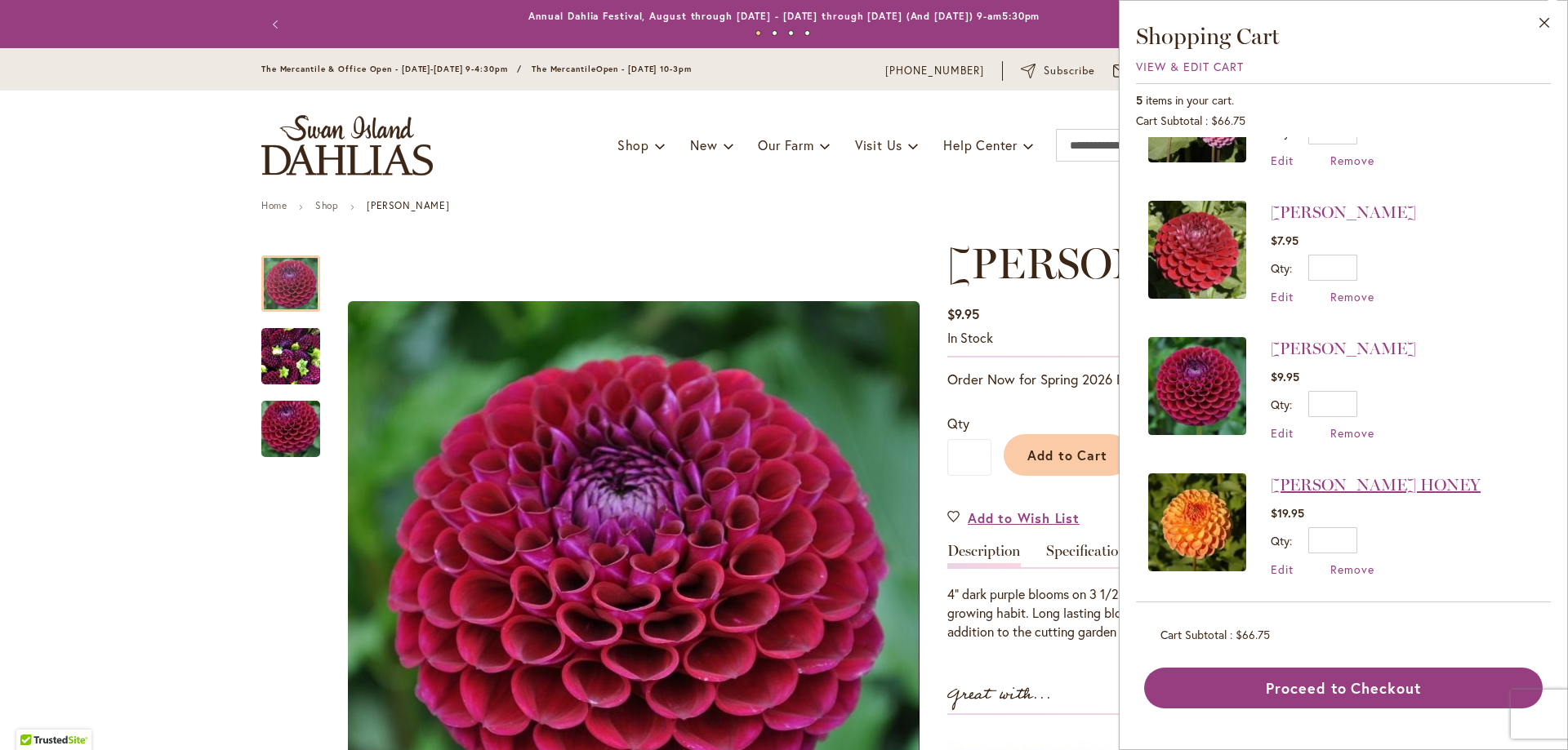
click at [1328, 477] on link "[PERSON_NAME] HONEY" at bounding box center [1376, 485] width 210 height 20
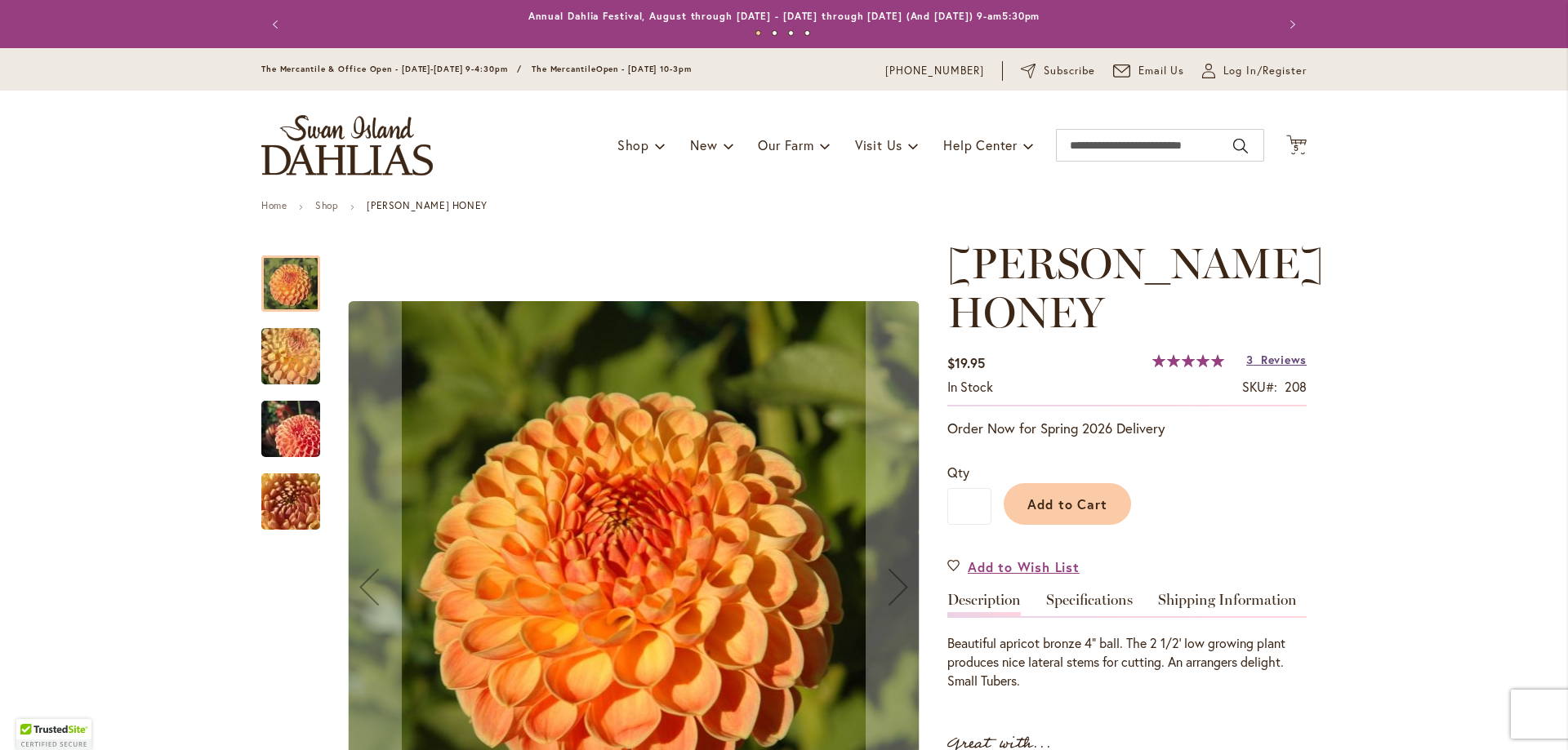
click at [1261, 356] on span "Reviews" at bounding box center [1284, 359] width 46 height 15
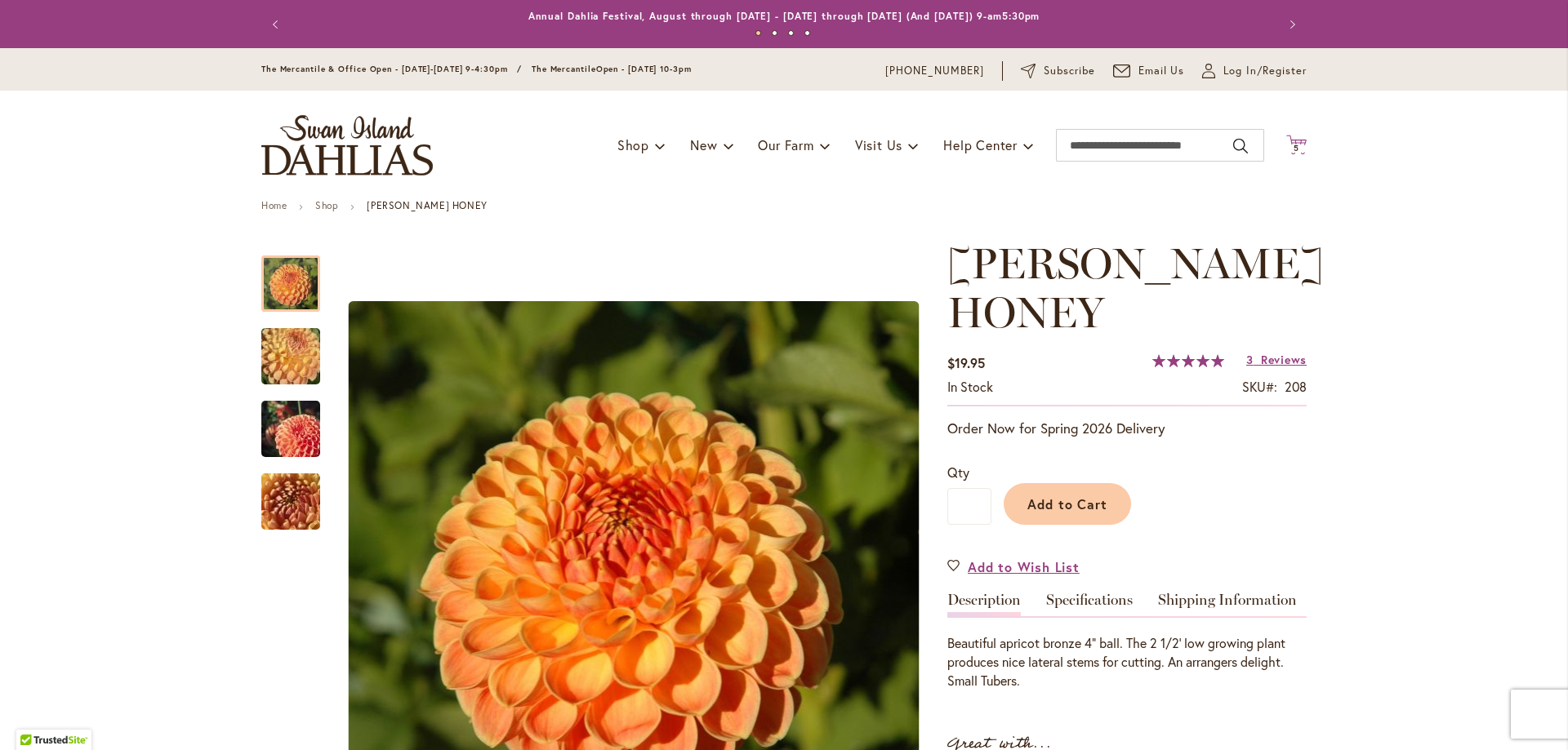
click at [1289, 148] on span "5 5 items" at bounding box center [1297, 148] width 16 height 9
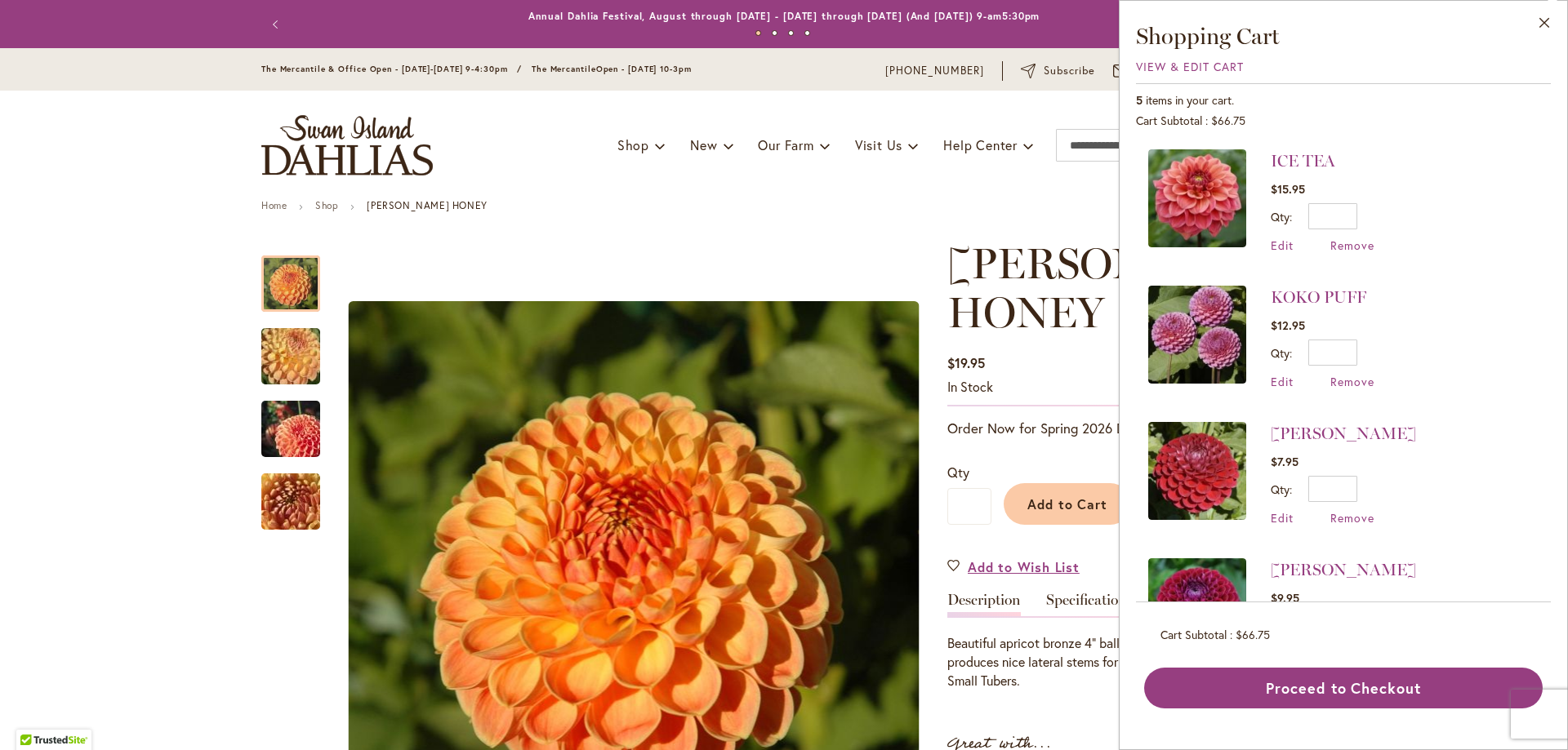
scroll to position [221, 0]
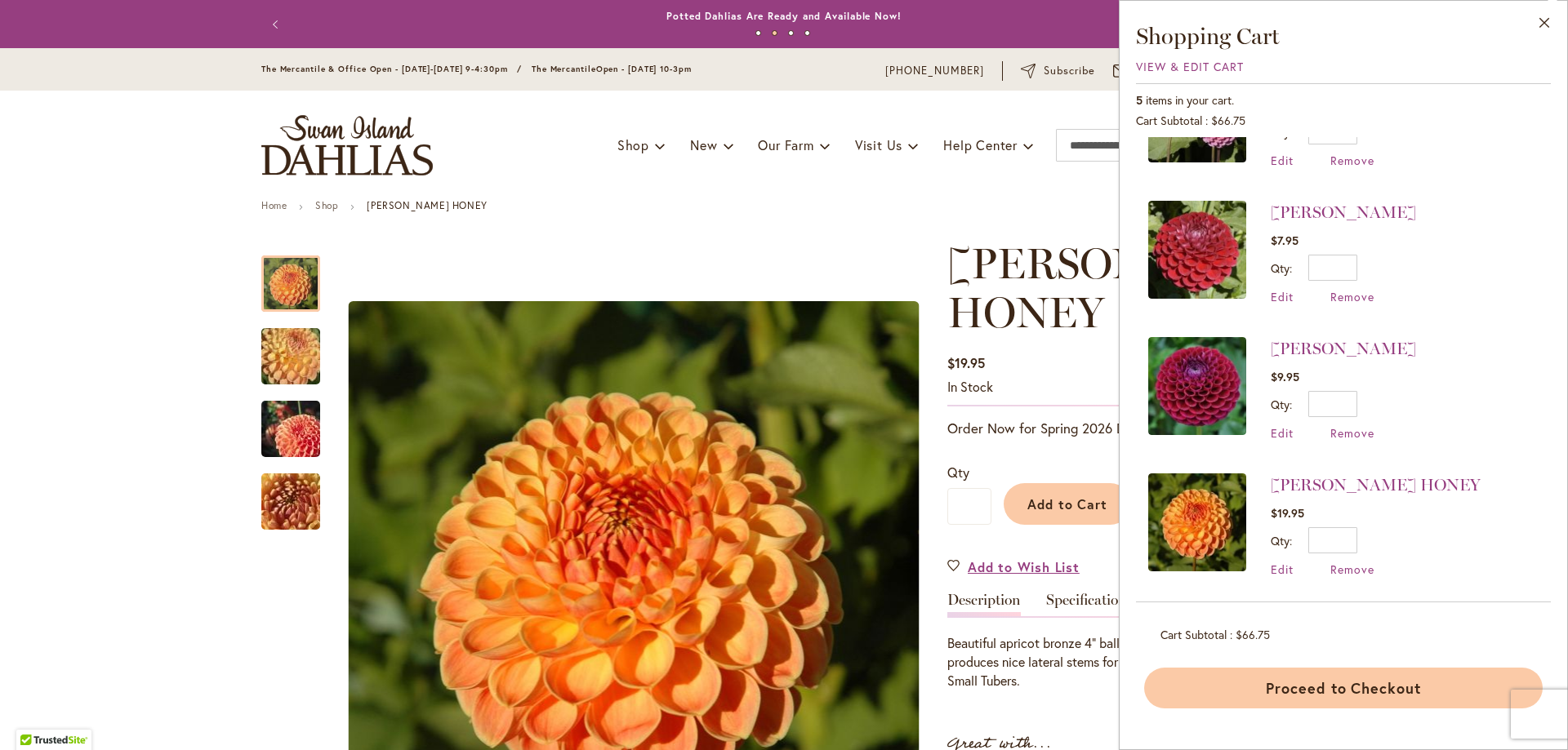
click at [1325, 688] on button "Proceed to Checkout" at bounding box center [1343, 689] width 399 height 41
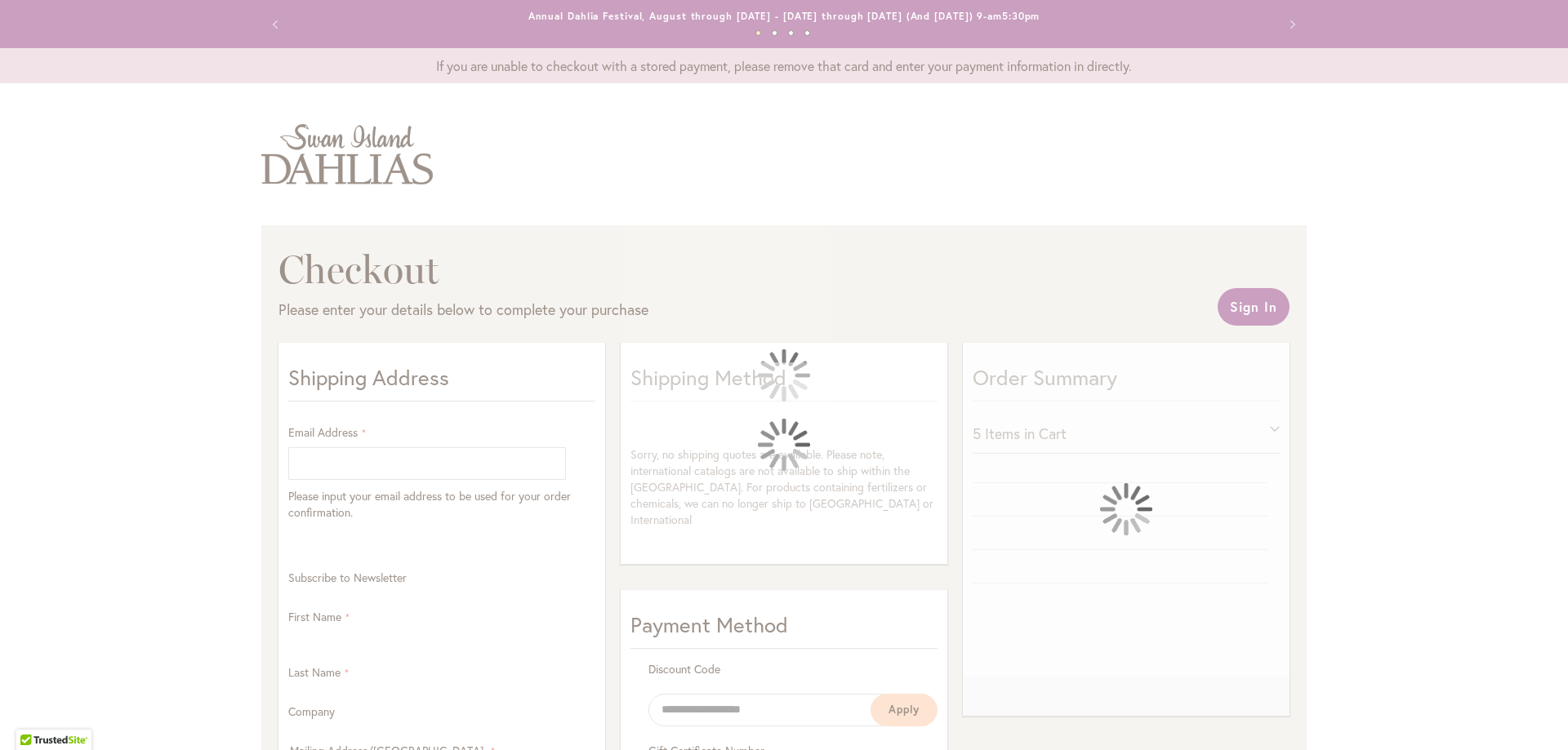
select select "**"
